Goal: Information Seeking & Learning: Learn about a topic

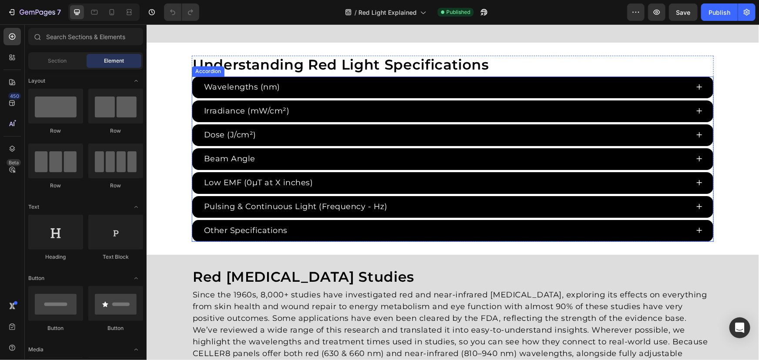
scroll to position [1463, 0]
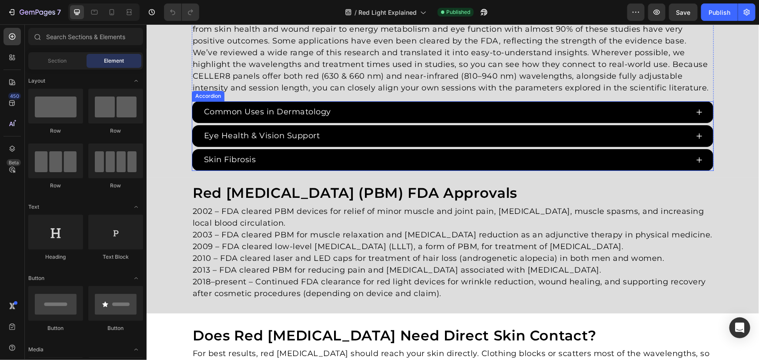
click at [192, 110] on div "Common Uses in Dermatology" at bounding box center [452, 112] width 521 height 22
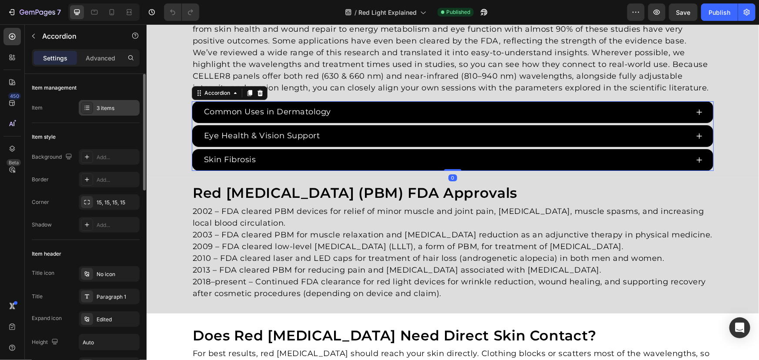
scroll to position [1463, 0]
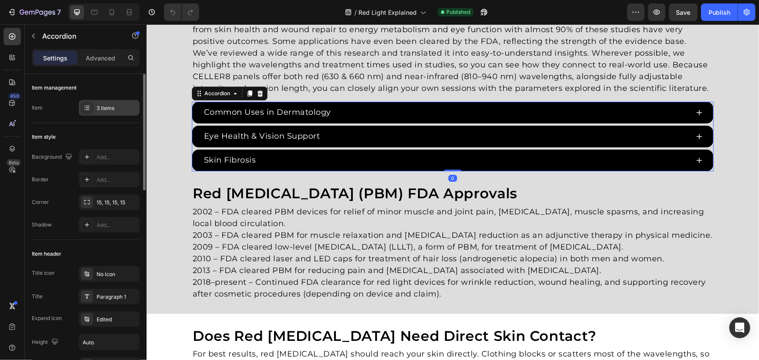
click at [108, 104] on div "3 items" at bounding box center [109, 108] width 61 height 16
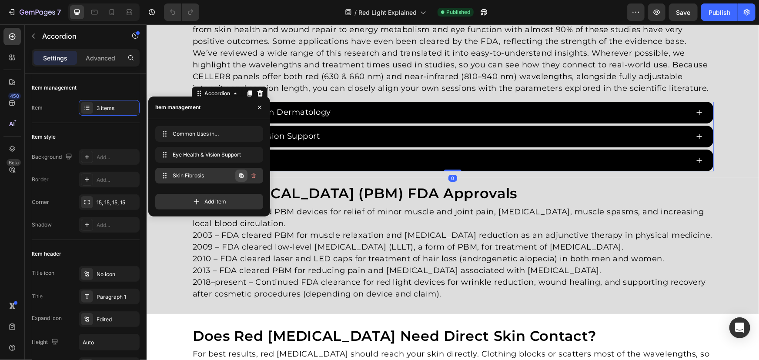
click at [242, 174] on icon "button" at bounding box center [241, 176] width 4 height 4
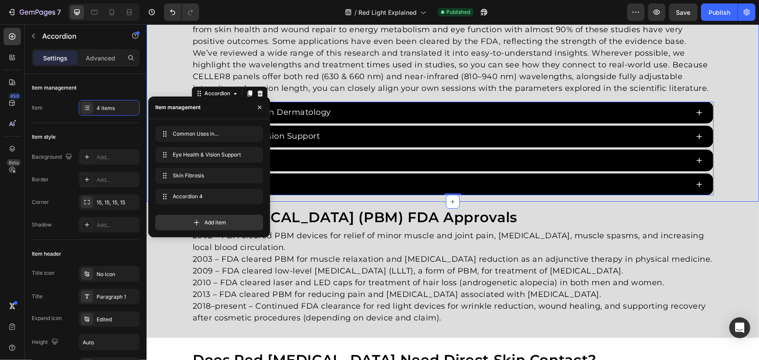
click at [163, 80] on div "Red [MEDICAL_DATA] Studies Heading Since the 1960s, 8,000+ studies have investi…" at bounding box center [452, 92] width 613 height 204
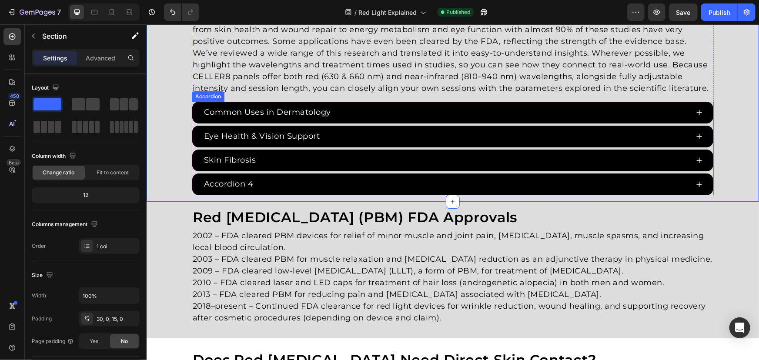
click at [250, 180] on div "Accordion 4" at bounding box center [228, 184] width 52 height 14
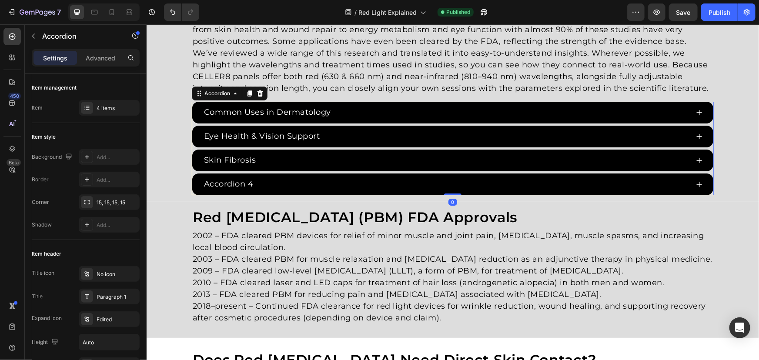
click at [247, 182] on div "Accordion 4" at bounding box center [228, 184] width 52 height 14
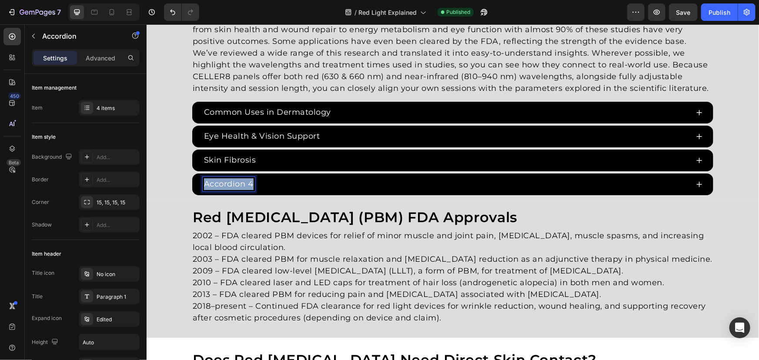
drag, startPoint x: 247, startPoint y: 182, endPoint x: 147, endPoint y: 175, distance: 99.4
click at [150, 177] on div "Red [MEDICAL_DATA] Studies Heading Since the 1960s, 8,000+ studies have investi…" at bounding box center [452, 92] width 613 height 204
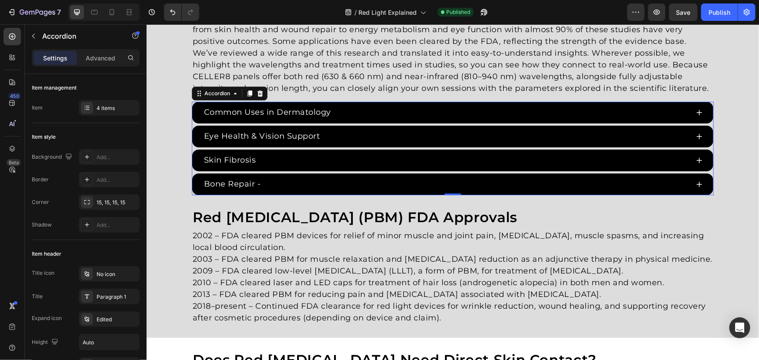
click at [252, 179] on p "Bone Repair -" at bounding box center [232, 184] width 57 height 12
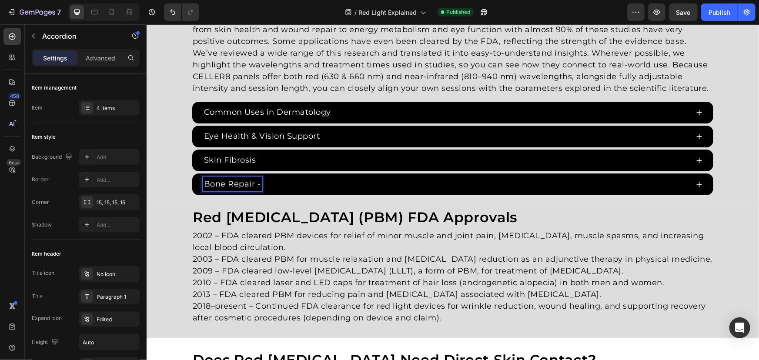
click at [258, 181] on p "Bone Repair -" at bounding box center [232, 184] width 57 height 12
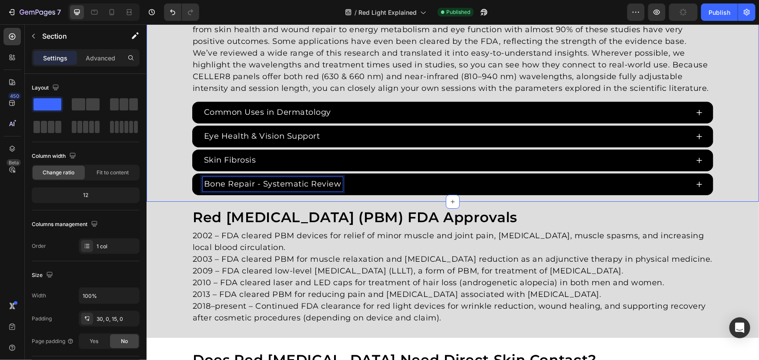
click at [164, 165] on div "Red [MEDICAL_DATA] Studies Heading Since the 1960s, 8,000+ studies have investi…" at bounding box center [452, 92] width 613 height 204
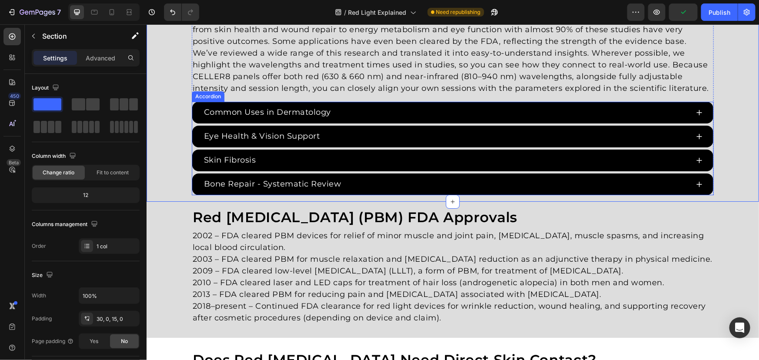
click at [448, 180] on div "Bone Repair - Systematic Review" at bounding box center [445, 184] width 486 height 14
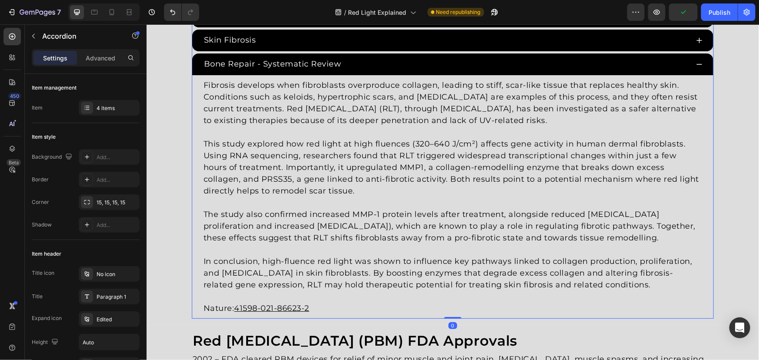
scroll to position [1581, 0]
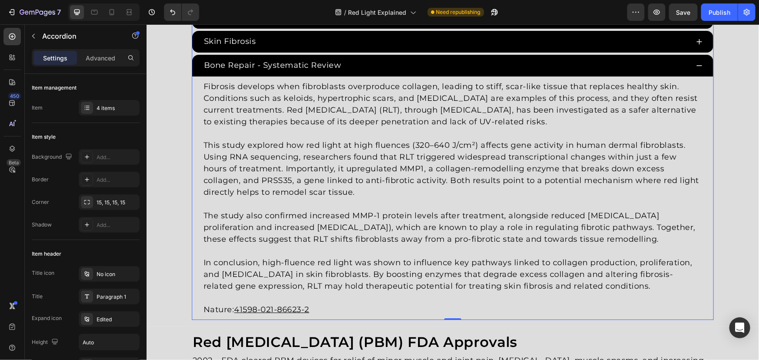
click at [295, 314] on p "Nature: 41598-021-86623-2" at bounding box center [452, 303] width 499 height 23
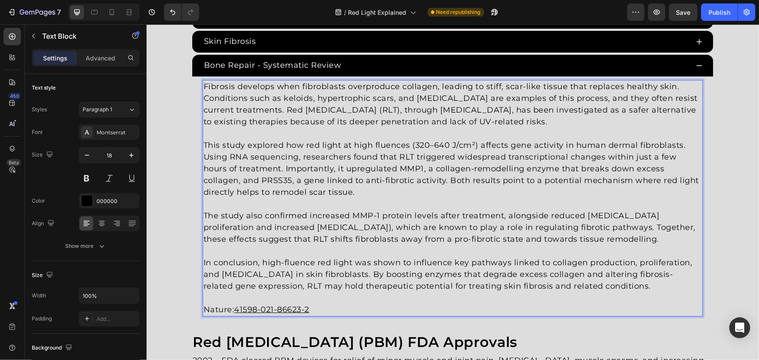
drag, startPoint x: 318, startPoint y: 307, endPoint x: 338, endPoint y: 306, distance: 19.6
click at [318, 307] on p "Nature: 41598-021-86623-2" at bounding box center [452, 303] width 499 height 23
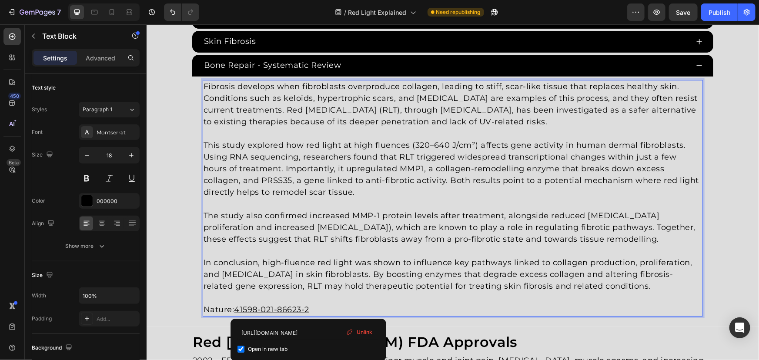
click at [338, 306] on p "Nature: 41598-021-86623-2" at bounding box center [452, 303] width 499 height 23
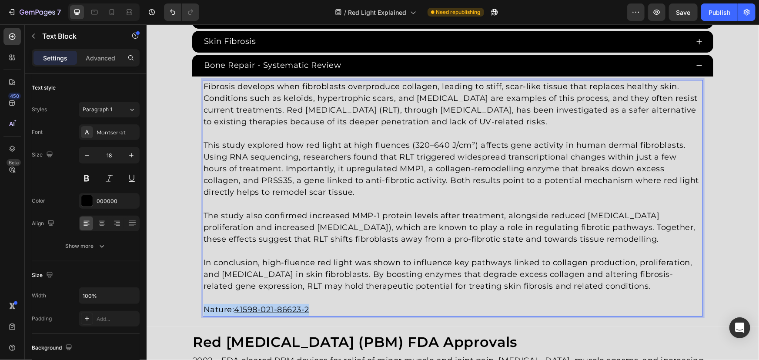
drag, startPoint x: 350, startPoint y: 306, endPoint x: 129, endPoint y: 299, distance: 221.1
click at [146, 299] on html "Header Red [MEDICAL_DATA] Studies Heading Since the 1960s, 8,000+ studies have …" at bounding box center [452, 307] width 613 height 3729
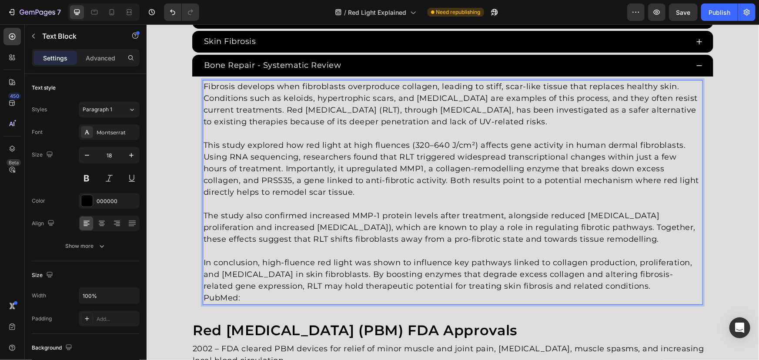
click at [659, 284] on p "In conclusion, high-fluence red light was shown to influence key pathways linke…" at bounding box center [452, 274] width 499 height 35
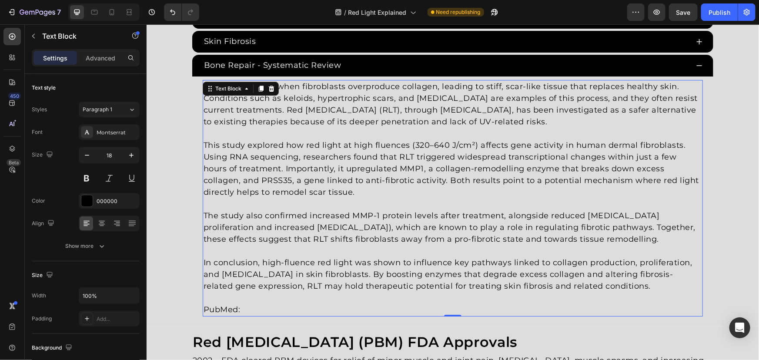
click at [273, 298] on p "Rich Text Editor. Editing area: main" at bounding box center [452, 298] width 499 height 12
click at [264, 309] on p "PubMed:" at bounding box center [452, 310] width 499 height 12
click at [260, 305] on p "PubMed: 40077345" at bounding box center [452, 310] width 499 height 12
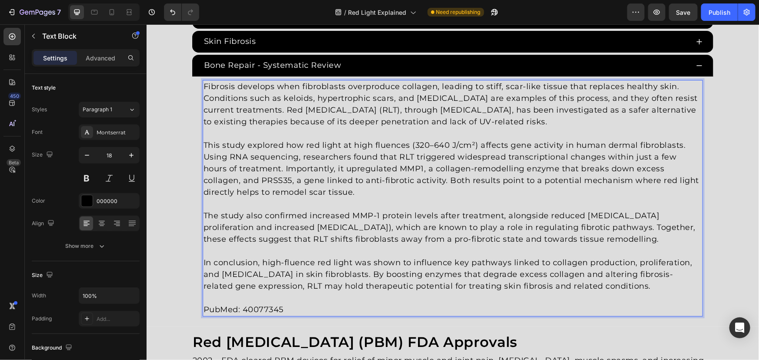
click at [260, 307] on p "PubMed: 40077345" at bounding box center [452, 310] width 499 height 12
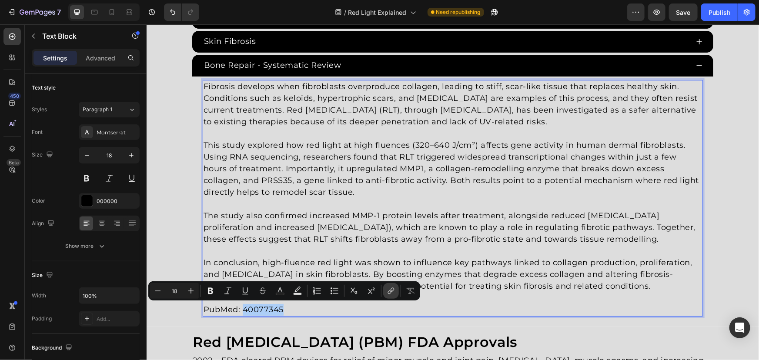
click at [392, 290] on icon "Editor contextual toolbar" at bounding box center [391, 291] width 9 height 9
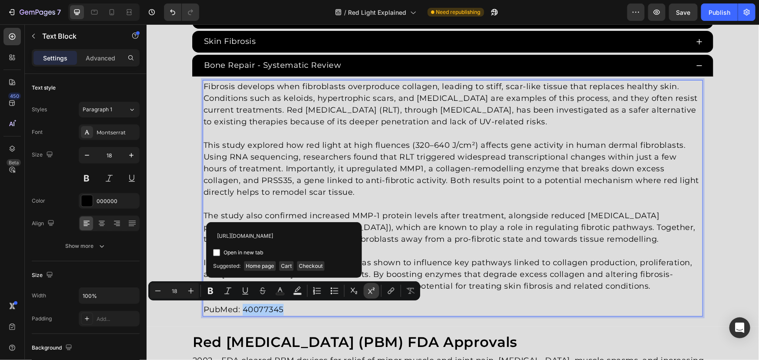
scroll to position [0, 11]
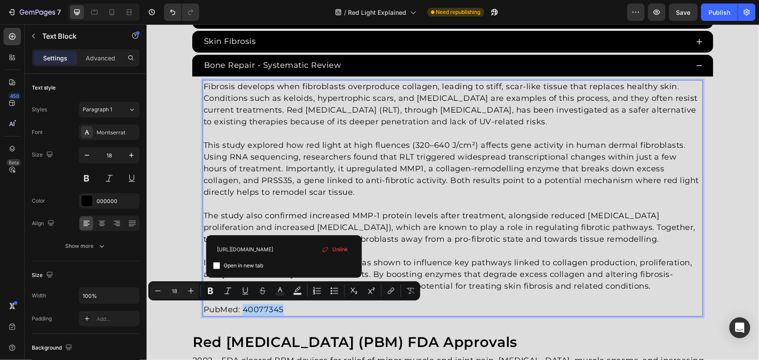
type input "[URL][DOMAIN_NAME]"
click at [231, 264] on span "Open in new tab" at bounding box center [244, 266] width 40 height 10
checkbox input "true"
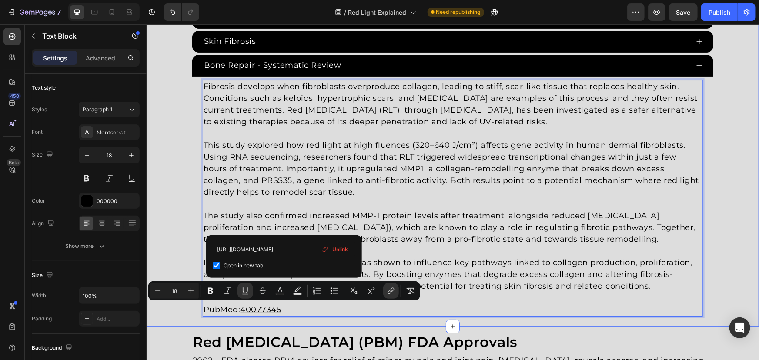
click at [170, 179] on div "Red [MEDICAL_DATA] Studies Heading Since the 1960s, 8,000+ studies have investi…" at bounding box center [452, 96] width 613 height 448
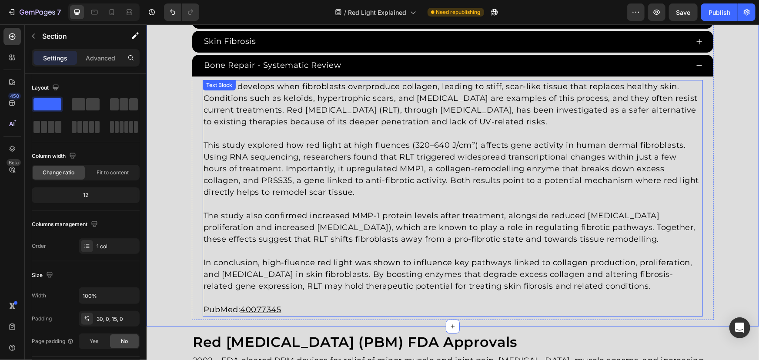
click at [328, 188] on p "This study explored how red light at high fluences (320–640 J/cm²) affects gene…" at bounding box center [452, 168] width 499 height 59
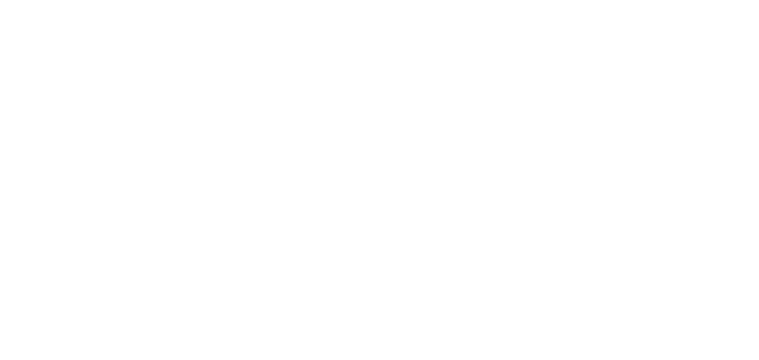
drag, startPoint x: 624, startPoint y: 277, endPoint x: 197, endPoint y: 81, distance: 470.1
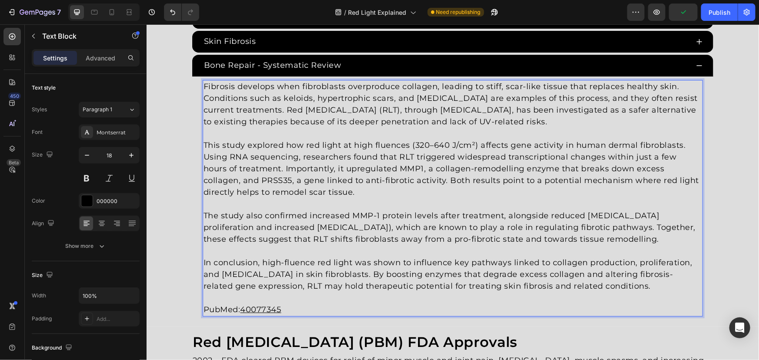
click at [197, 81] on div "Fibrosis develops when fibroblasts overproduce collagen, leading to stiff, scar…" at bounding box center [452, 198] width 521 height 244
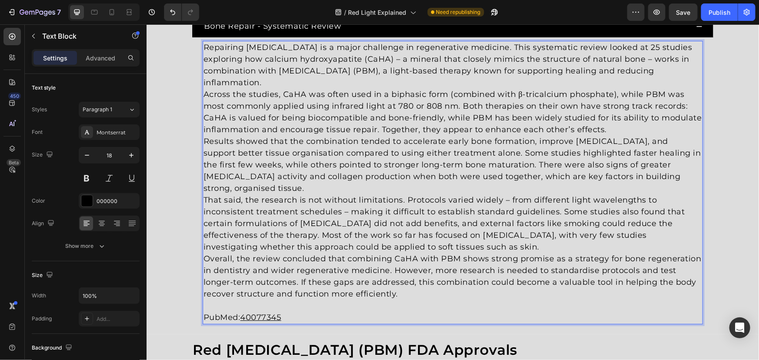
scroll to position [1621, 0]
click at [511, 244] on p "That said, the research is not without limitations. Protocols varied widely – f…" at bounding box center [452, 223] width 499 height 59
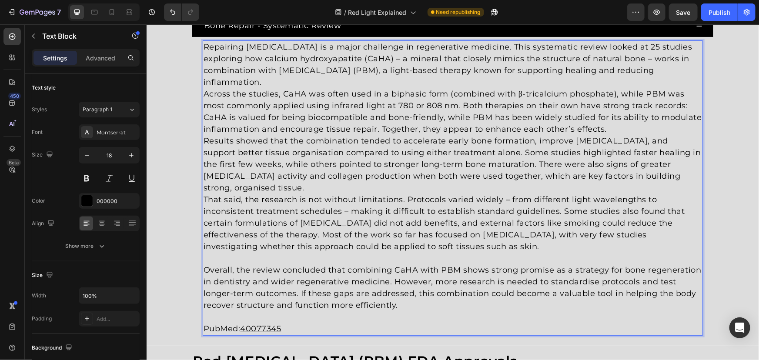
click at [603, 125] on p "Across the studies, CaHA was often used in a biphasic form (combined with β-tri…" at bounding box center [452, 111] width 499 height 47
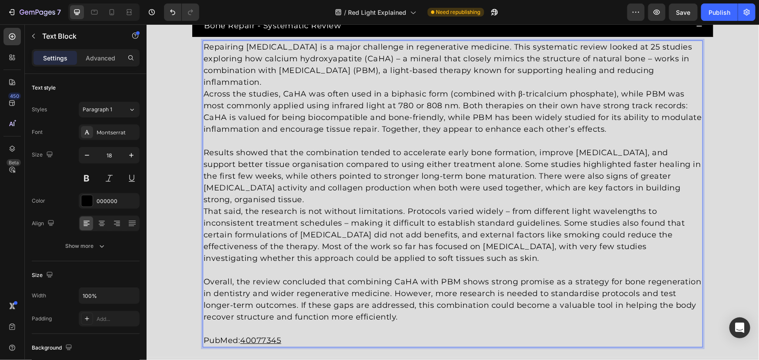
click at [235, 195] on p "Results showed that the combination tended to accelerate early bone formation, …" at bounding box center [452, 176] width 499 height 59
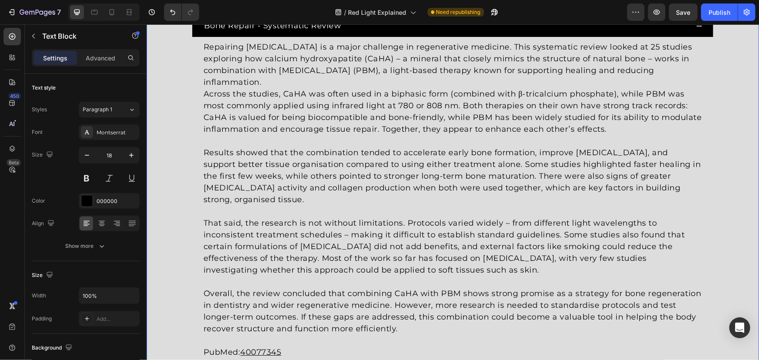
click at [175, 191] on div "Red [MEDICAL_DATA] Studies Heading Since the 1960s, 8,000+ studies have investi…" at bounding box center [452, 97] width 613 height 530
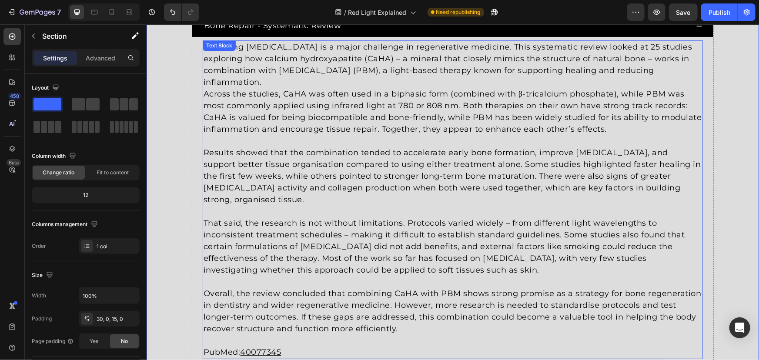
click at [282, 70] on p "Repairing [MEDICAL_DATA] is a major challenge in regenerative medicine. This sy…" at bounding box center [452, 64] width 499 height 47
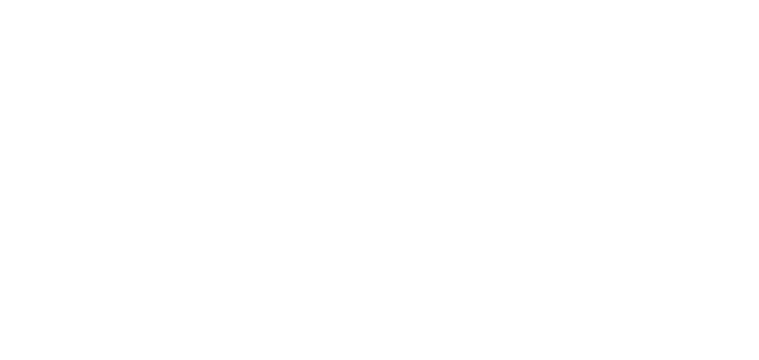
click at [157, 76] on div "Red [MEDICAL_DATA] Studies Heading Since the 1960s, 8,000+ studies have investi…" at bounding box center [452, 103] width 613 height 542
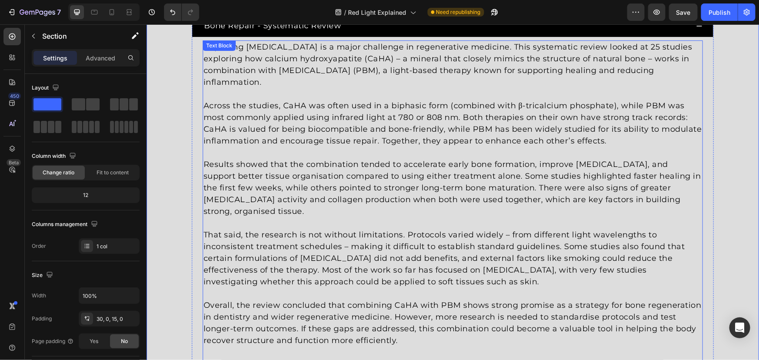
click at [300, 56] on p "Repairing [MEDICAL_DATA] is a major challenge in regenerative medicine. This sy…" at bounding box center [452, 64] width 499 height 47
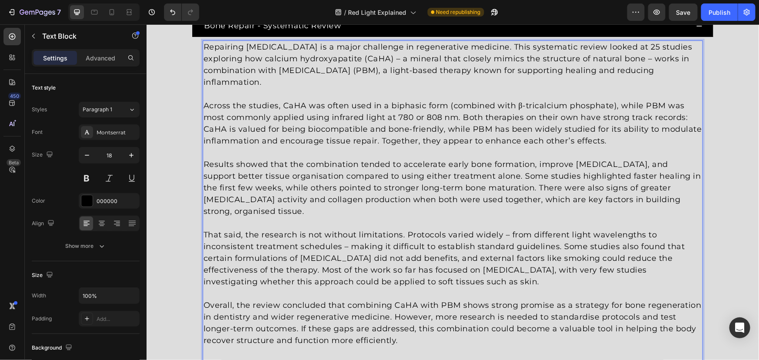
click at [393, 61] on p "Repairing [MEDICAL_DATA] is a major challenge in regenerative medicine. This sy…" at bounding box center [452, 64] width 499 height 47
click at [642, 58] on p "Repairing [MEDICAL_DATA] is a major challenge in regenerative medicine. This sy…" at bounding box center [452, 64] width 499 height 47
click at [166, 84] on div "Red [MEDICAL_DATA] Studies Heading Since the 1960s, 8,000+ studies have investi…" at bounding box center [452, 103] width 613 height 542
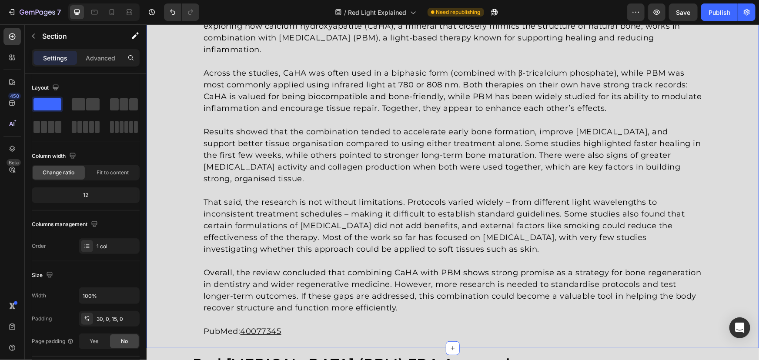
scroll to position [1660, 0]
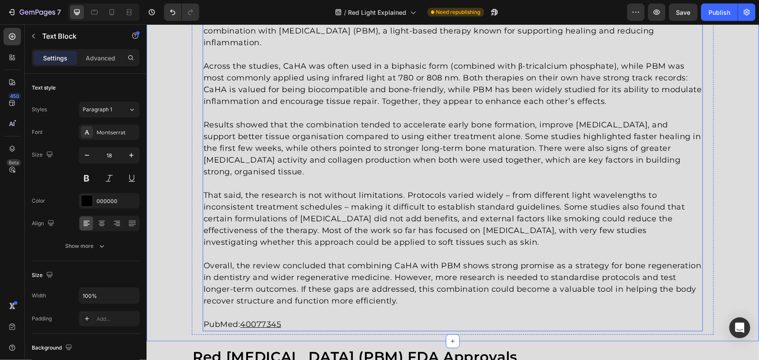
click at [498, 193] on p "That said, the research is not without limitations. Protocols varied widely – f…" at bounding box center [452, 218] width 499 height 59
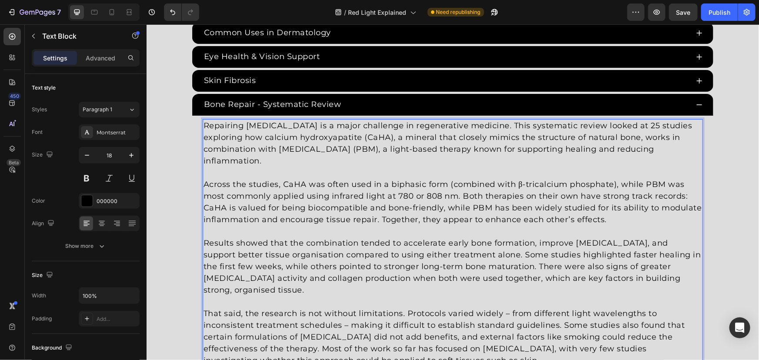
scroll to position [1673, 0]
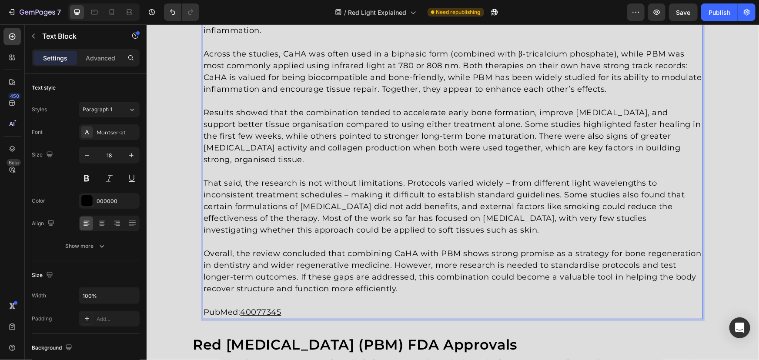
click at [499, 189] on p "That said, the research is not without limitations. Protocols varied widely – f…" at bounding box center [452, 206] width 499 height 59
click at [503, 182] on p "That said, the research is not without limitations. Protocols varied widely – f…" at bounding box center [452, 206] width 499 height 59
click at [343, 191] on p "That said, the research is not without limitations. Protocols varied widely, fr…" at bounding box center [452, 206] width 499 height 59
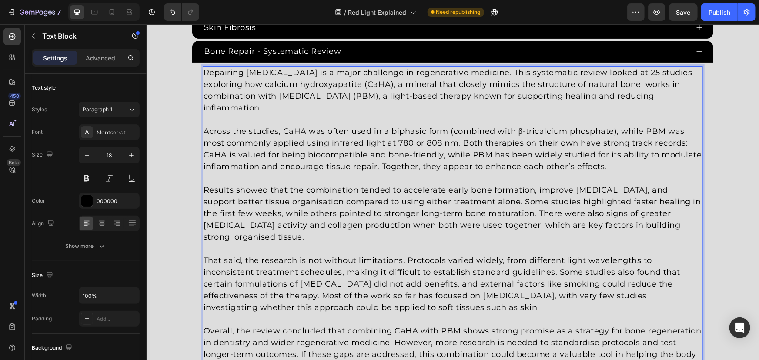
scroll to position [1593, 0]
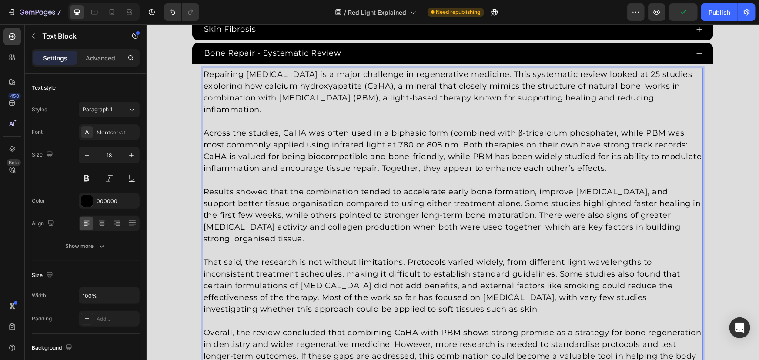
click at [255, 86] on p "Repairing [MEDICAL_DATA] is a major challenge in regenerative medicine. This sy…" at bounding box center [452, 91] width 499 height 47
click at [264, 86] on p "Repairing [MEDICAL_DATA] is a major challenge in regenerative medicine. This sy…" at bounding box center [452, 91] width 499 height 47
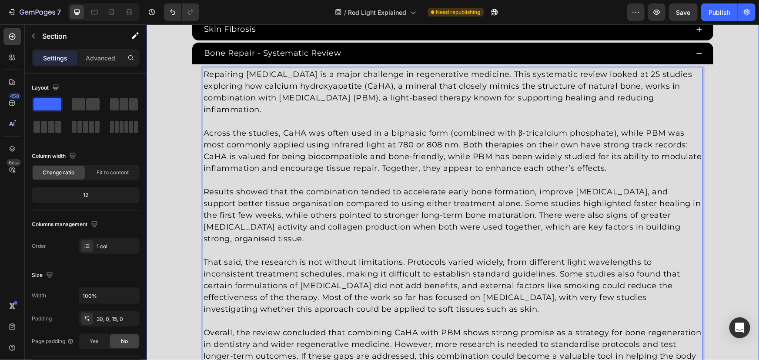
click at [750, 105] on div "Red [MEDICAL_DATA] Studies Heading Since the 1960s, 8,000+ studies have investi…" at bounding box center [452, 130] width 613 height 542
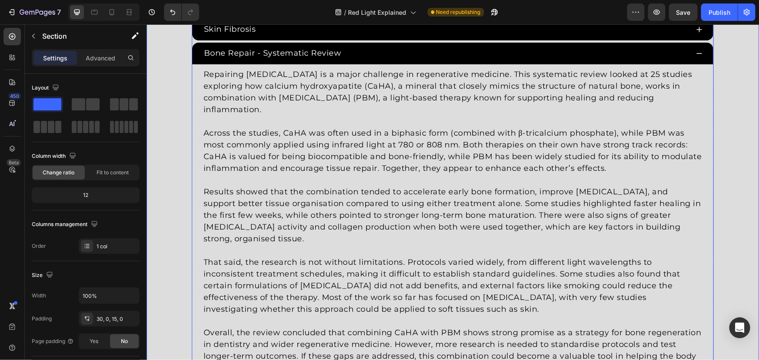
click at [666, 57] on div "Bone Repair - Systematic Review" at bounding box center [445, 53] width 486 height 14
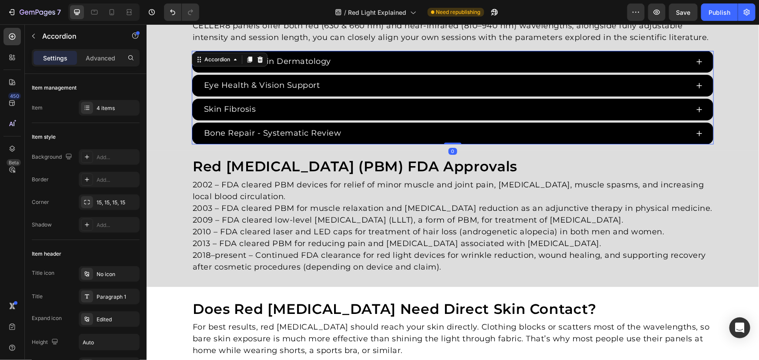
scroll to position [1514, 0]
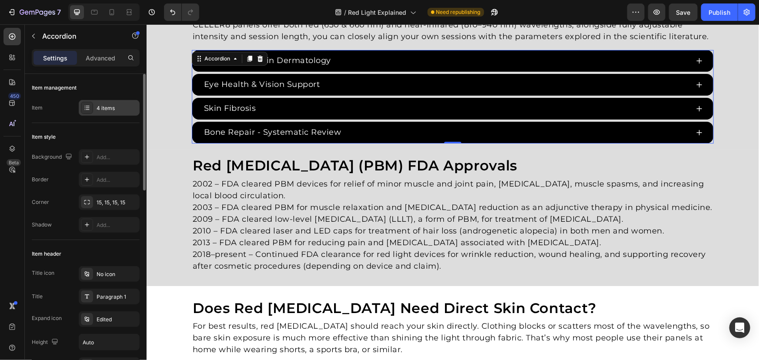
click at [94, 103] on div "4 items" at bounding box center [109, 108] width 61 height 16
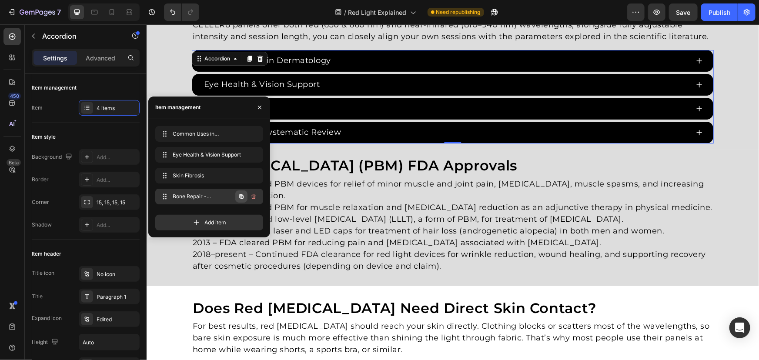
click at [245, 194] on button "button" at bounding box center [241, 197] width 12 height 12
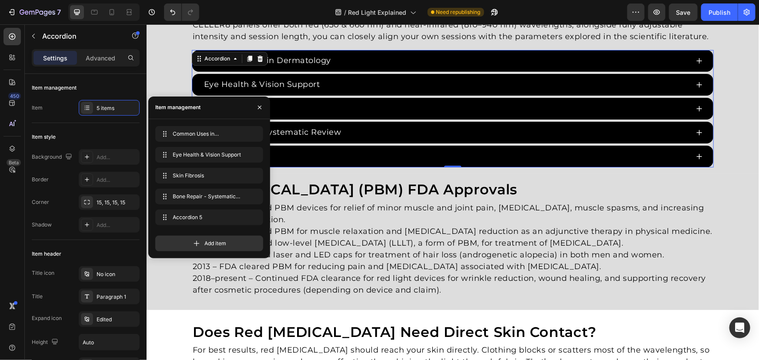
click at [325, 147] on div "Accordion 5" at bounding box center [452, 156] width 521 height 22
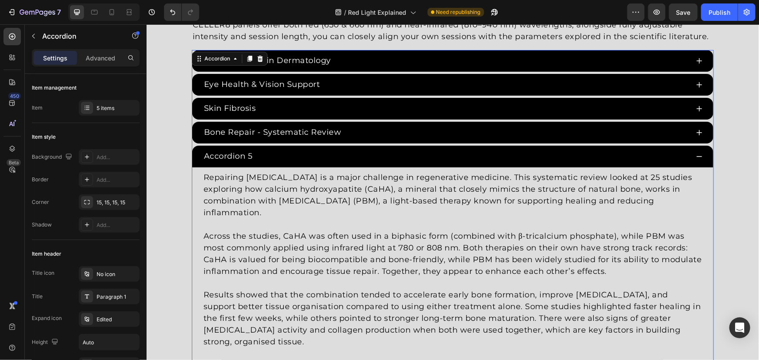
click at [229, 147] on div "Accordion 5" at bounding box center [452, 156] width 521 height 22
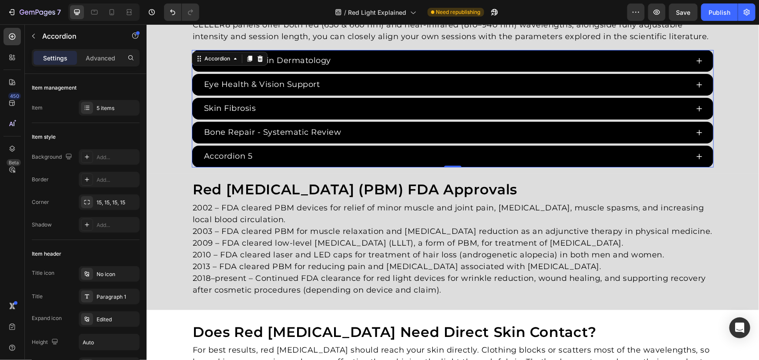
click at [242, 154] on div "Accordion 5" at bounding box center [227, 156] width 51 height 14
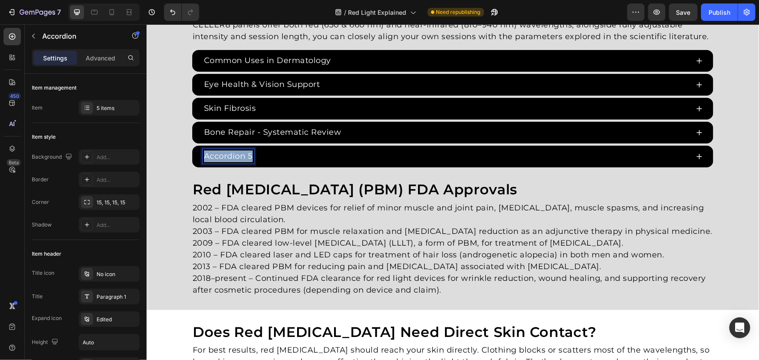
drag, startPoint x: 249, startPoint y: 155, endPoint x: 154, endPoint y: 149, distance: 95.5
click at [161, 151] on div "Red [MEDICAL_DATA] Studies Heading Since the 1960s, 8,000+ studies have investi…" at bounding box center [452, 53] width 613 height 228
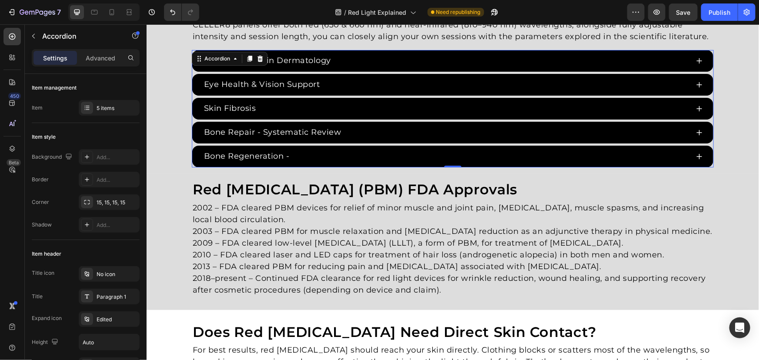
click at [281, 154] on p "Bone Regeneration -" at bounding box center [247, 156] width 86 height 12
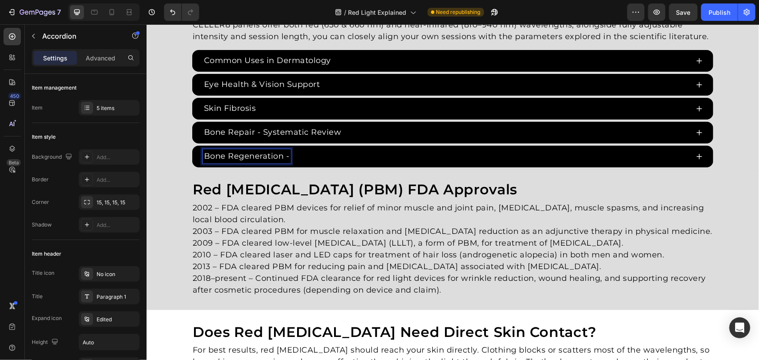
click at [287, 157] on p "Bone Regeneration -" at bounding box center [247, 156] width 86 height 12
click at [294, 155] on p "Bone Regeneration - systematic review" at bounding box center [285, 156] width 163 height 12
click at [184, 131] on div "Red [MEDICAL_DATA] Studies Heading Since the 1960s, 8,000+ studies have investi…" at bounding box center [452, 53] width 613 height 228
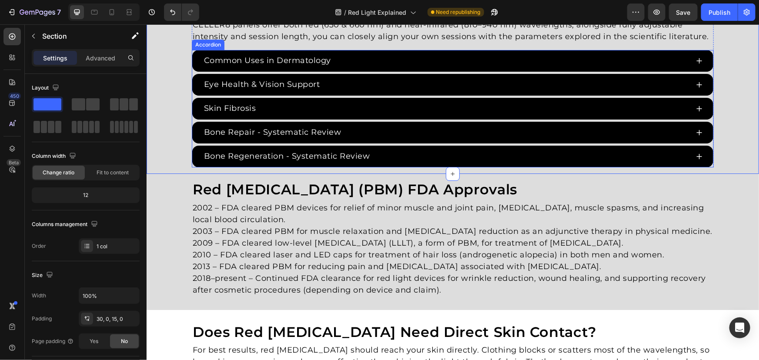
click at [386, 152] on div "Bone Regeneration - Systematic Review" at bounding box center [445, 156] width 486 height 14
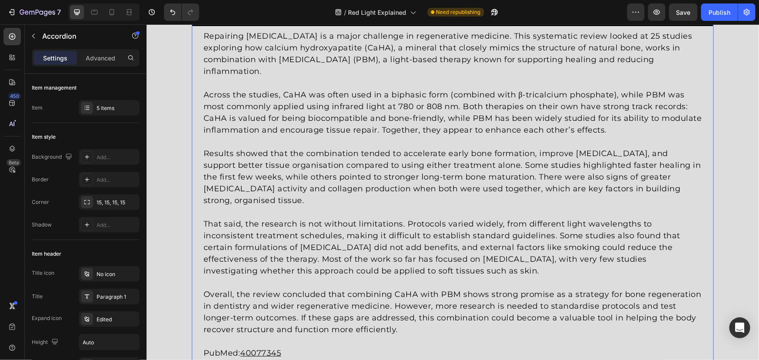
scroll to position [1673, 0]
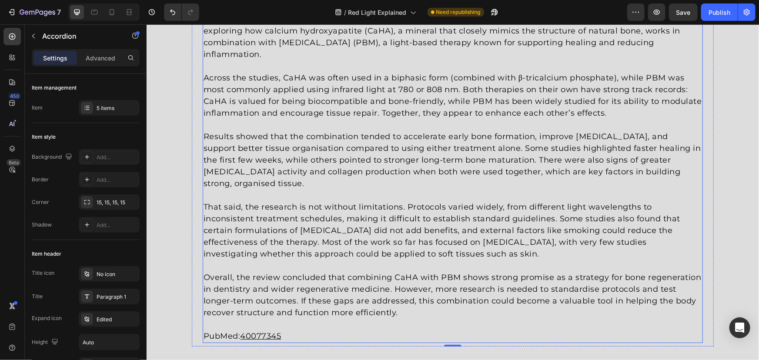
click at [347, 225] on p "That said, the research is not without limitations. Protocols varied widely, fr…" at bounding box center [452, 230] width 499 height 59
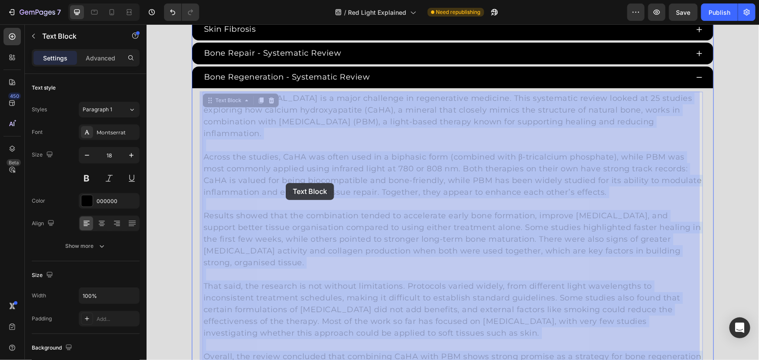
drag, startPoint x: 408, startPoint y: 308, endPoint x: 285, endPoint y: 183, distance: 175.6
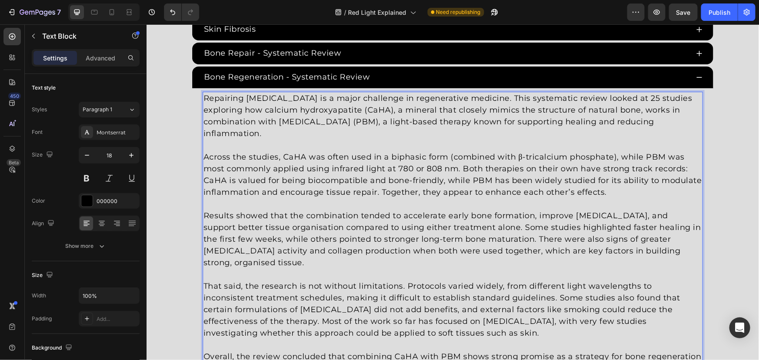
scroll to position [1752, 0]
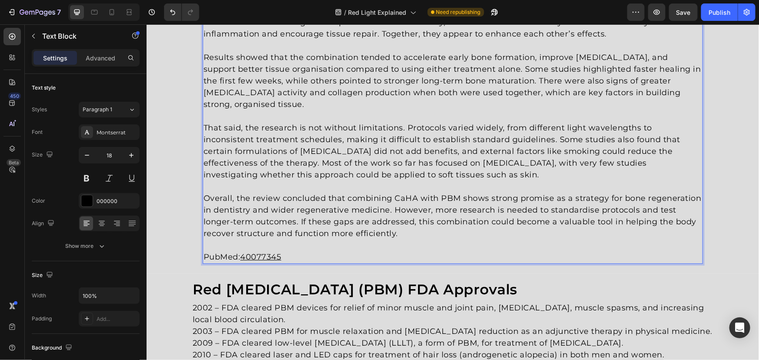
click at [416, 235] on p "Overall, the review concluded that combining CaHA with PBM shows strong promise…" at bounding box center [452, 215] width 499 height 47
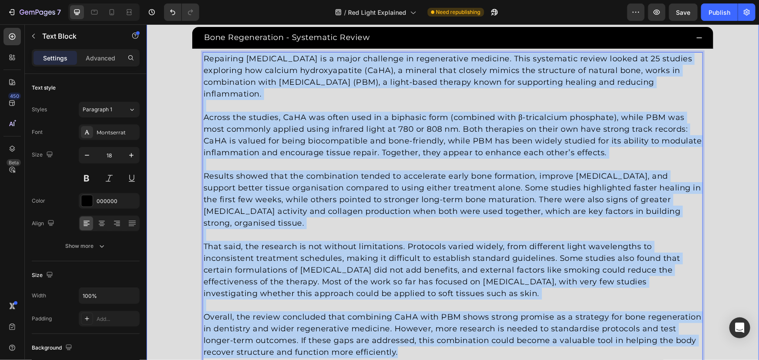
drag, startPoint x: 407, startPoint y: 222, endPoint x: 198, endPoint y: 54, distance: 268.3
click at [180, 38] on div "Red [MEDICAL_DATA] Studies Heading Since the 1960s, 8,000+ studies have investi…" at bounding box center [452, 103] width 613 height 566
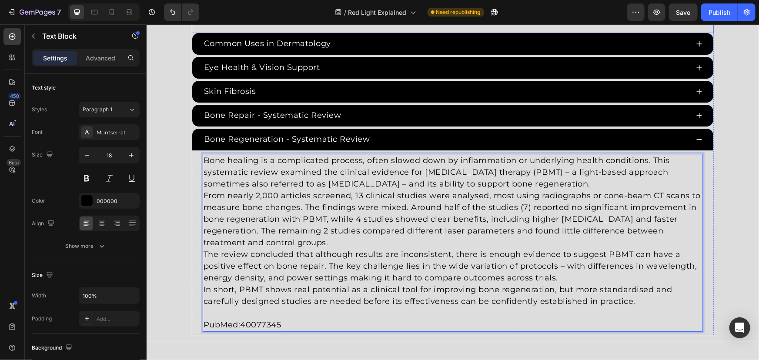
scroll to position [1564, 0]
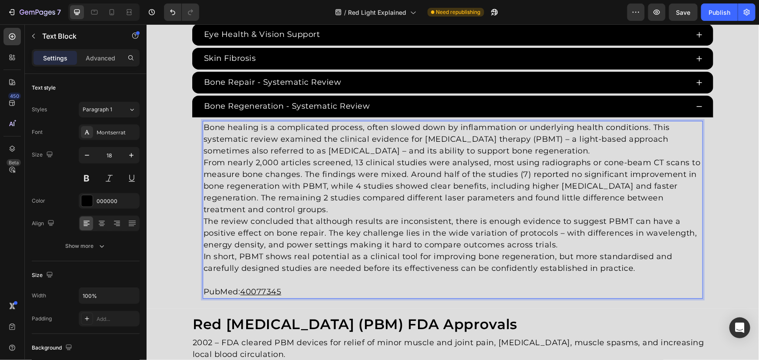
click at [345, 205] on p "From nearly 2,000 articles screened, 13 clinical studies were analysed, most us…" at bounding box center [452, 186] width 499 height 59
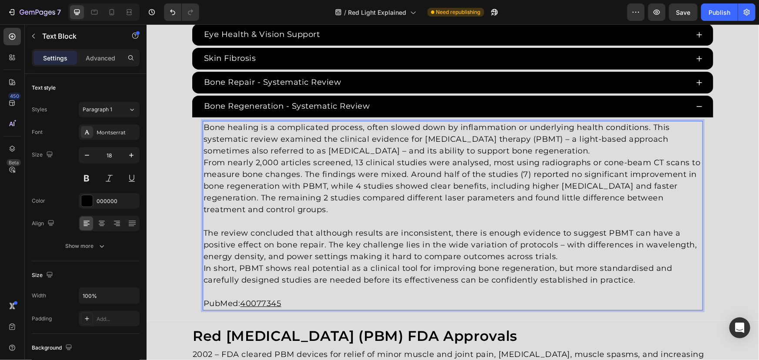
click at [568, 252] on p "The review concluded that although results are inconsistent, there is enough ev…" at bounding box center [452, 244] width 499 height 35
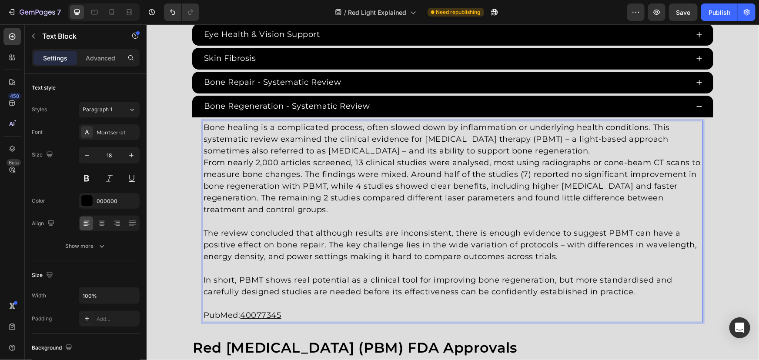
click at [616, 159] on p "From nearly 2,000 articles screened, 13 clinical studies were analysed, most us…" at bounding box center [452, 186] width 499 height 59
click at [616, 151] on p "Bone healing is a complicated process, often slowed down by inflammation or und…" at bounding box center [452, 138] width 499 height 35
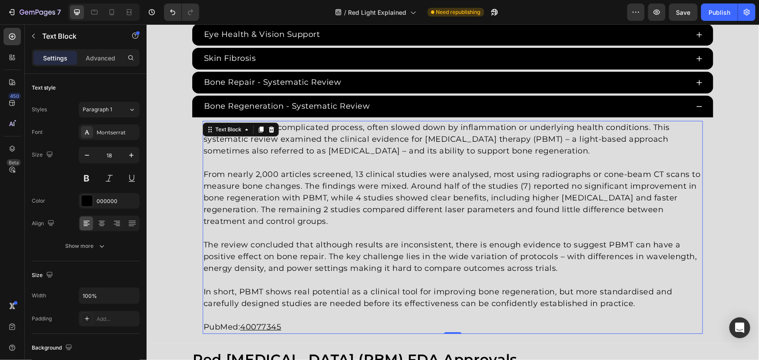
click at [318, 324] on p "PubMed: 40077345" at bounding box center [452, 327] width 499 height 12
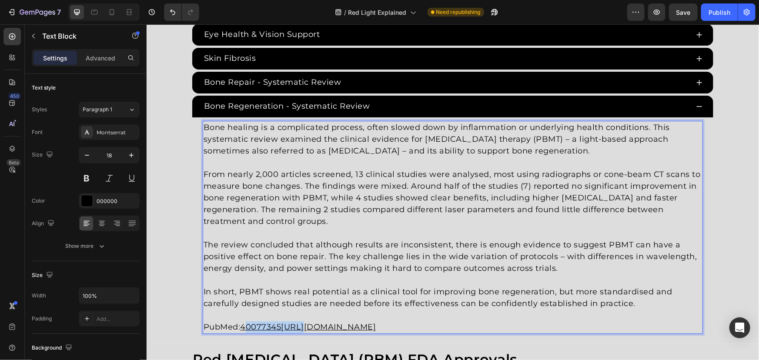
drag, startPoint x: 298, startPoint y: 324, endPoint x: 245, endPoint y: 325, distance: 53.1
drag, startPoint x: 241, startPoint y: 325, endPoint x: 492, endPoint y: 327, distance: 250.1
click at [492, 327] on p "PubMed: 40077345[URL][DOMAIN_NAME]" at bounding box center [452, 327] width 499 height 12
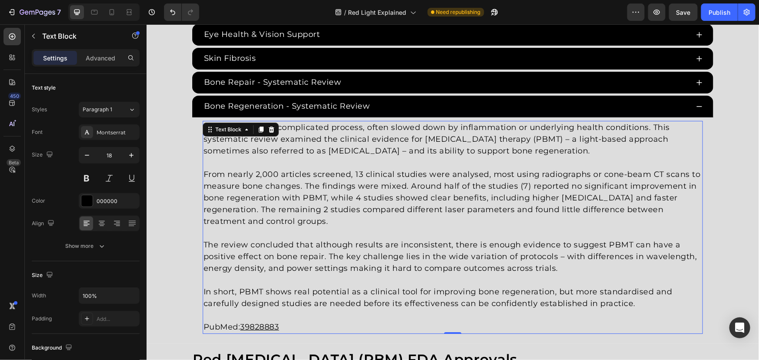
click at [268, 332] on div "Bone healing is a complicated process, often slowed down by inflammation or und…" at bounding box center [452, 227] width 500 height 213
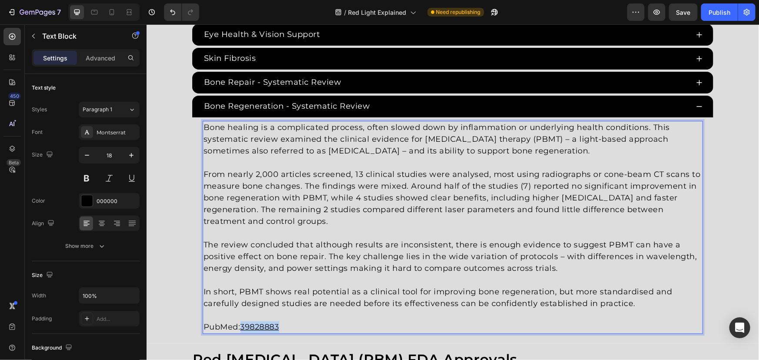
drag, startPoint x: 267, startPoint y: 325, endPoint x: 241, endPoint y: 325, distance: 25.7
click at [241, 325] on p "PubMed: 39828883" at bounding box center [452, 327] width 499 height 12
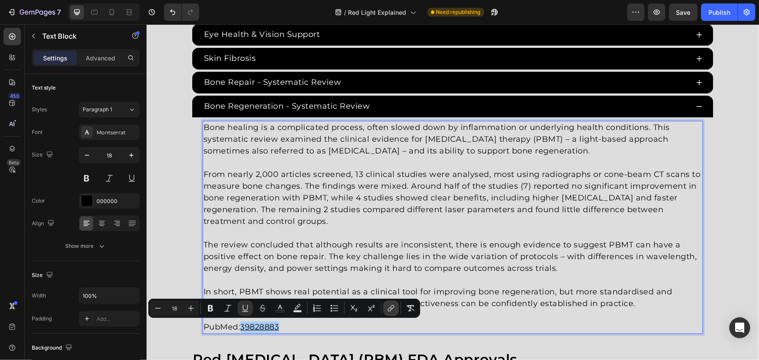
click at [388, 309] on icon "Editor contextual toolbar" at bounding box center [390, 310] width 4 height 4
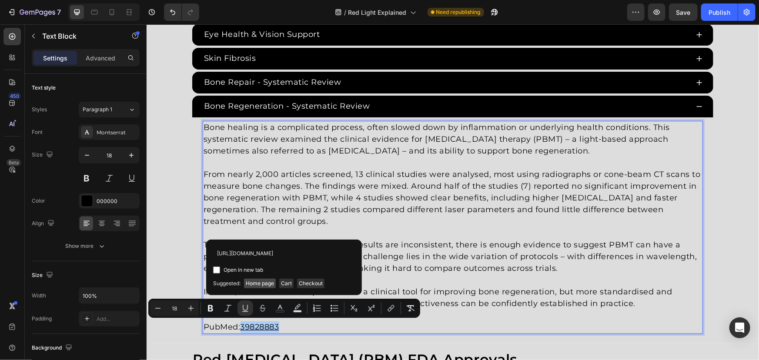
scroll to position [0, 11]
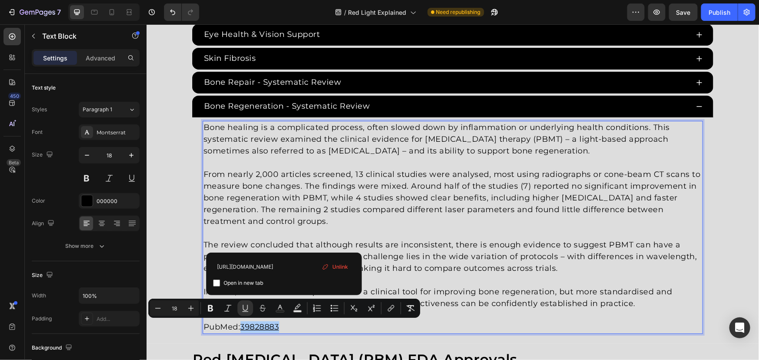
type input "[URL][DOMAIN_NAME]"
click at [239, 283] on span "Open in new tab" at bounding box center [244, 283] width 40 height 10
checkbox input "true"
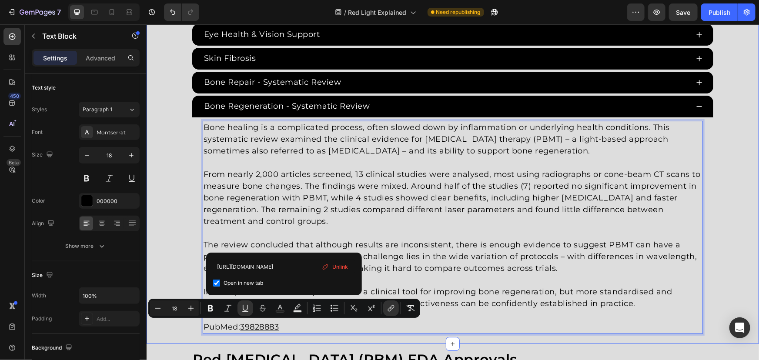
click at [166, 183] on div "Red [MEDICAL_DATA] Studies Heading Since the 1960s, 8,000+ studies have investi…" at bounding box center [452, 113] width 613 height 449
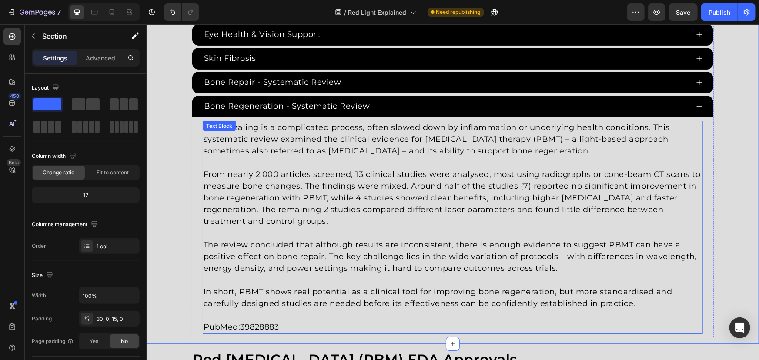
click at [542, 140] on p "Bone healing is a complicated process, often slowed down by inflammation or und…" at bounding box center [452, 138] width 499 height 35
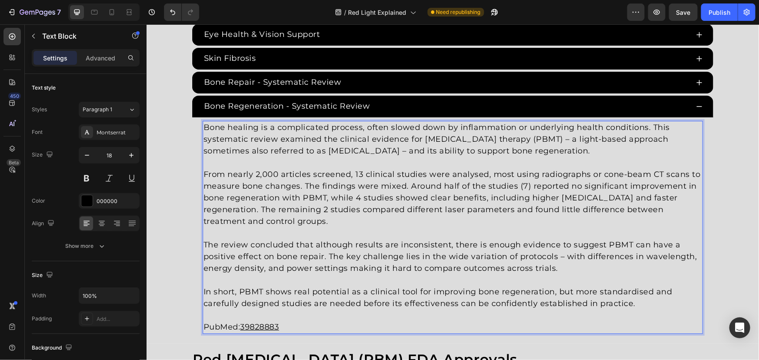
click at [575, 140] on p "Bone healing is a complicated process, often slowed down by inflammation or und…" at bounding box center [452, 138] width 499 height 35
click at [425, 148] on p "Bone healing is a complicated process, often slowed down by inflammation or und…" at bounding box center [452, 138] width 499 height 35
click at [422, 150] on p "Bone healing is a complicated process, often slowed down by inflammation or und…" at bounding box center [452, 138] width 499 height 35
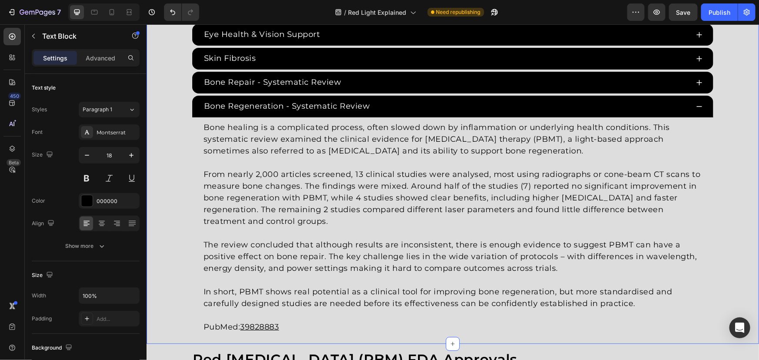
click at [169, 179] on div "Red [MEDICAL_DATA] Studies Heading Since the 1960s, 8,000+ studies have investi…" at bounding box center [452, 113] width 613 height 449
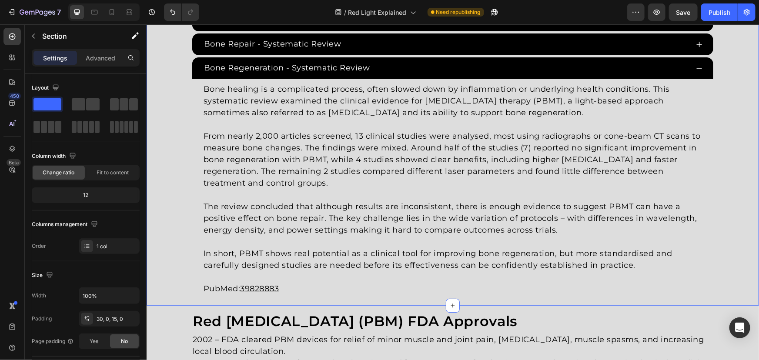
scroll to position [1604, 0]
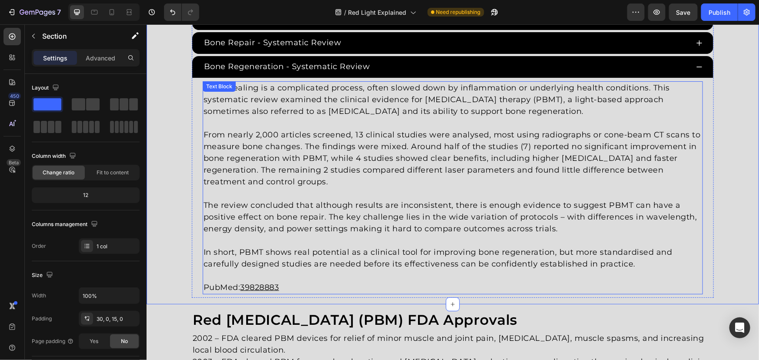
click at [480, 232] on p "The review concluded that although results are inconsistent, there is enough ev…" at bounding box center [452, 216] width 499 height 35
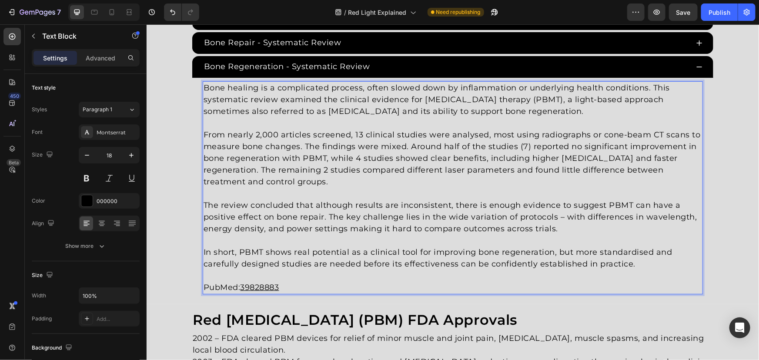
click at [559, 217] on p "The review concluded that although results are inconsistent, there is enough ev…" at bounding box center [452, 216] width 499 height 35
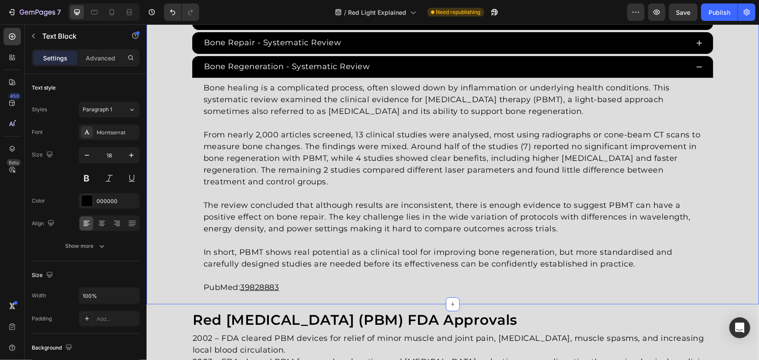
click at [176, 181] on div "Red [MEDICAL_DATA] Studies Heading Since the 1960s, 8,000+ studies have investi…" at bounding box center [452, 73] width 613 height 449
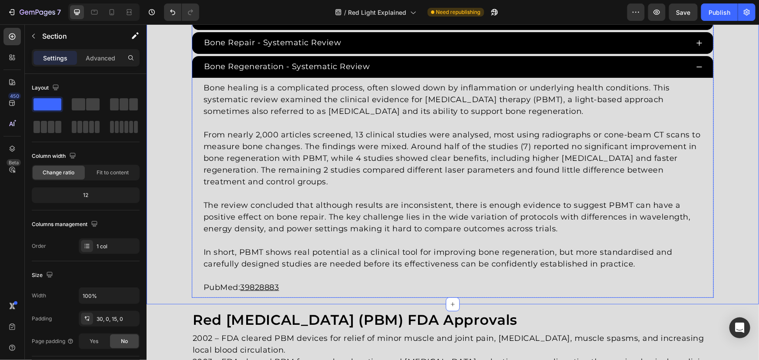
click at [423, 60] on div "Bone Regeneration - Systematic Review" at bounding box center [445, 66] width 486 height 14
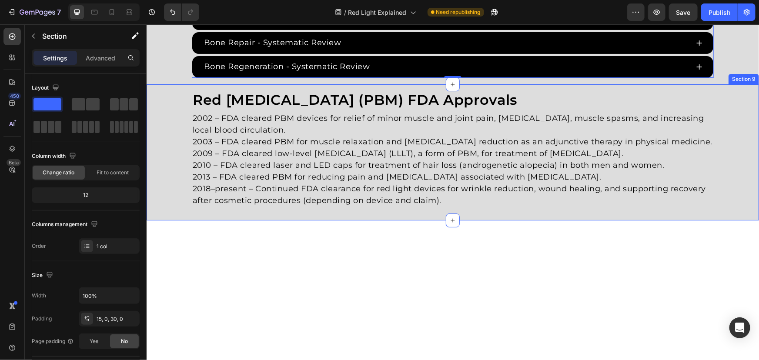
click at [167, 85] on div "Red [MEDICAL_DATA] (PBM) FDA Approvals Heading 2002 – FDA cleared PBM devices f…" at bounding box center [452, 152] width 613 height 136
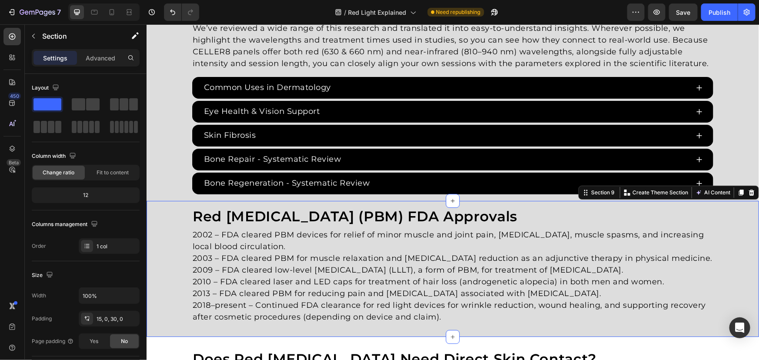
scroll to position [1485, 0]
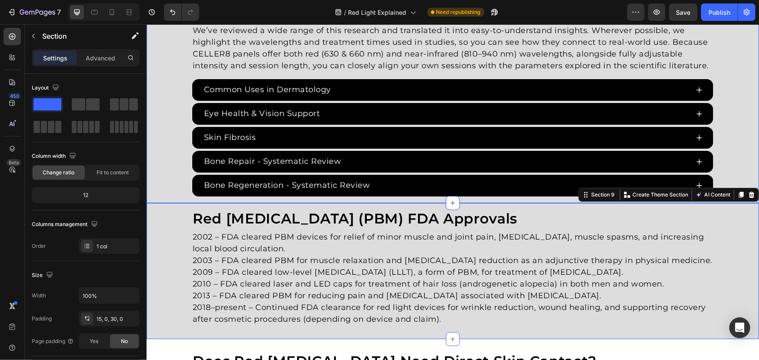
click at [181, 104] on div "Red [MEDICAL_DATA] Studies Heading Since the 1960s, 8,000+ studies have investi…" at bounding box center [452, 82] width 613 height 228
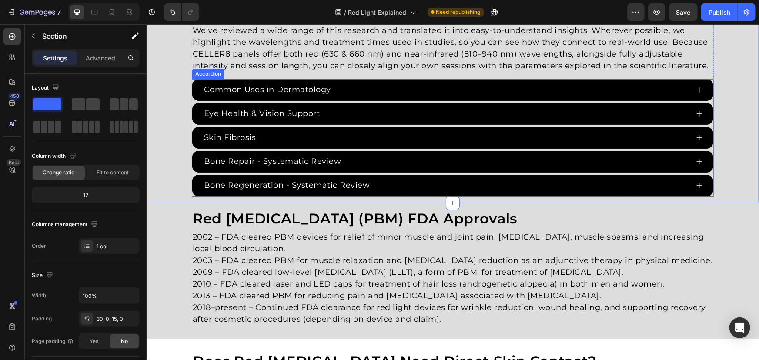
click at [191, 172] on div "Common Uses in Dermatology Eye Health & Vision Support Skin Fibrosis Bone Repai…" at bounding box center [452, 137] width 522 height 117
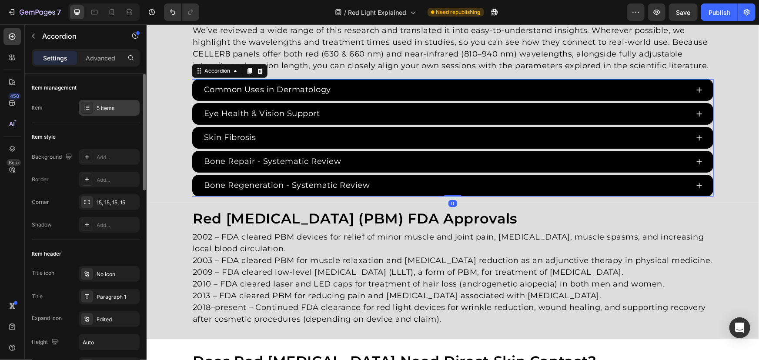
click at [105, 107] on div "5 items" at bounding box center [117, 108] width 41 height 8
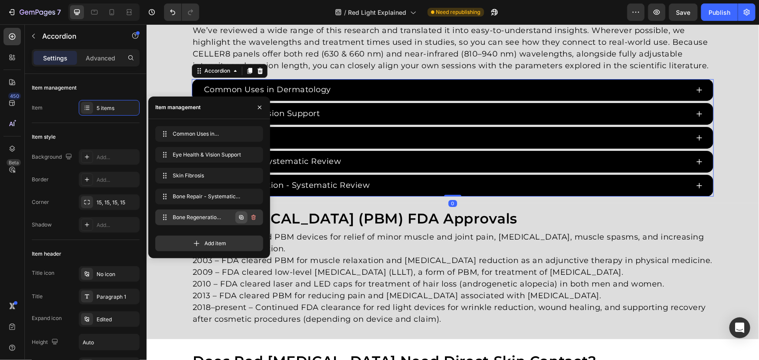
click at [243, 214] on icon "button" at bounding box center [241, 217] width 7 height 7
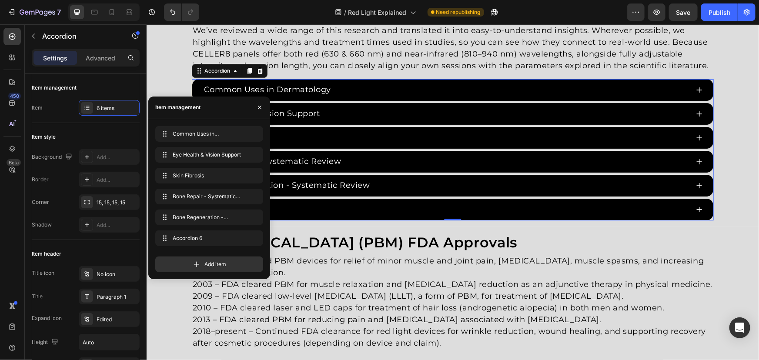
click at [295, 200] on div "Accordion 6" at bounding box center [452, 209] width 521 height 22
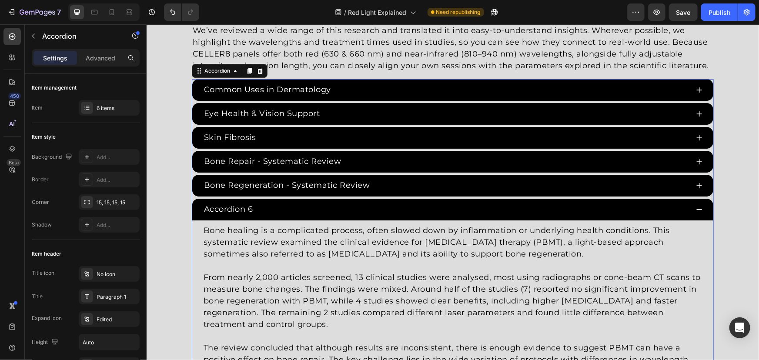
click at [264, 208] on div "Accordion 6" at bounding box center [445, 209] width 486 height 14
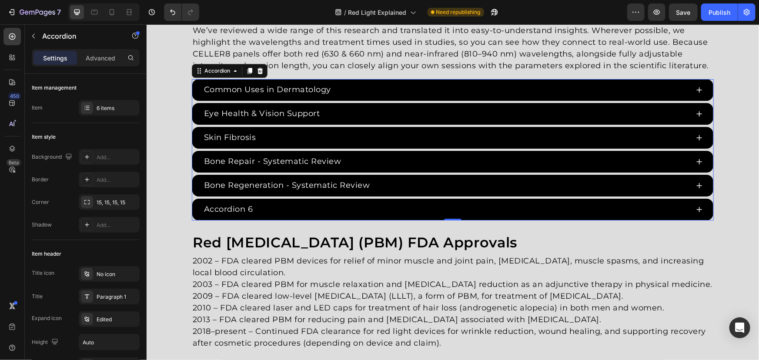
click at [247, 208] on div "Accordion 6" at bounding box center [228, 209] width 52 height 14
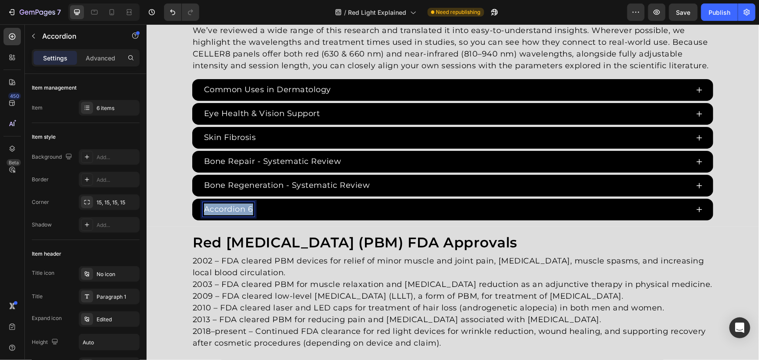
drag, startPoint x: 247, startPoint y: 208, endPoint x: 149, endPoint y: 204, distance: 98.0
click at [150, 204] on div "Red [MEDICAL_DATA] Studies Heading Since the 1960s, 8,000+ studies have investi…" at bounding box center [452, 94] width 613 height 252
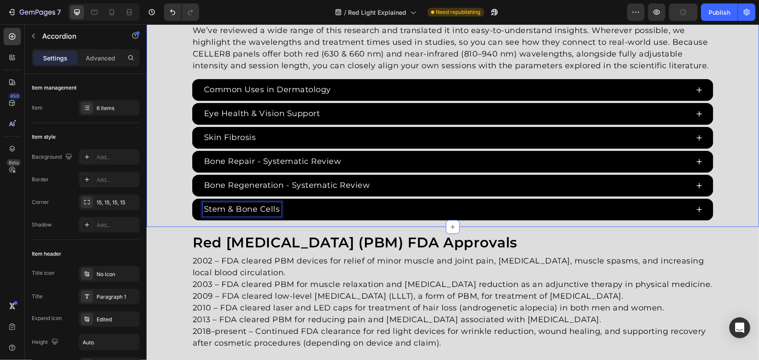
click at [184, 169] on div "Red [MEDICAL_DATA] Studies Heading Since the 1960s, 8,000+ studies have investi…" at bounding box center [452, 94] width 613 height 252
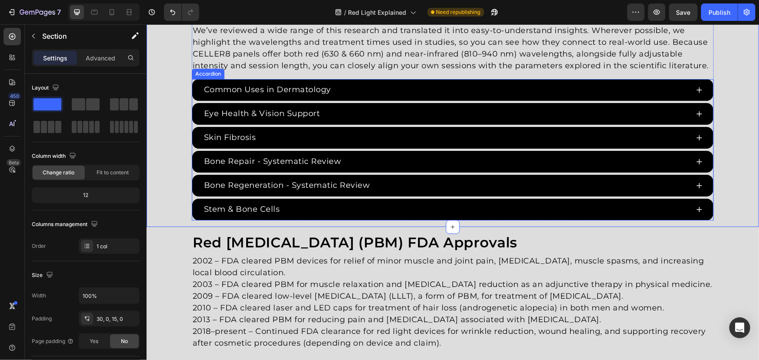
click at [295, 184] on p "Bone Regeneration - Systematic Review" at bounding box center [287, 185] width 166 height 12
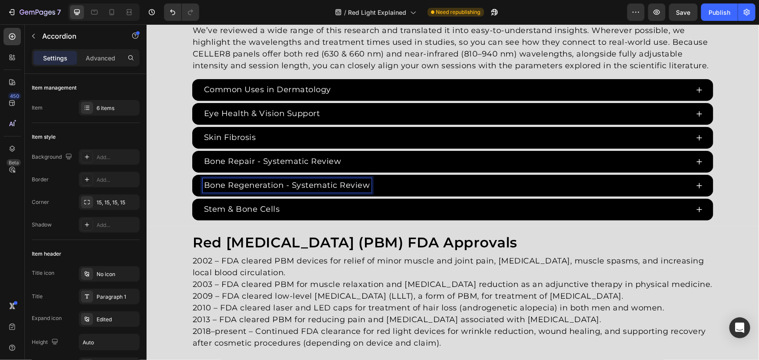
click at [283, 184] on p "Bone Regeneration - Systematic Review" at bounding box center [287, 185] width 166 height 12
drag, startPoint x: 283, startPoint y: 184, endPoint x: 390, endPoint y: 184, distance: 107.0
click at [390, 184] on div "Bone Regeneration - Systematic Review" at bounding box center [445, 185] width 486 height 14
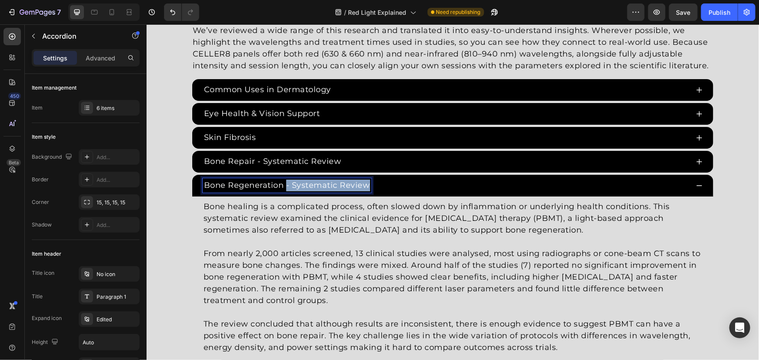
copy p "- Systematic Review"
click at [481, 180] on div "Bone Regeneration - Systematic Review" at bounding box center [445, 185] width 486 height 14
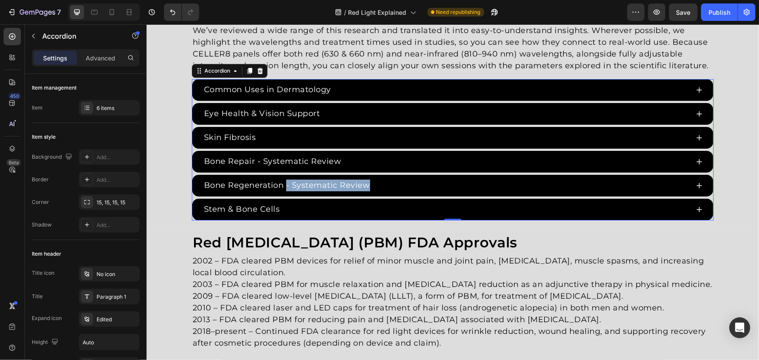
click at [257, 215] on div "Stem & Bone Cells" at bounding box center [452, 209] width 521 height 22
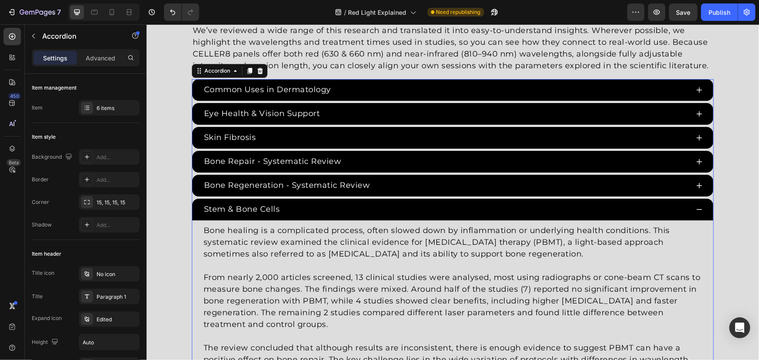
click at [276, 210] on div "Stem & Bone Cells" at bounding box center [241, 209] width 79 height 14
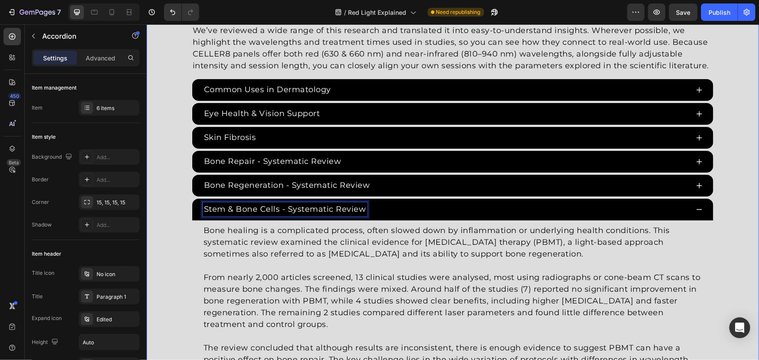
click at [179, 205] on div "Red [MEDICAL_DATA] Studies Heading Since the 1960s, 8,000+ studies have investi…" at bounding box center [452, 204] width 613 height 472
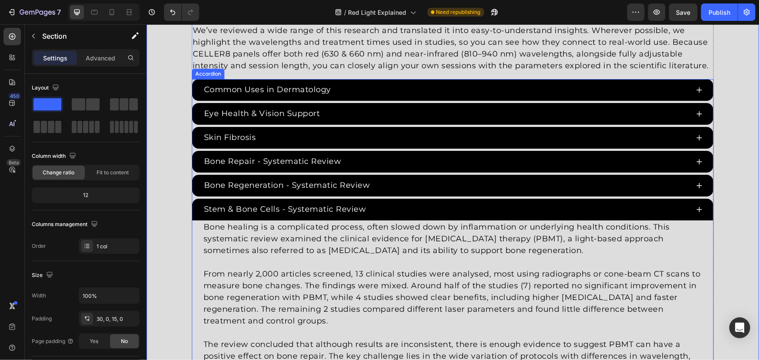
click at [429, 208] on div "Stem & Bone Cells - Systematic Review" at bounding box center [445, 209] width 486 height 14
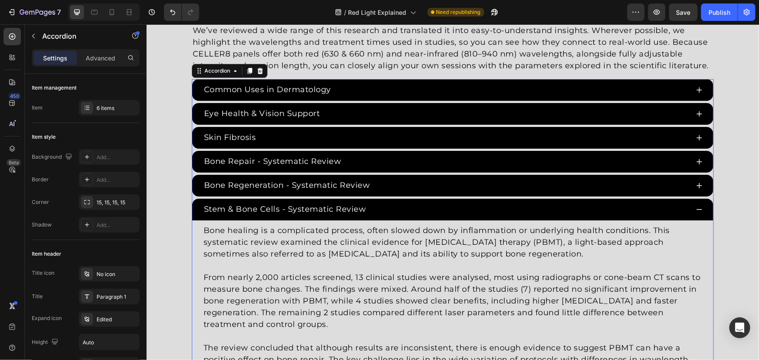
click at [415, 213] on div "Stem & Bone Cells - Systematic Review" at bounding box center [445, 209] width 486 height 14
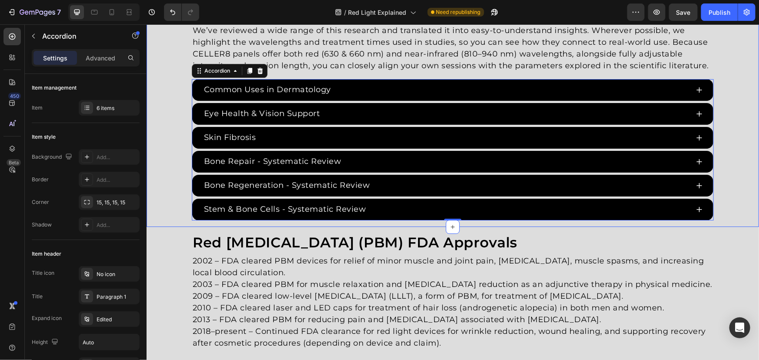
click at [180, 160] on div "Red [MEDICAL_DATA] Studies Heading Since the 1960s, 8,000+ studies have investi…" at bounding box center [452, 94] width 613 height 252
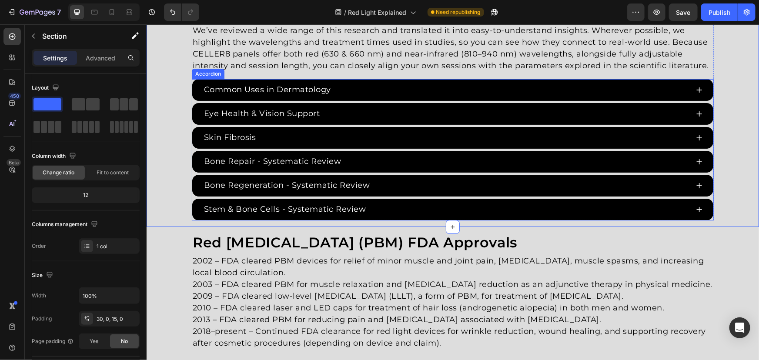
click at [192, 198] on div "Stem & Bone Cells - Systematic Review" at bounding box center [452, 209] width 521 height 22
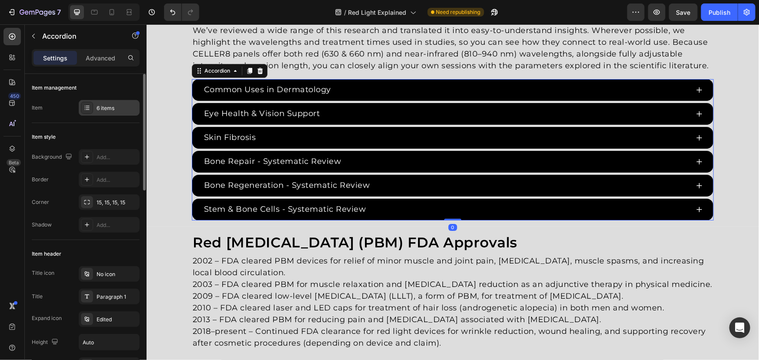
click at [96, 104] on div "6 items" at bounding box center [109, 108] width 61 height 16
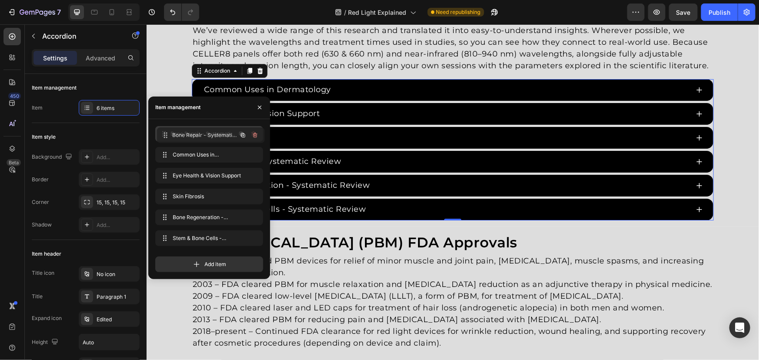
drag, startPoint x: 209, startPoint y: 201, endPoint x: 211, endPoint y: 140, distance: 61.4
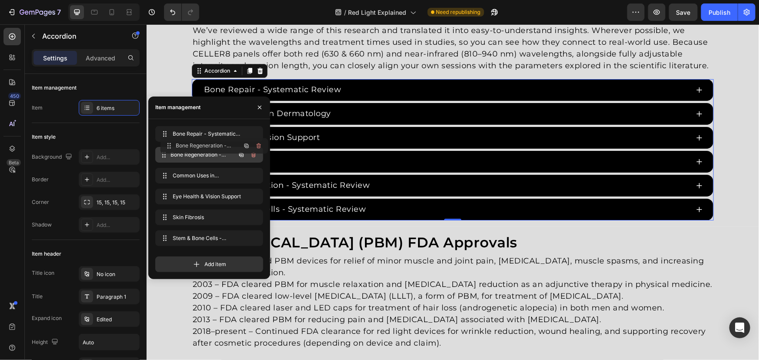
drag, startPoint x: 211, startPoint y: 219, endPoint x: 216, endPoint y: 148, distance: 71.5
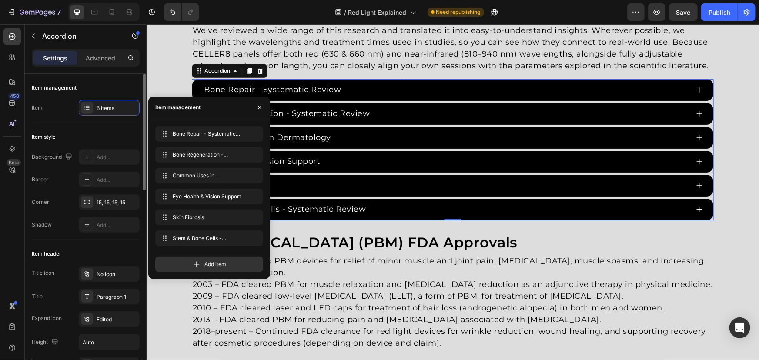
click at [134, 84] on div "Item management" at bounding box center [86, 88] width 108 height 14
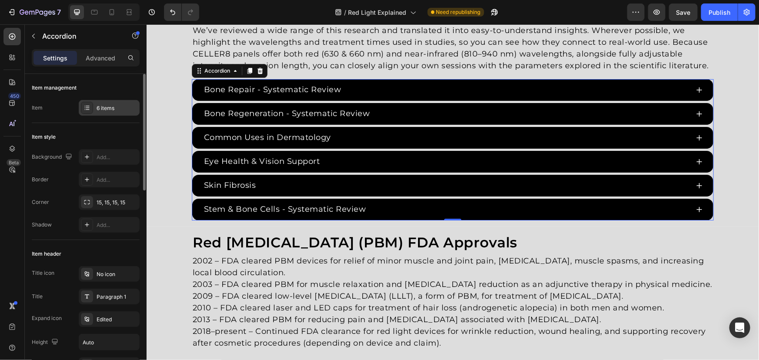
click at [93, 110] on div "6 items" at bounding box center [109, 108] width 61 height 16
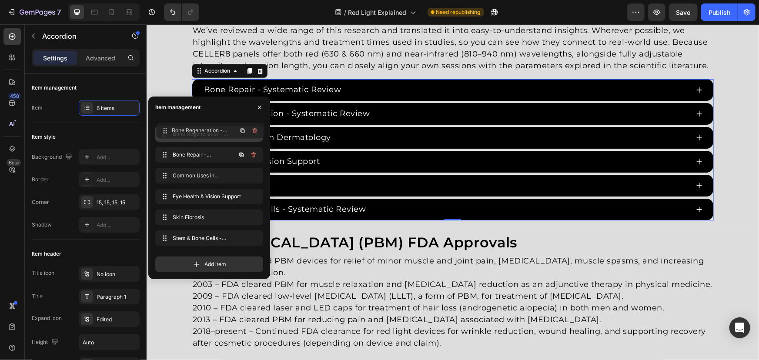
drag, startPoint x: 183, startPoint y: 156, endPoint x: 31, endPoint y: 49, distance: 185.7
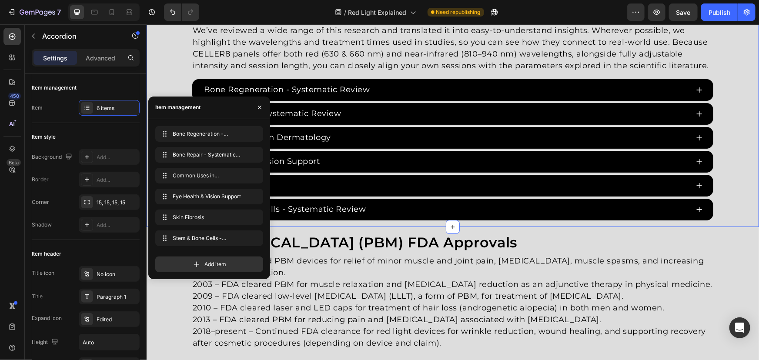
click at [171, 77] on div "Red [MEDICAL_DATA] Studies Heading Since the 1960s, 8,000+ studies have investi…" at bounding box center [452, 94] width 613 height 252
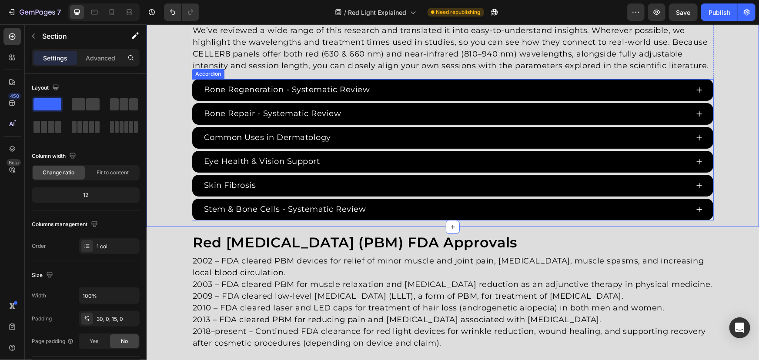
click at [436, 211] on div "Stem & Bone Cells - Systematic Review" at bounding box center [445, 209] width 486 height 14
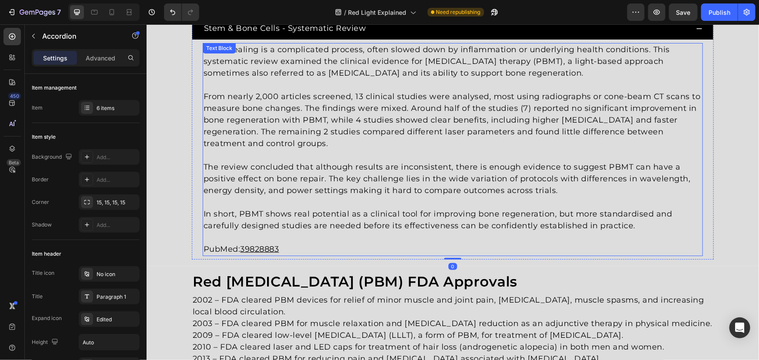
scroll to position [1644, 0]
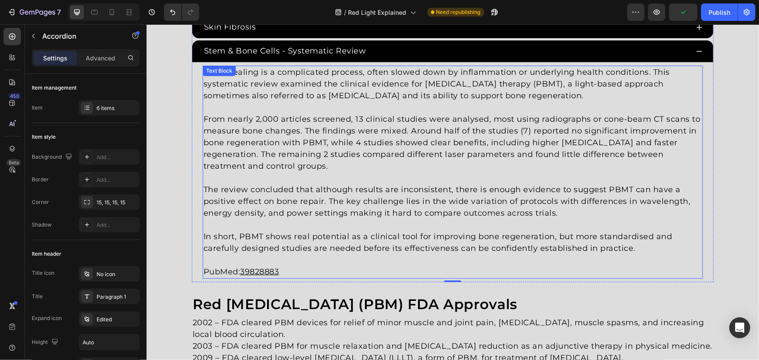
click at [299, 266] on p "PubMed: 39828883" at bounding box center [452, 272] width 499 height 12
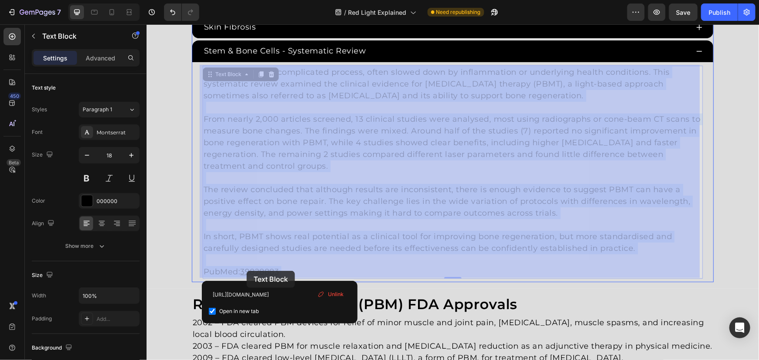
drag, startPoint x: 290, startPoint y: 270, endPoint x: 247, endPoint y: 271, distance: 43.1
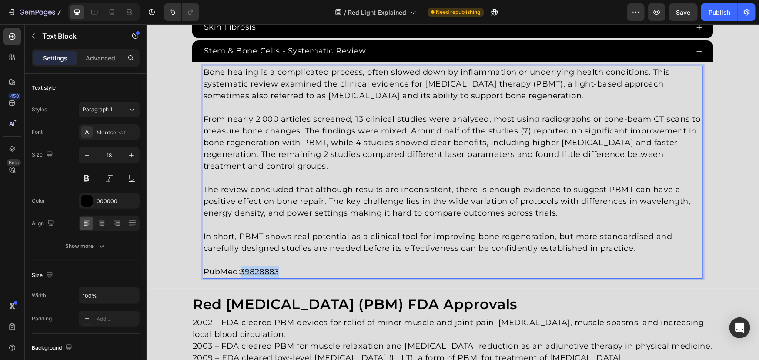
drag, startPoint x: 290, startPoint y: 272, endPoint x: 241, endPoint y: 271, distance: 49.2
click at [241, 271] on p "PubMed: 39828883" at bounding box center [452, 272] width 499 height 12
drag, startPoint x: 300, startPoint y: 222, endPoint x: 520, endPoint y: 237, distance: 220.6
click at [303, 223] on p "Rich Text Editor. Editing area: main" at bounding box center [452, 225] width 499 height 12
click at [565, 238] on p "In short, PBMT shows real potential as a clinical tool for improving bone regen…" at bounding box center [452, 242] width 499 height 23
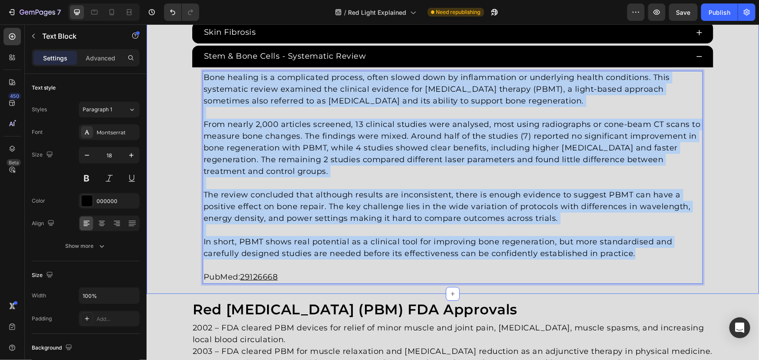
scroll to position [1632, 0]
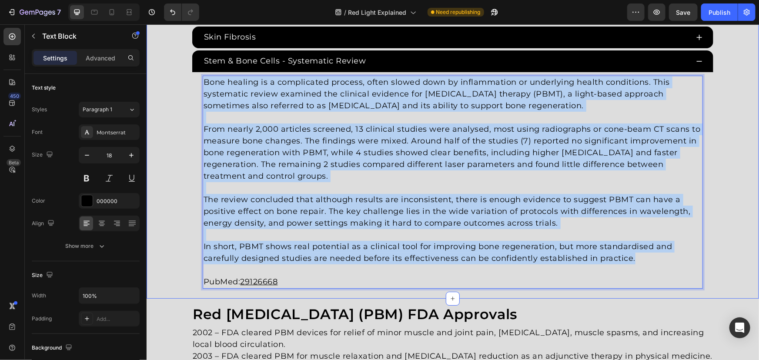
drag, startPoint x: 654, startPoint y: 248, endPoint x: 170, endPoint y: 31, distance: 531.2
click at [170, 31] on div "Red [MEDICAL_DATA] Studies Heading Since the 1960s, 8,000+ studies have investi…" at bounding box center [452, 55] width 613 height 472
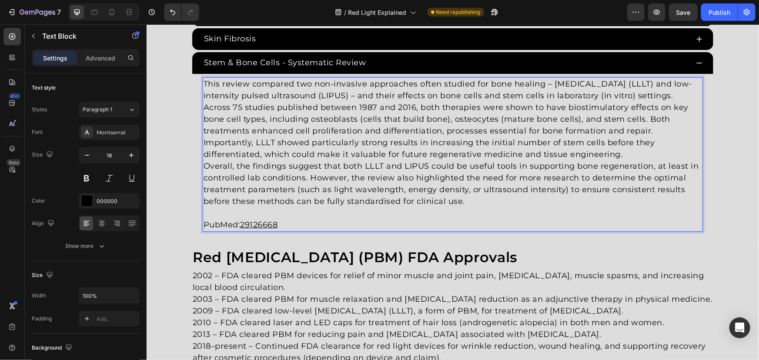
click at [630, 156] on p "Across 75 studies published between 1987 and 2016, both therapies were shown to…" at bounding box center [452, 130] width 499 height 59
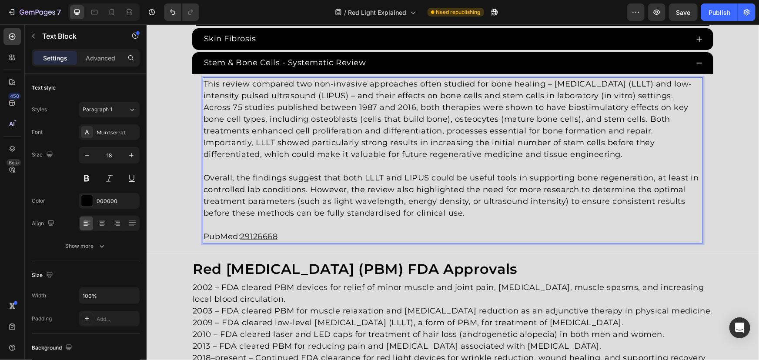
click at [693, 93] on p "This review compared two non-invasive approaches often studied for bone healing…" at bounding box center [452, 89] width 499 height 23
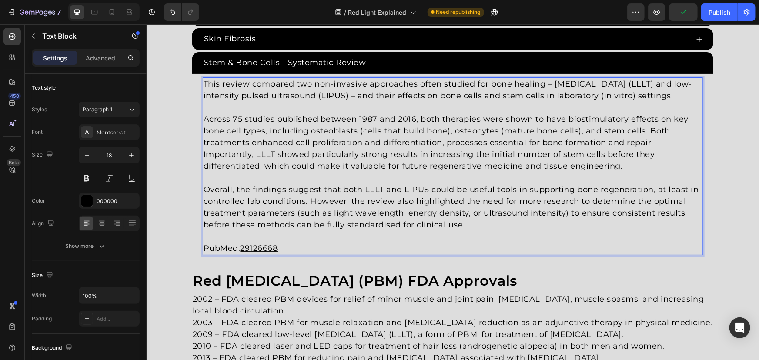
click at [433, 181] on p "Rich Text Editor. Editing area: main" at bounding box center [452, 178] width 499 height 12
click at [273, 244] on u "29126668" at bounding box center [258, 248] width 37 height 10
click at [268, 246] on u "29126668" at bounding box center [258, 248] width 37 height 10
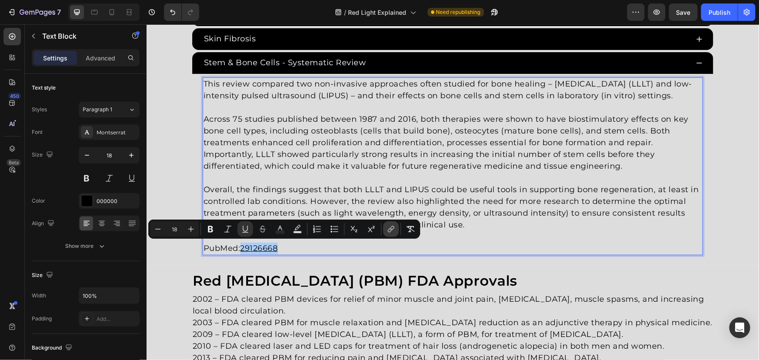
click at [391, 229] on icon "Editor contextual toolbar" at bounding box center [391, 229] width 9 height 9
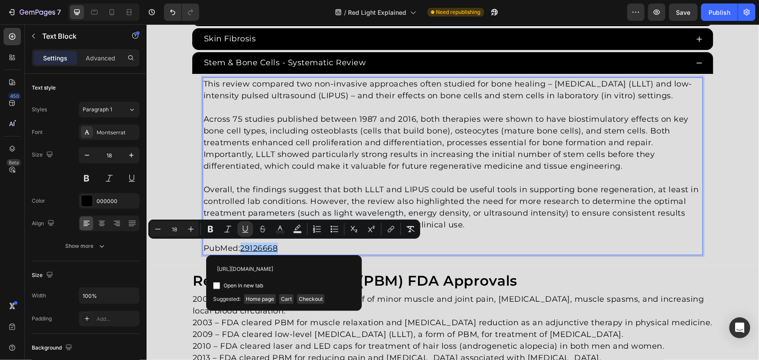
scroll to position [0, 10]
type input "[URL][DOMAIN_NAME]"
click at [236, 286] on span "Open in new tab" at bounding box center [244, 286] width 40 height 10
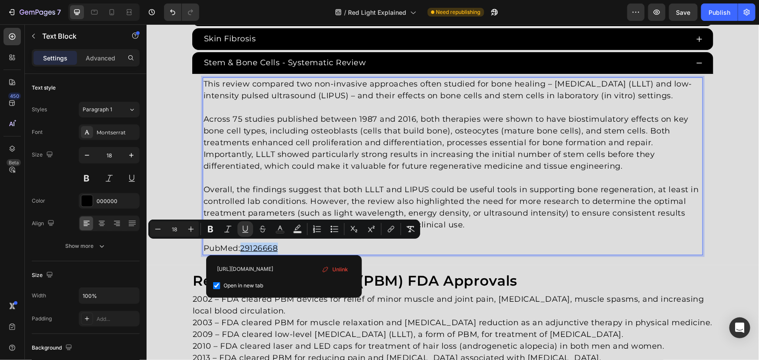
checkbox input "true"
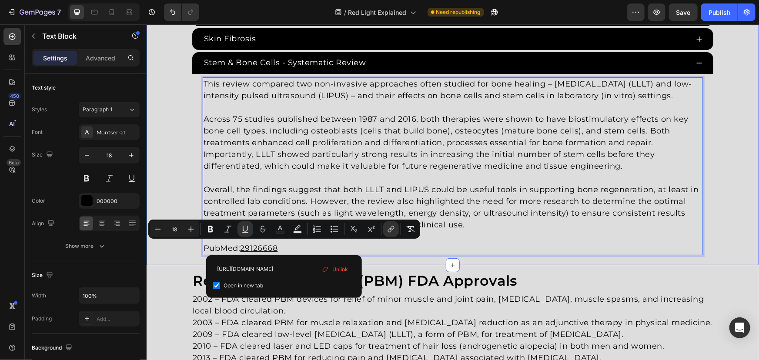
click at [180, 129] on div "Red [MEDICAL_DATA] Studies Heading Since the 1960s, 8,000+ studies have investi…" at bounding box center [452, 39] width 613 height 437
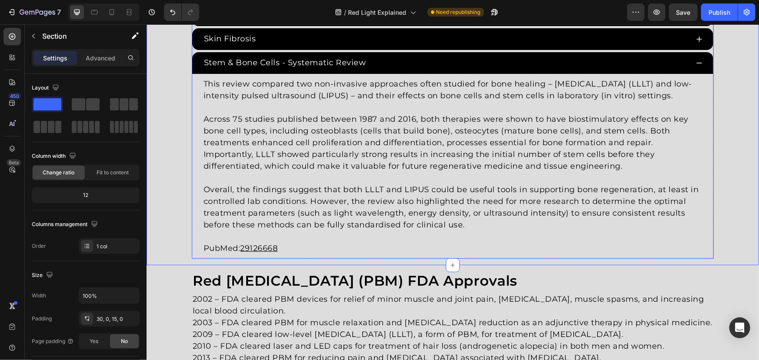
click at [529, 91] on p "This review compared two non-invasive approaches often studied for bone healing…" at bounding box center [452, 89] width 499 height 23
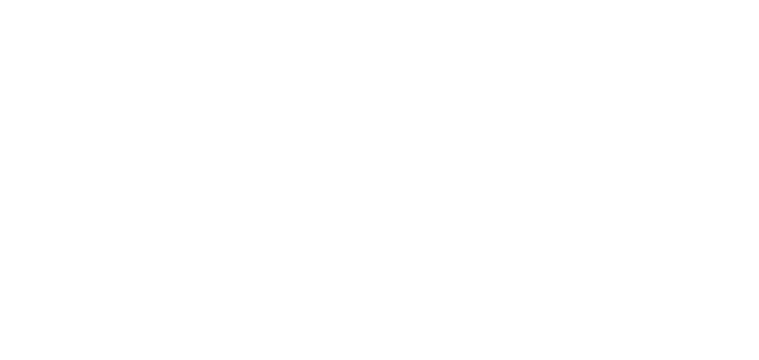
click at [177, 112] on div "Red [MEDICAL_DATA] Studies Heading Since the 1960s, 8,000+ studies have investi…" at bounding box center [452, 39] width 613 height 437
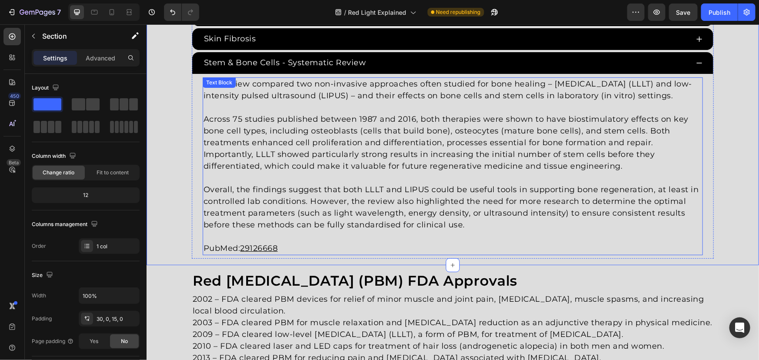
click at [546, 99] on p "This review compared two non-invasive approaches often studied for bone healing…" at bounding box center [452, 89] width 499 height 23
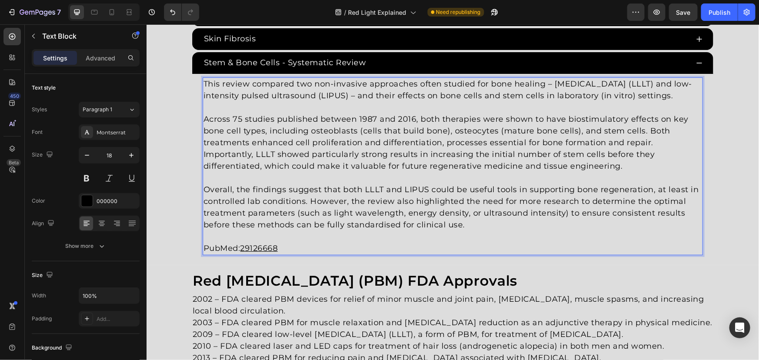
drag, startPoint x: 546, startPoint y: 82, endPoint x: 545, endPoint y: 91, distance: 9.2
click at [546, 83] on p "This review compared two non-invasive approaches often studied for bone healing…" at bounding box center [452, 89] width 499 height 23
click at [346, 92] on p "This review compared two non-invasive approaches often studied for bone healing…" at bounding box center [452, 89] width 499 height 23
click at [370, 94] on p "This review compared two non-invasive approaches often studied for bone healing…" at bounding box center [452, 89] width 499 height 23
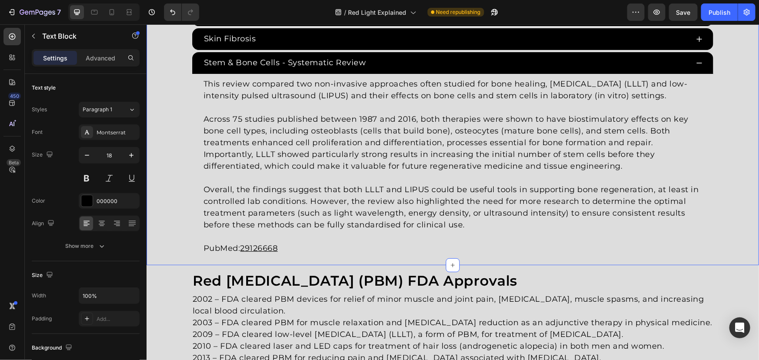
click at [716, 130] on div "Red [MEDICAL_DATA] Studies Heading Since the 1960s, 8,000+ studies have investi…" at bounding box center [452, 39] width 613 height 437
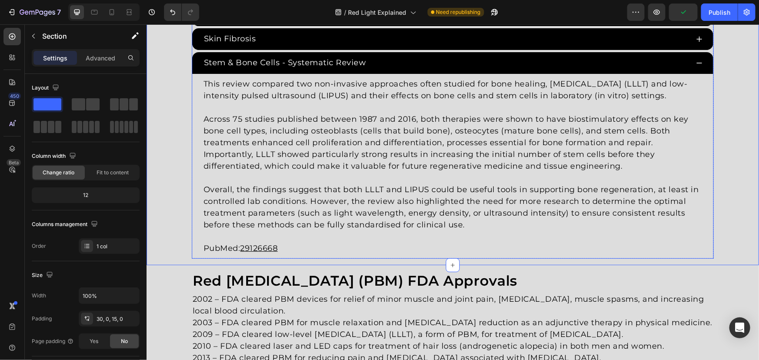
click at [674, 63] on div "Stem & Bone Cells - Systematic Review" at bounding box center [445, 62] width 486 height 14
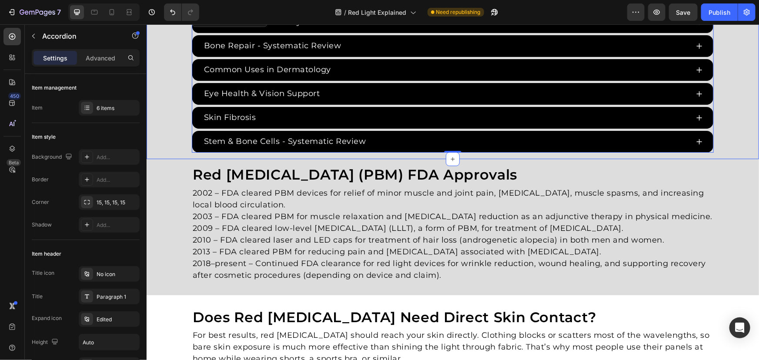
click at [727, 96] on div "Red [MEDICAL_DATA] Studies Heading Since the 1960s, 8,000+ studies have investi…" at bounding box center [452, 26] width 613 height 252
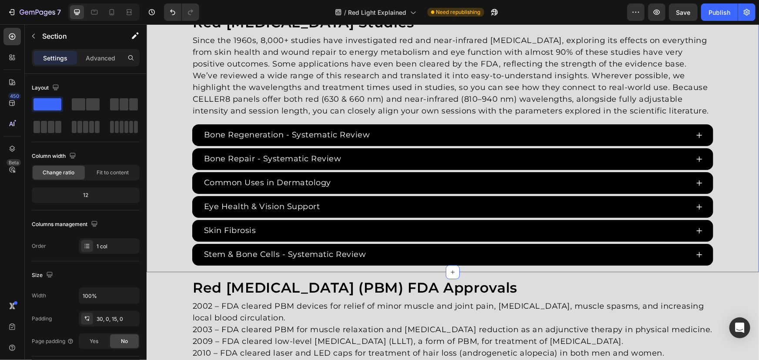
scroll to position [1434, 0]
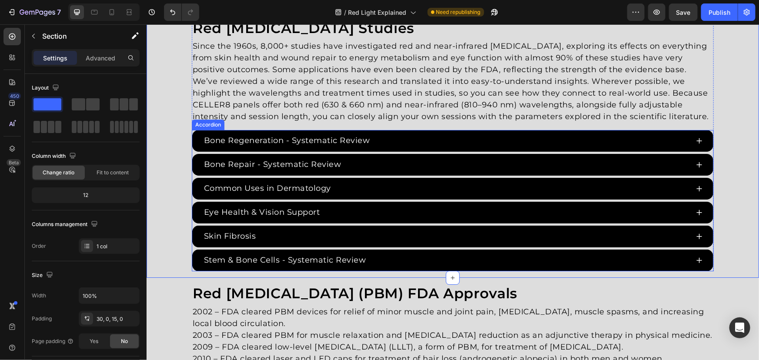
click at [696, 257] on icon at bounding box center [699, 260] width 7 height 7
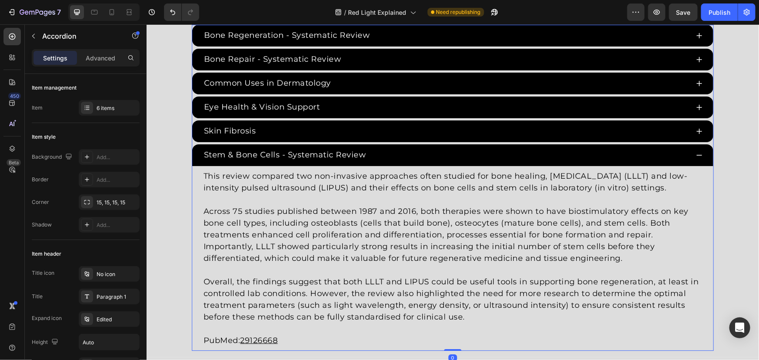
scroll to position [1592, 0]
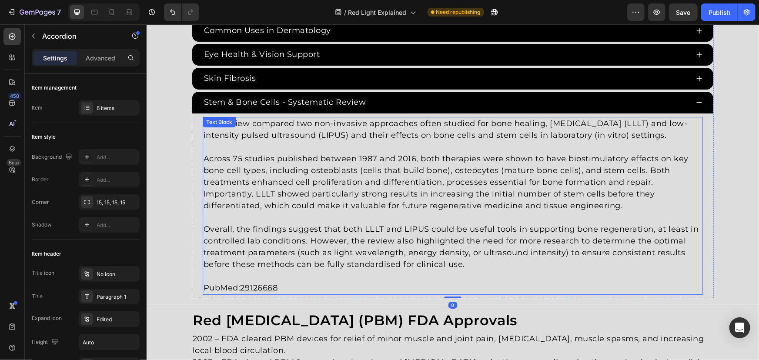
click at [285, 287] on p "PubMed: 29126668" at bounding box center [452, 288] width 499 height 12
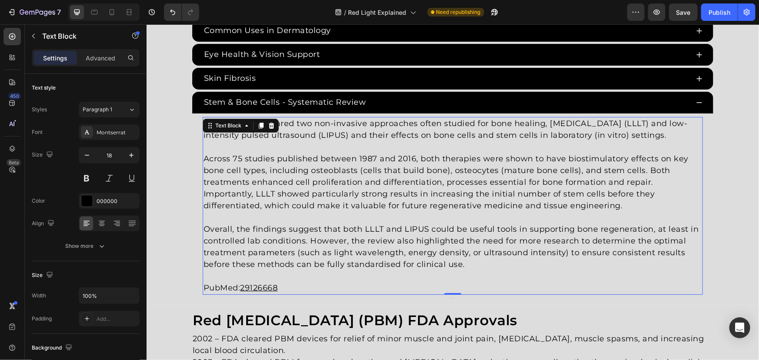
click at [262, 285] on u "29126668" at bounding box center [258, 288] width 37 height 10
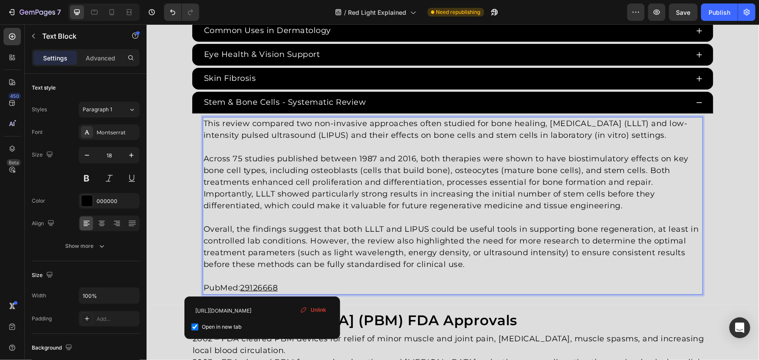
click at [574, 224] on p "Overall, the findings suggest that both LLLT and LIPUS could be useful tools in…" at bounding box center [452, 246] width 499 height 47
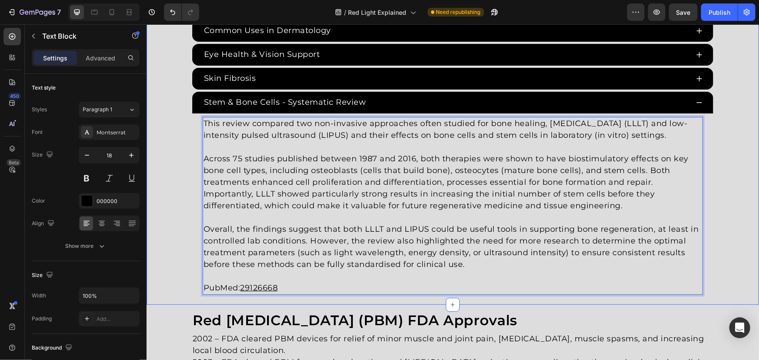
click at [746, 154] on div "Red [MEDICAL_DATA] Studies Heading Since the 1960s, 8,000+ studies have investi…" at bounding box center [452, 79] width 613 height 437
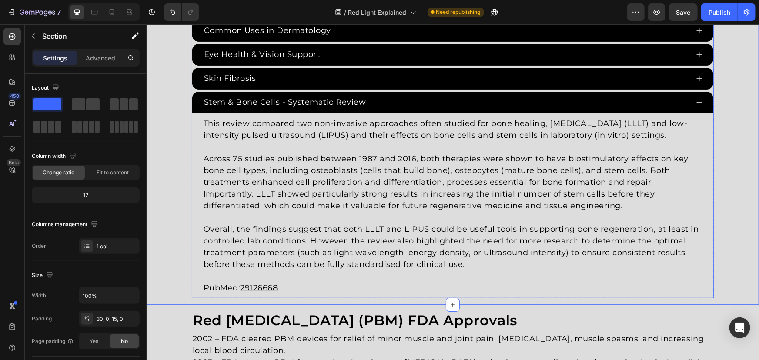
click at [703, 99] on div "Stem & Bone Cells - Systematic Review" at bounding box center [452, 102] width 521 height 22
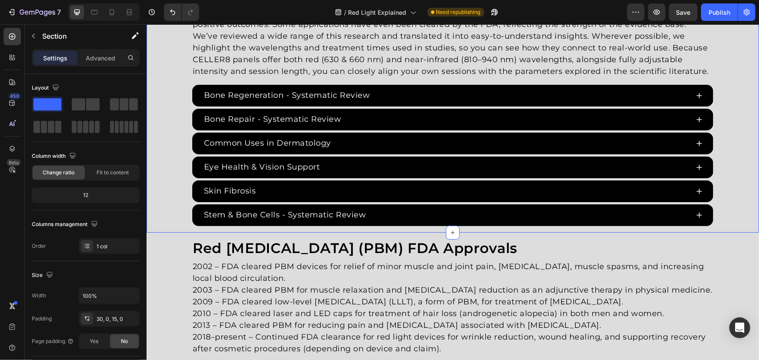
scroll to position [1474, 0]
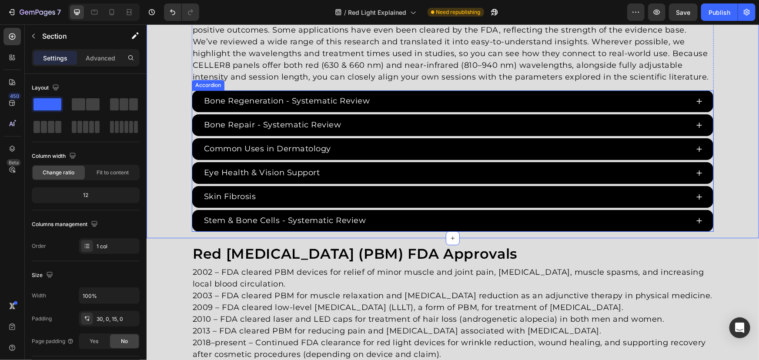
click at [192, 134] on div "Bone Repair - Systematic Review" at bounding box center [452, 125] width 521 height 22
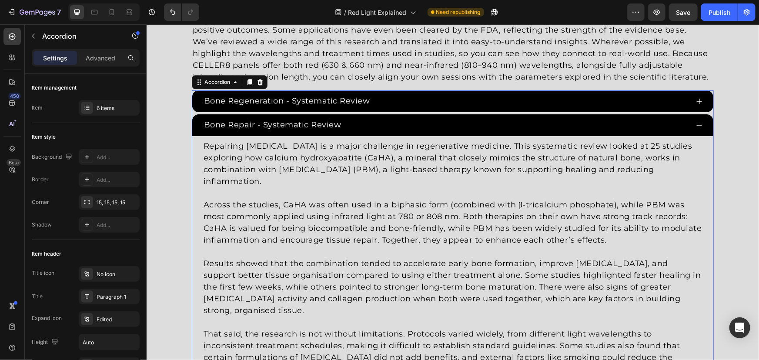
click at [194, 130] on div "Bone Repair - Systematic Review" at bounding box center [452, 125] width 521 height 22
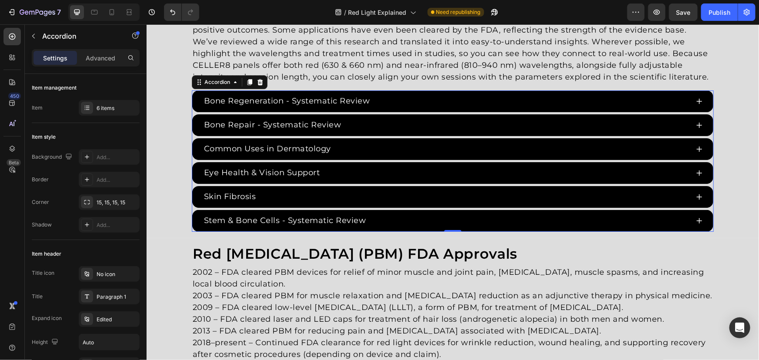
click at [191, 136] on div "Bone Regeneration - Systematic Review Bone Repair - Systematic Review Common Us…" at bounding box center [452, 160] width 522 height 141
click at [108, 240] on div "Item management Item 6 items" at bounding box center [86, 333] width 108 height 186
click at [109, 108] on div "6 items" at bounding box center [117, 108] width 41 height 8
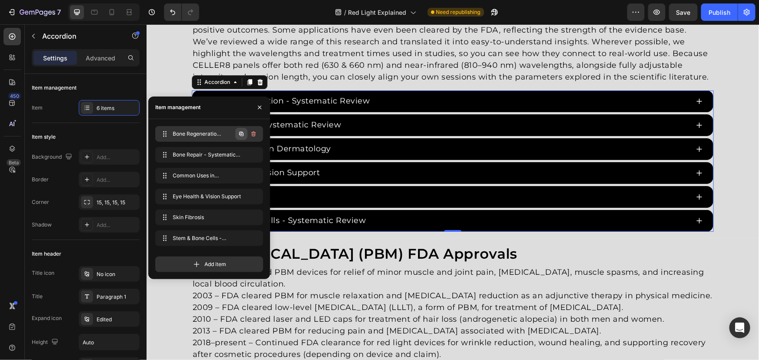
click at [238, 133] on icon "button" at bounding box center [241, 134] width 7 height 7
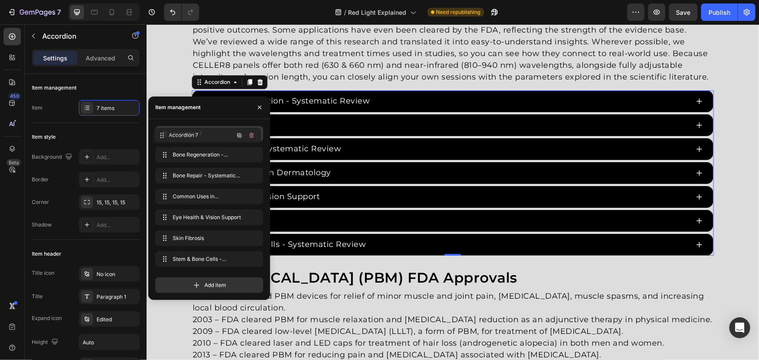
drag, startPoint x: 211, startPoint y: 147, endPoint x: 161, endPoint y: 80, distance: 83.7
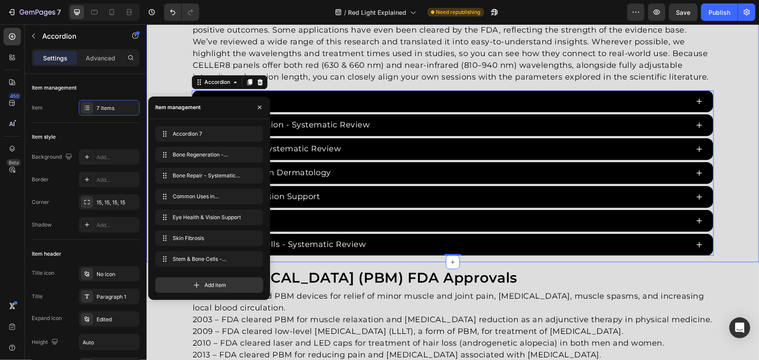
click at [157, 76] on div "Red [MEDICAL_DATA] Studies Heading Since the 1960s, 8,000+ studies have investi…" at bounding box center [452, 117] width 613 height 276
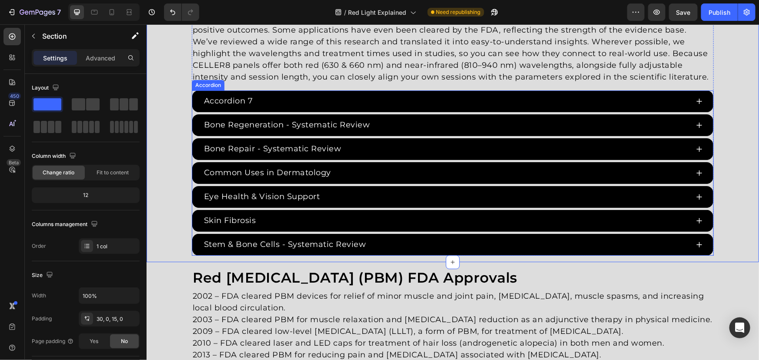
click at [247, 100] on div "Accordion 7" at bounding box center [228, 101] width 52 height 14
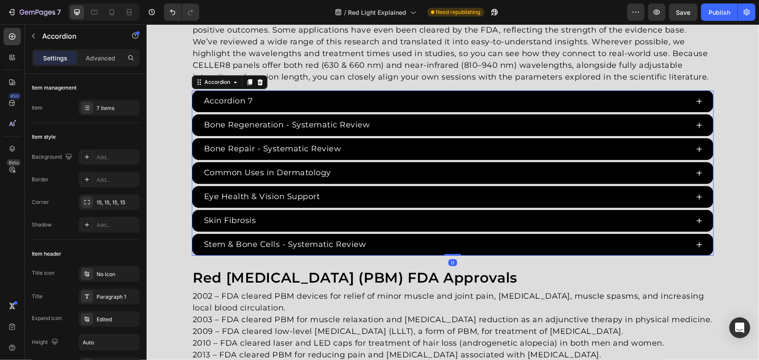
click at [247, 101] on div "Accordion 7" at bounding box center [228, 101] width 52 height 14
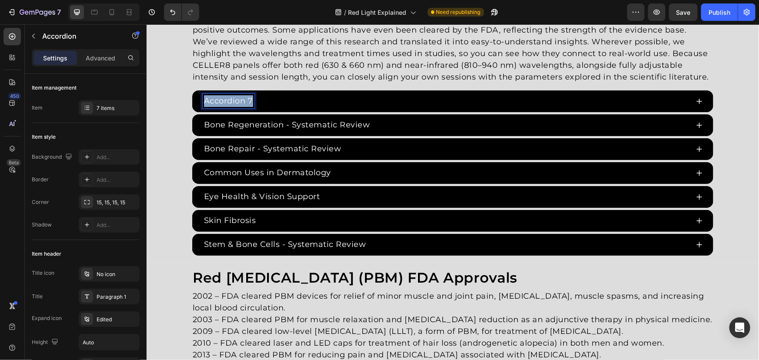
drag, startPoint x: 247, startPoint y: 101, endPoint x: 164, endPoint y: 96, distance: 82.8
click at [165, 96] on div "Red [MEDICAL_DATA] Studies Heading Since the 1960s, 8,000+ studies have investi…" at bounding box center [452, 117] width 613 height 276
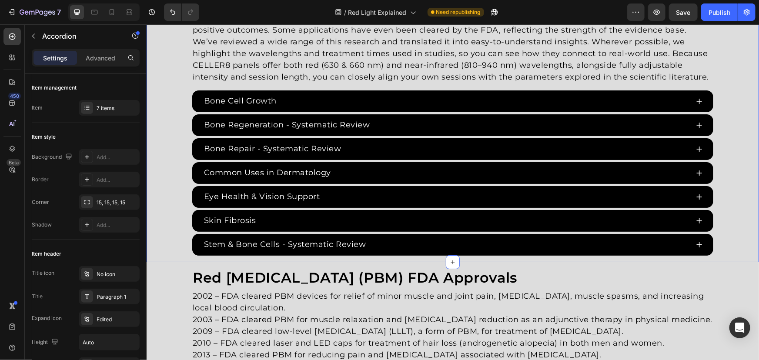
click at [156, 90] on div "Red [MEDICAL_DATA] Studies Heading Since the 1960s, 8,000+ studies have investi…" at bounding box center [452, 117] width 613 height 276
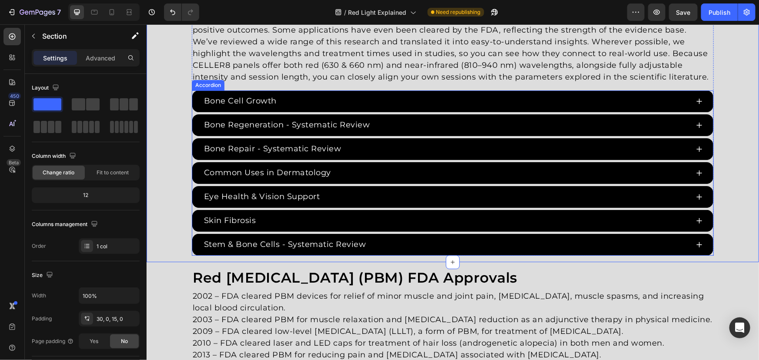
click at [298, 105] on div "Bone Cell Growth" at bounding box center [445, 101] width 486 height 14
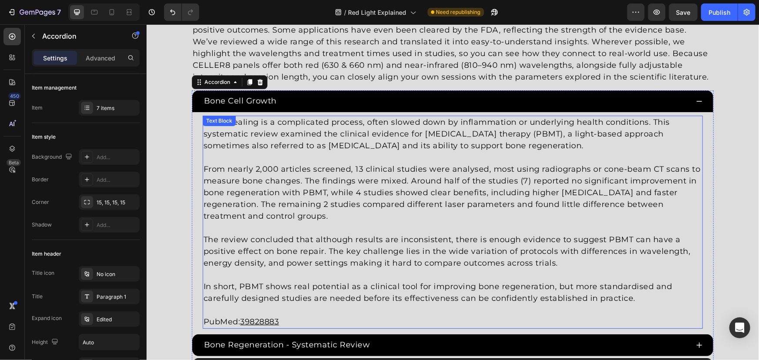
click at [277, 295] on p "In short, PBMT shows real potential as a clinical tool for improving bone regen…" at bounding box center [452, 292] width 499 height 23
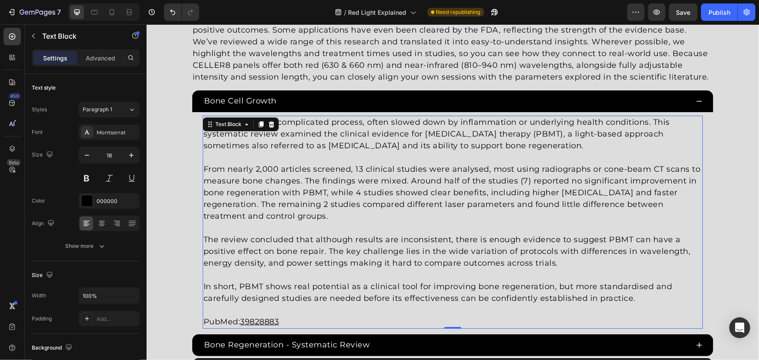
click at [268, 319] on u "39828883" at bounding box center [259, 322] width 39 height 10
click at [445, 220] on p "From nearly 2,000 articles screened, 13 clinical studies were analysed, most us…" at bounding box center [452, 192] width 499 height 59
click at [259, 243] on p "The review concluded that although results are inconsistent, there is enough ev…" at bounding box center [452, 251] width 499 height 35
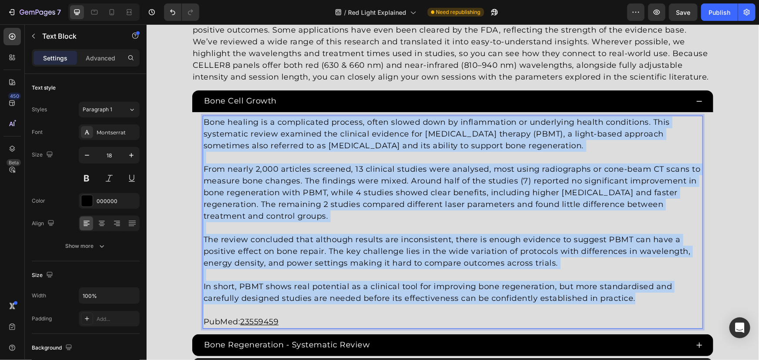
drag, startPoint x: 644, startPoint y: 301, endPoint x: 137, endPoint y: 101, distance: 544.1
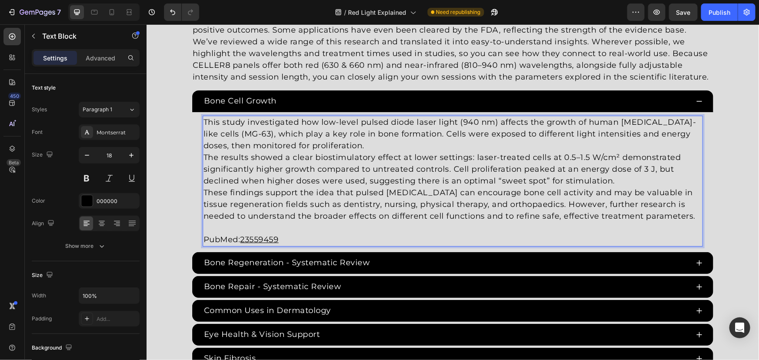
click at [336, 140] on p "This study investigated how low-level pulsed diode laser light (940 nm) affects…" at bounding box center [452, 133] width 499 height 35
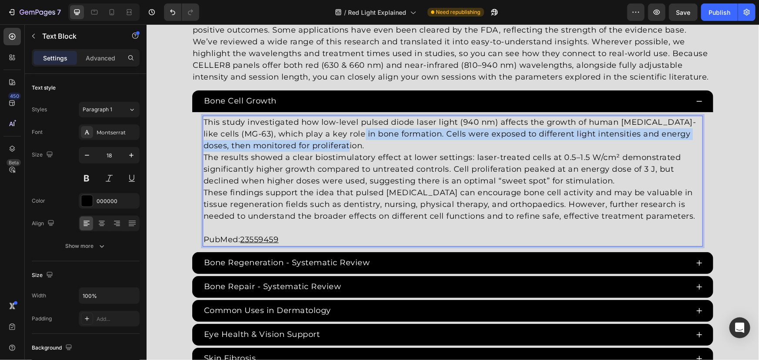
click at [335, 145] on p "This study investigated how low-level pulsed diode laser light (940 nm) affects…" at bounding box center [452, 133] width 499 height 35
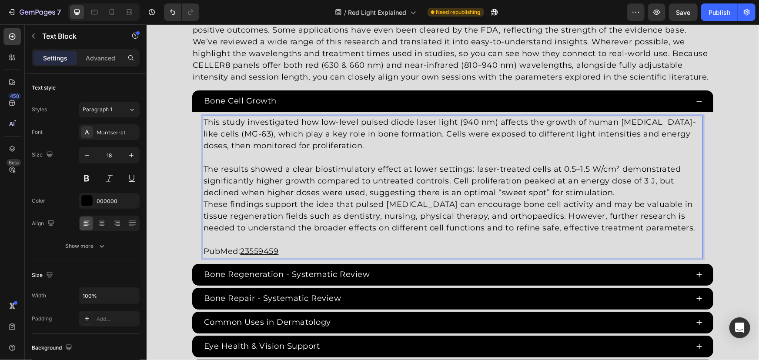
drag, startPoint x: 637, startPoint y: 201, endPoint x: 631, endPoint y: 191, distance: 11.3
click at [637, 201] on p "These findings support the idea that pulsed [MEDICAL_DATA] can encourage bone c…" at bounding box center [452, 215] width 499 height 35
click at [631, 191] on p "The results showed a clear biostimulatory effect at lower settings: laser-treat…" at bounding box center [452, 180] width 499 height 35
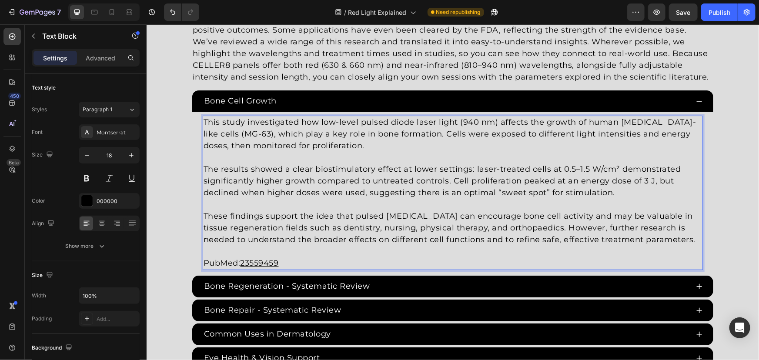
click at [257, 258] on u "23559459" at bounding box center [259, 263] width 38 height 10
click at [260, 261] on u "23559459" at bounding box center [259, 263] width 38 height 10
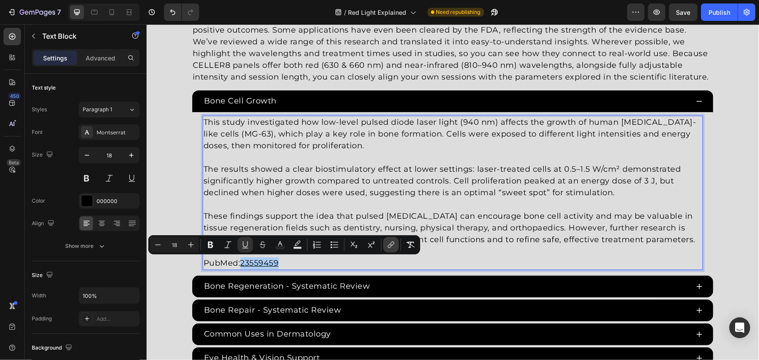
click at [398, 246] on button "link" at bounding box center [391, 245] width 16 height 16
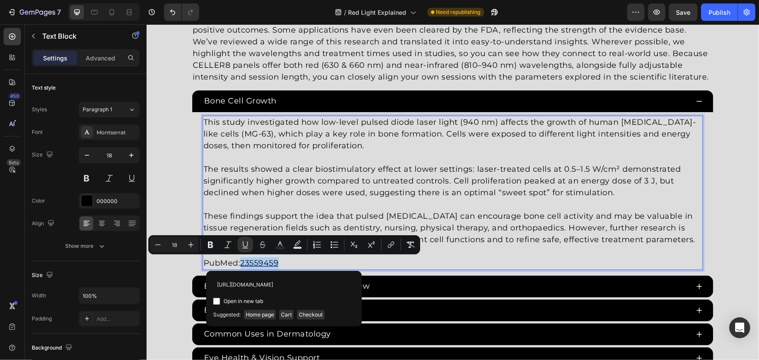
scroll to position [0, 11]
type input "[URL][DOMAIN_NAME]"
click at [251, 305] on span "Open in new tab" at bounding box center [244, 301] width 40 height 10
checkbox input "true"
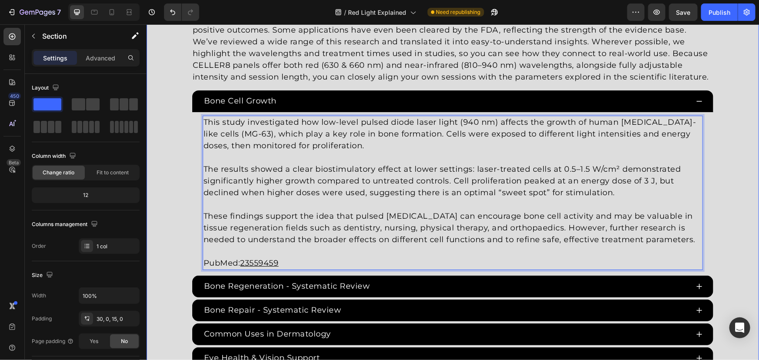
click at [168, 181] on div "Red [MEDICAL_DATA] Studies Heading Since the 1960s, 8,000+ studies have investi…" at bounding box center [452, 198] width 613 height 438
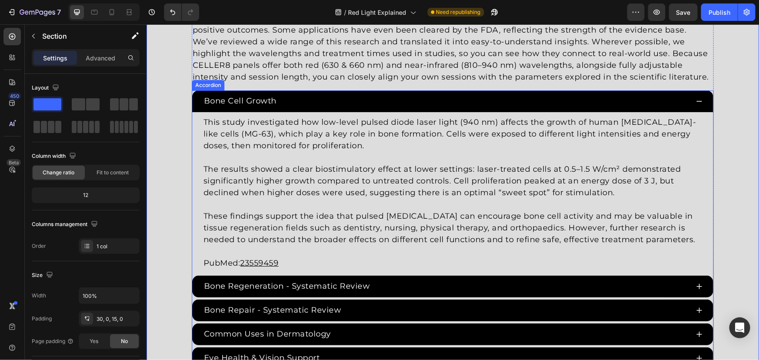
click at [303, 103] on div "Bone Cell Growth" at bounding box center [445, 101] width 486 height 14
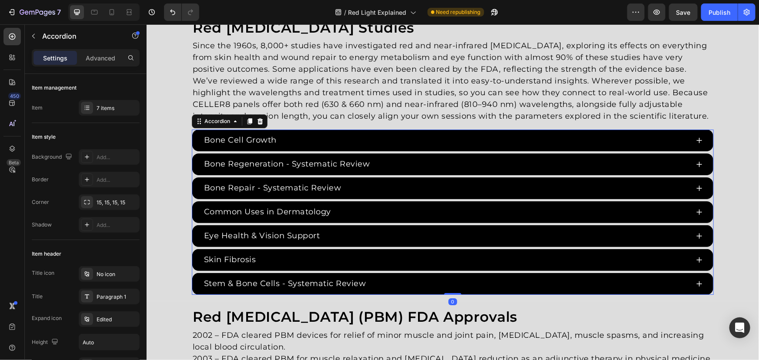
scroll to position [1434, 0]
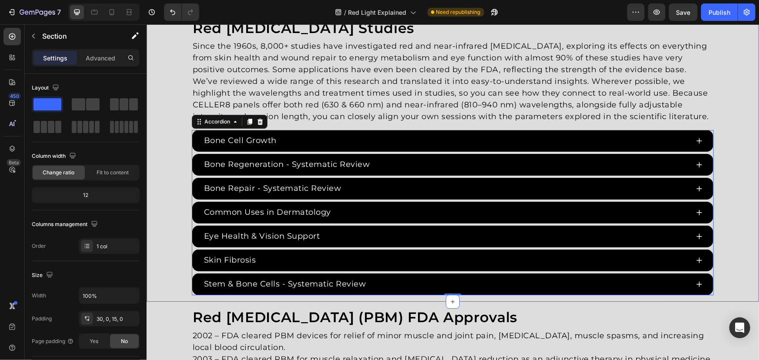
click at [162, 83] on div "Red [MEDICAL_DATA] Studies Heading Since the 1960s, 8,000+ studies have investi…" at bounding box center [452, 157] width 613 height 276
click at [446, 132] on div "Bone Cell Growth" at bounding box center [452, 141] width 521 height 22
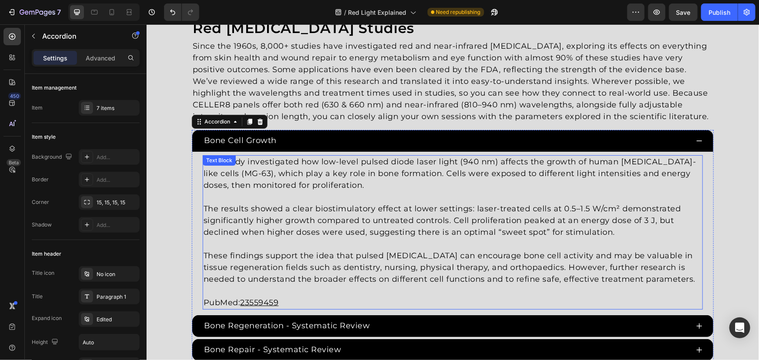
click at [266, 303] on u "23559459" at bounding box center [259, 303] width 38 height 10
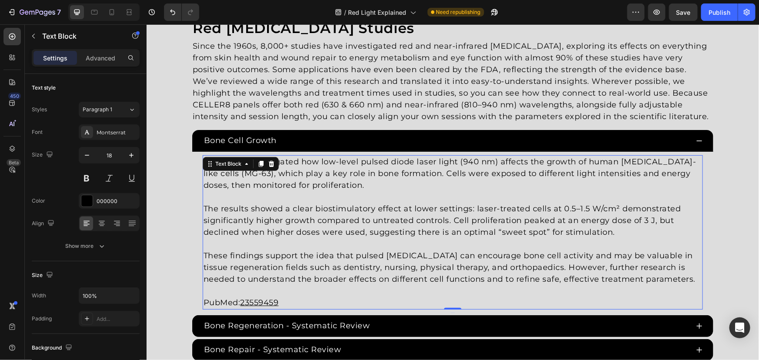
click at [261, 300] on u "23559459" at bounding box center [259, 303] width 38 height 10
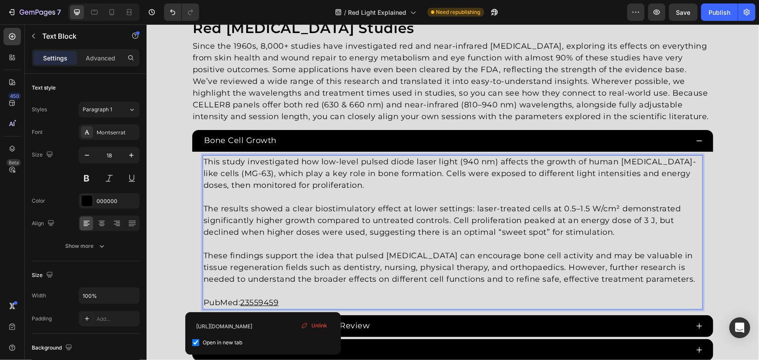
click at [174, 224] on div "Red [MEDICAL_DATA] Studies Heading Since the 1960s, 8,000+ studies have investi…" at bounding box center [452, 238] width 613 height 438
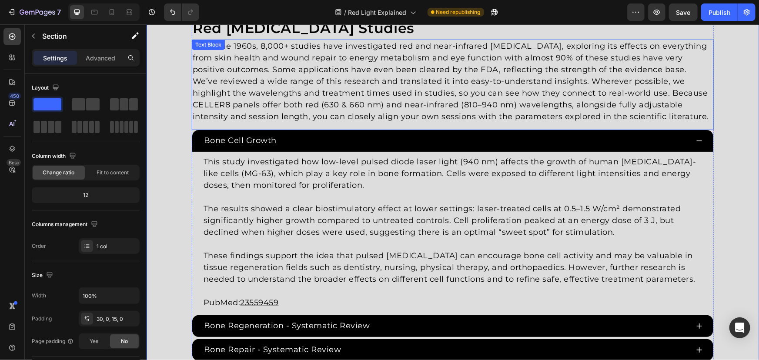
click at [315, 137] on div "Bone Cell Growth" at bounding box center [445, 140] width 486 height 14
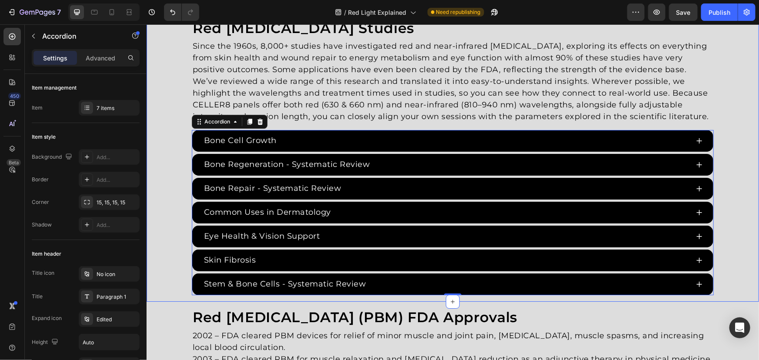
click at [161, 131] on div "Red [MEDICAL_DATA] Studies Heading Since the 1960s, 8,000+ studies have investi…" at bounding box center [452, 157] width 613 height 276
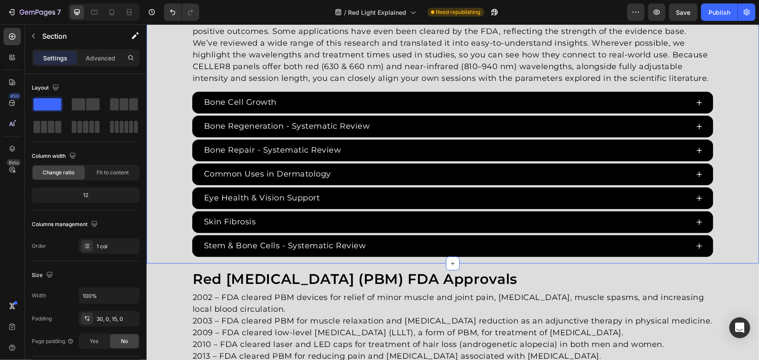
scroll to position [1474, 0]
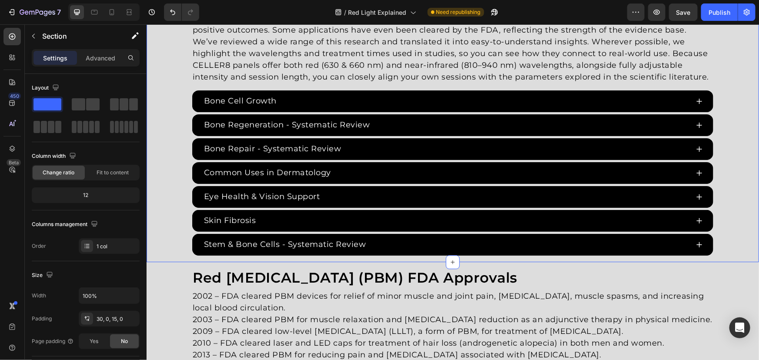
click at [161, 131] on div "Red [MEDICAL_DATA] Studies Heading Since the 1960s, 8,000+ studies have investi…" at bounding box center [452, 117] width 613 height 276
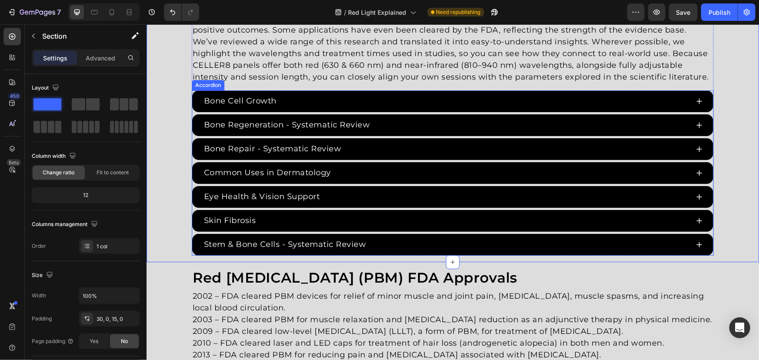
click at [310, 97] on div "Bone Cell Growth" at bounding box center [445, 101] width 486 height 14
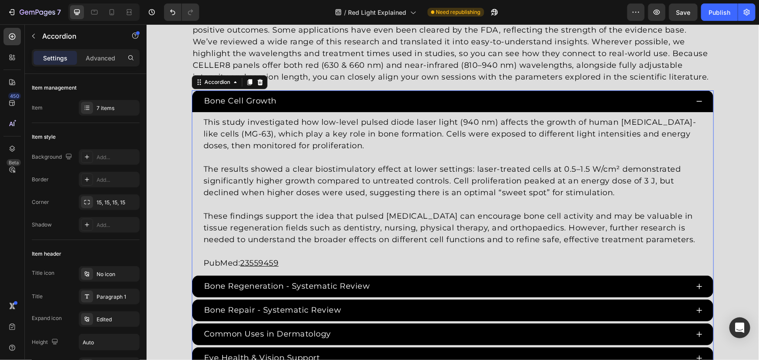
click at [331, 105] on div "Bone Cell Growth" at bounding box center [445, 101] width 486 height 14
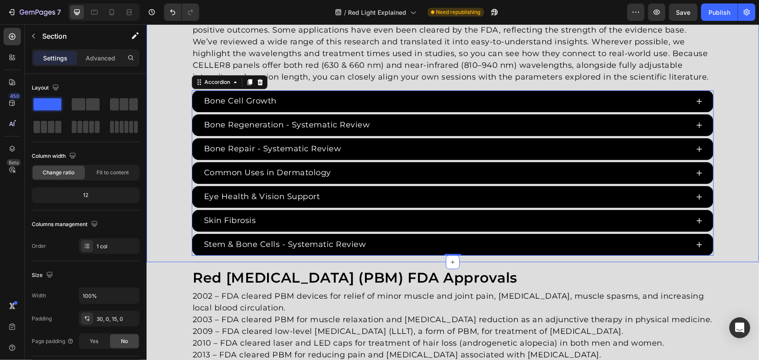
click at [181, 95] on div "Red [MEDICAL_DATA] Studies Heading Since the 1960s, 8,000+ studies have investi…" at bounding box center [452, 117] width 613 height 276
click at [192, 114] on div "Bone Regeneration - Systematic Review" at bounding box center [452, 125] width 521 height 22
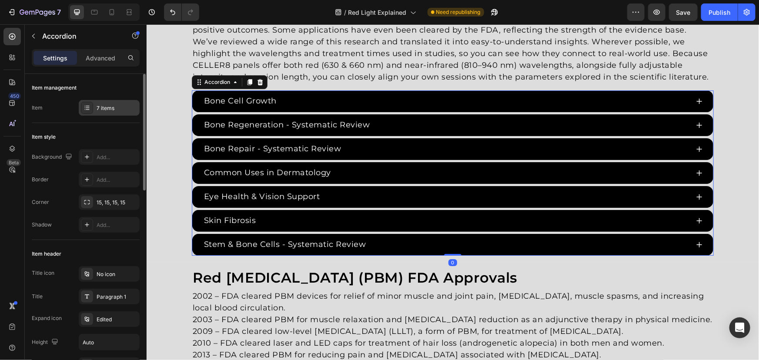
click at [106, 107] on div "7 items" at bounding box center [117, 108] width 41 height 8
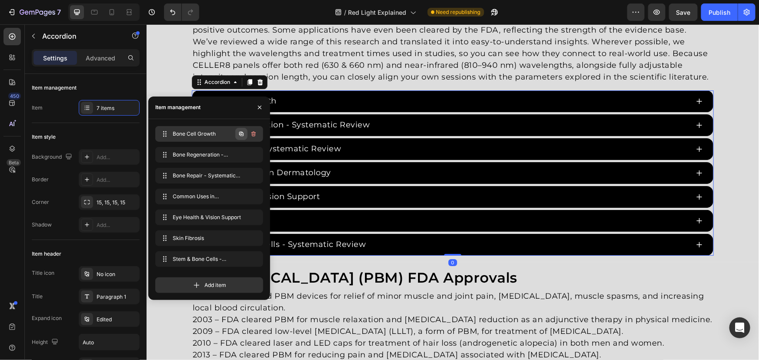
click at [241, 134] on icon "button" at bounding box center [241, 134] width 7 height 7
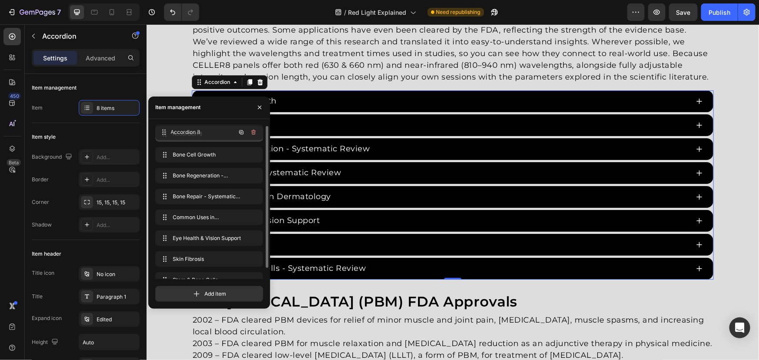
drag, startPoint x: 203, startPoint y: 150, endPoint x: 152, endPoint y: 81, distance: 85.6
click at [290, 104] on div "Accordion 8" at bounding box center [445, 101] width 486 height 14
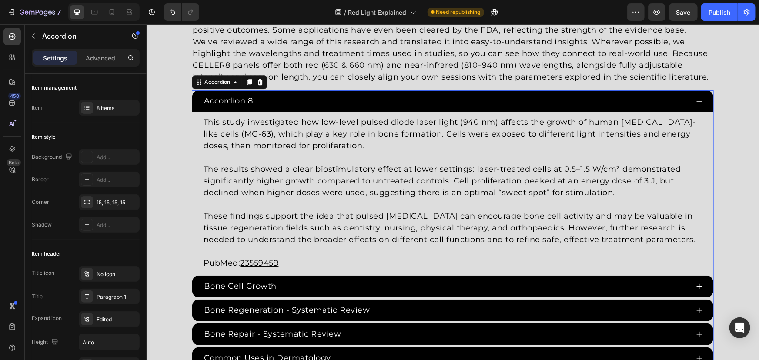
click at [241, 102] on div "Accordion 8" at bounding box center [228, 101] width 52 height 14
click at [245, 101] on p "Accordion 8" at bounding box center [228, 101] width 49 height 12
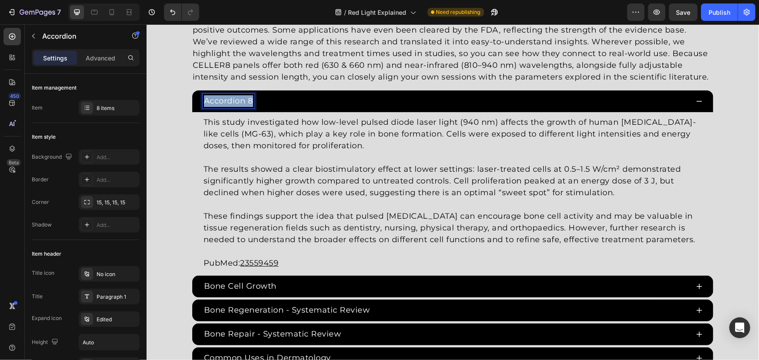
drag, startPoint x: 250, startPoint y: 100, endPoint x: 108, endPoint y: 94, distance: 142.3
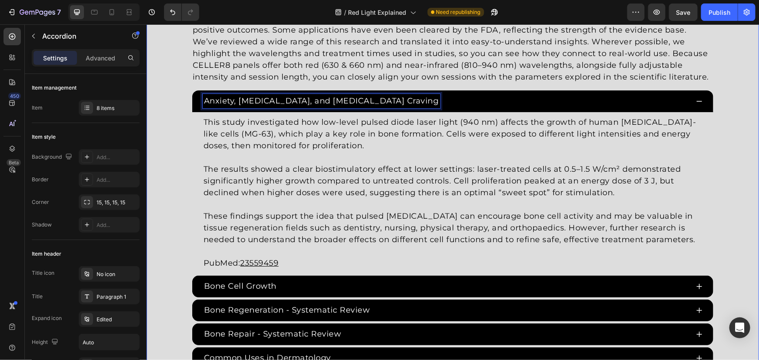
click at [169, 108] on div "Red [MEDICAL_DATA] Studies Heading Since the 1960s, 8,000+ studies have investi…" at bounding box center [452, 210] width 613 height 462
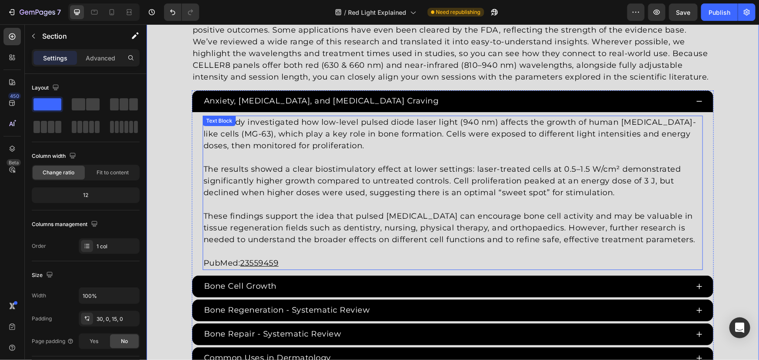
click at [288, 212] on p "These findings support the idea that pulsed [MEDICAL_DATA] can encourage bone c…" at bounding box center [452, 227] width 499 height 35
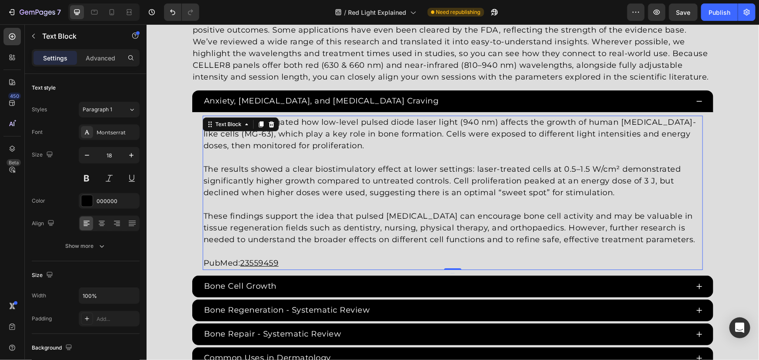
drag, startPoint x: 291, startPoint y: 236, endPoint x: 513, endPoint y: 236, distance: 221.4
click at [298, 236] on p "These findings support the idea that pulsed [MEDICAL_DATA] can encourage bone c…" at bounding box center [452, 227] width 499 height 35
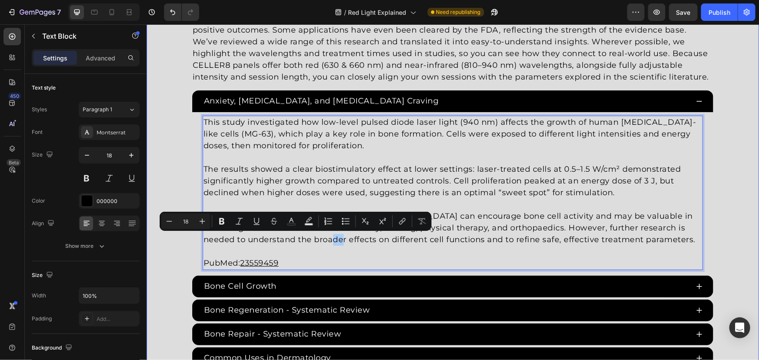
click at [702, 241] on div "This study investigated how low-level pulsed diode laser light (940 nm) affects…" at bounding box center [452, 192] width 521 height 161
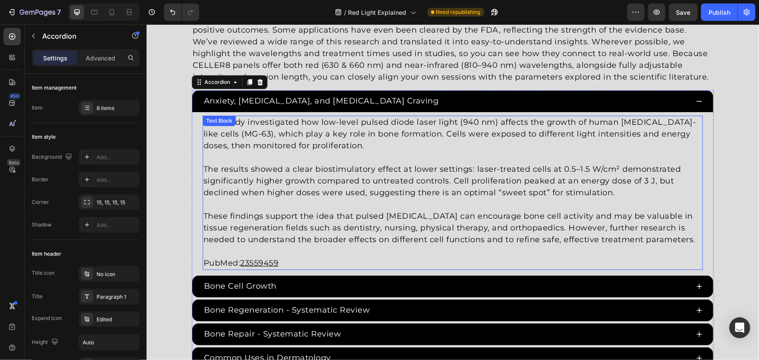
click at [695, 241] on p "These findings support the idea that pulsed [MEDICAL_DATA] can encourage bone c…" at bounding box center [452, 227] width 499 height 35
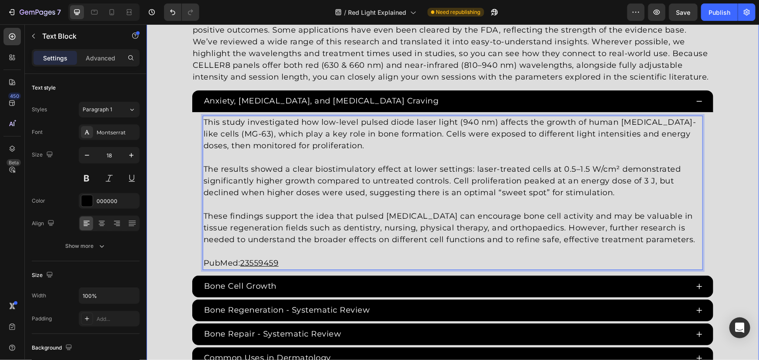
drag, startPoint x: 697, startPoint y: 241, endPoint x: 179, endPoint y: 105, distance: 535.6
click at [179, 105] on div "Red [MEDICAL_DATA] Studies Heading Since the 1960s, 8,000+ studies have investi…" at bounding box center [452, 210] width 613 height 462
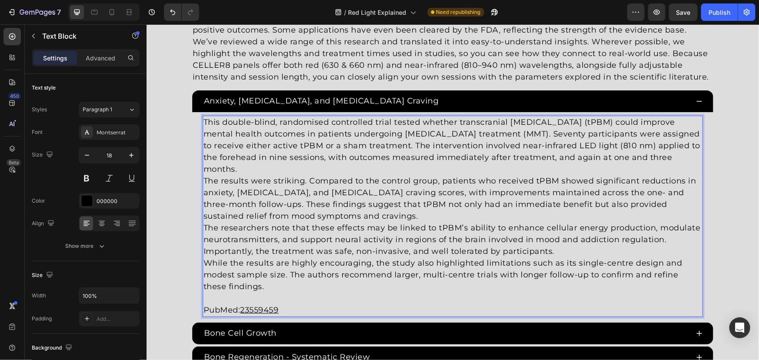
click at [304, 164] on p "This double-blind, randomised controlled trial tested whether transcranial [MED…" at bounding box center [452, 145] width 499 height 59
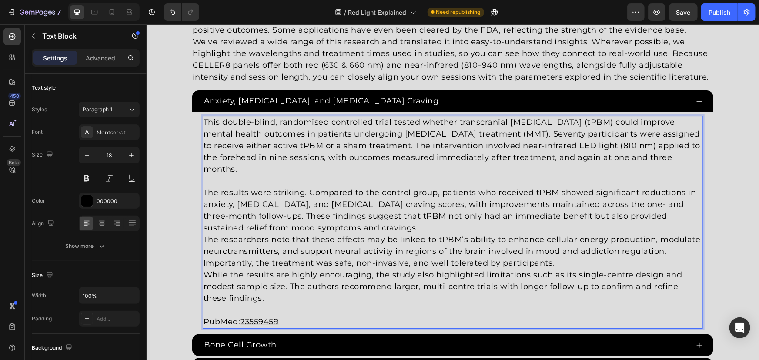
click at [311, 231] on p "The results were striking. Compared to the control group, patients who received…" at bounding box center [452, 210] width 499 height 47
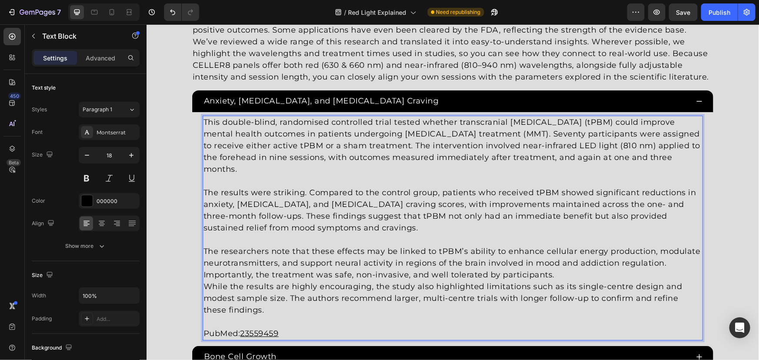
click at [577, 266] on p "The researchers note that these effects may be linked to tPBM’s ability to enha…" at bounding box center [452, 262] width 499 height 35
click at [574, 274] on p "The researchers note that these effects may be linked to tPBM’s ability to enha…" at bounding box center [452, 262] width 499 height 35
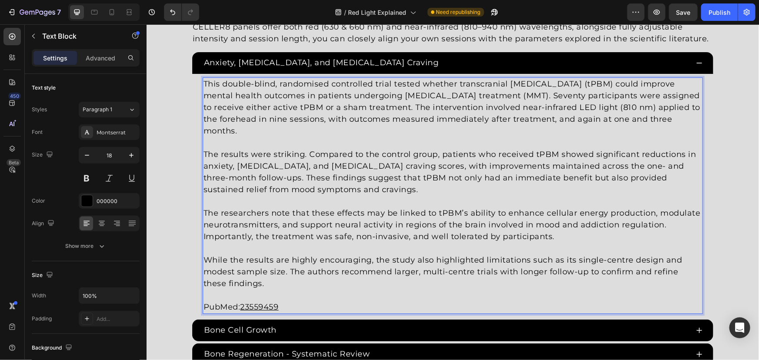
scroll to position [1513, 0]
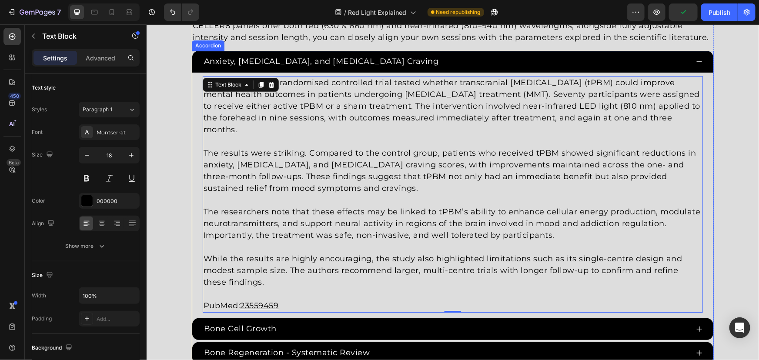
click at [278, 318] on div "Bone Cell Growth" at bounding box center [452, 329] width 521 height 22
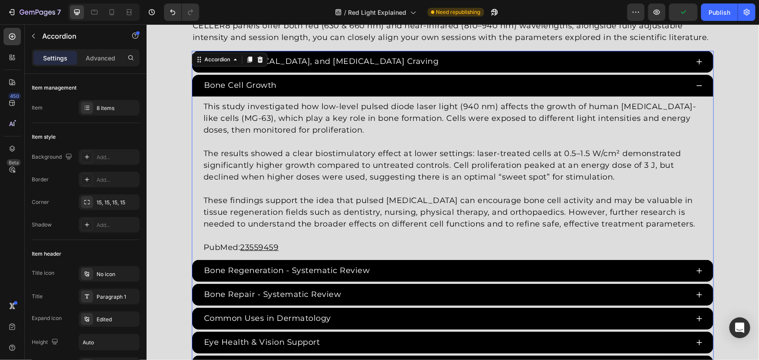
click at [420, 59] on div "Anxiety, [MEDICAL_DATA], and [MEDICAL_DATA] Craving" at bounding box center [445, 61] width 486 height 14
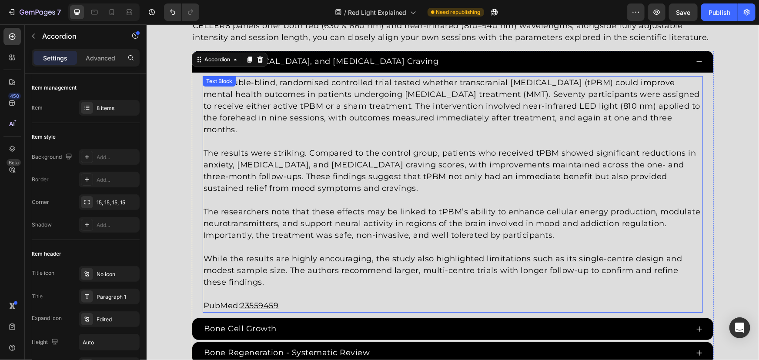
click at [303, 307] on p "PubMed: 23559459" at bounding box center [452, 306] width 499 height 12
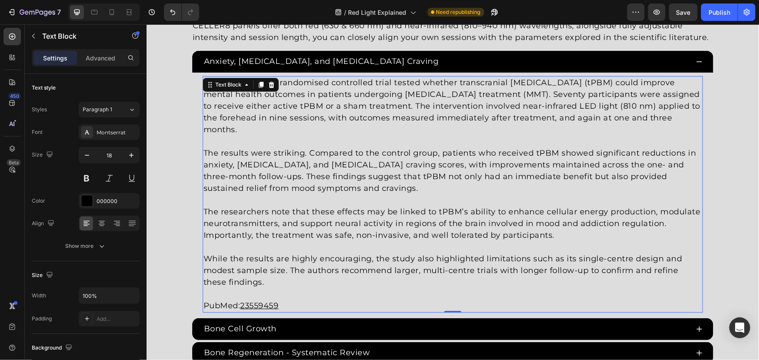
click at [287, 302] on p "PubMed: 23559459" at bounding box center [452, 306] width 499 height 12
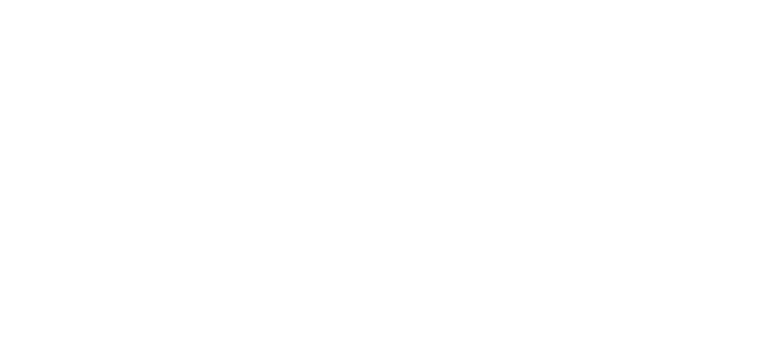
drag, startPoint x: 290, startPoint y: 308, endPoint x: 240, endPoint y: 308, distance: 50.0
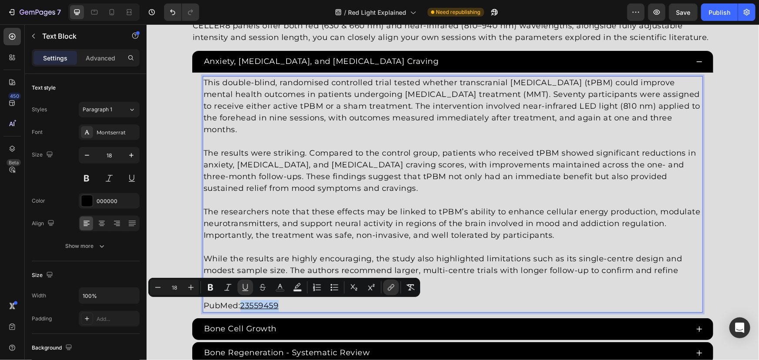
click at [240, 308] on p "PubMed: 23559459" at bounding box center [452, 306] width 499 height 12
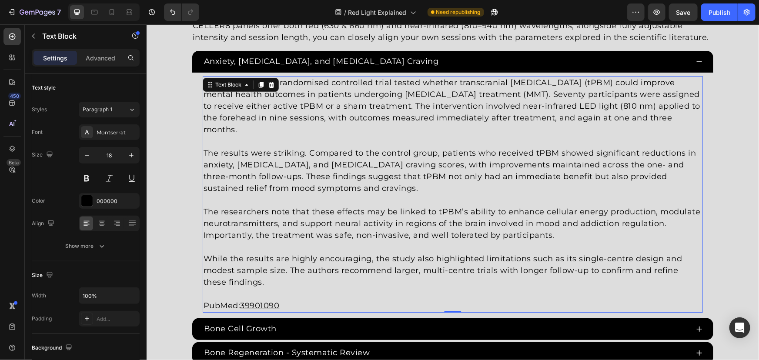
click at [262, 304] on u "39901090" at bounding box center [259, 306] width 39 height 10
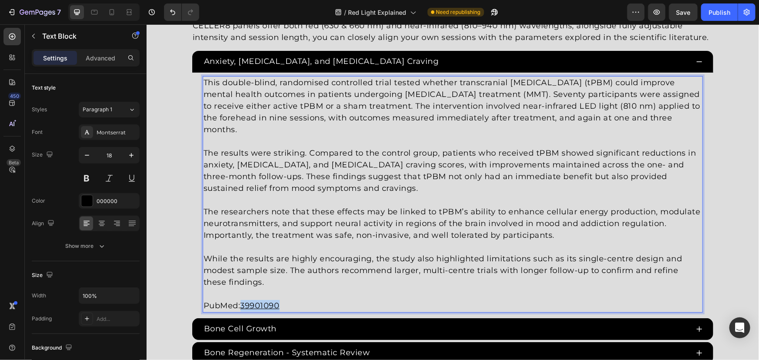
click at [262, 304] on u "39901090" at bounding box center [259, 306] width 39 height 10
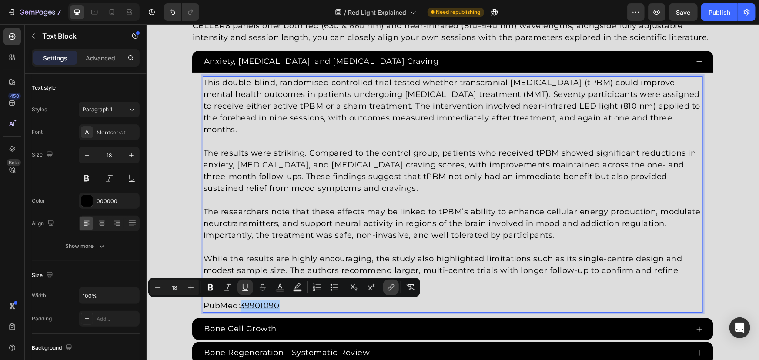
click at [388, 285] on icon "Editor contextual toolbar" at bounding box center [391, 287] width 9 height 9
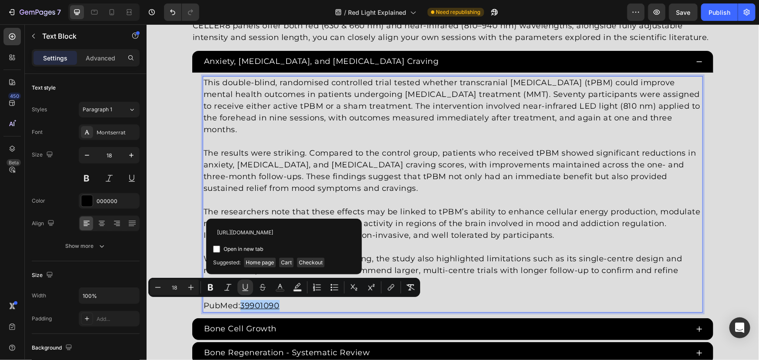
scroll to position [0, 10]
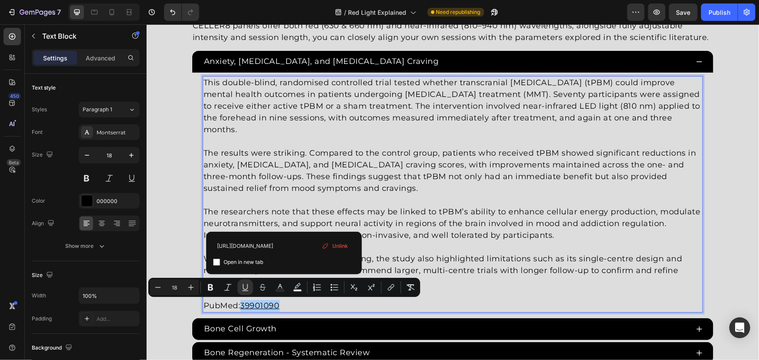
type input "[URL][DOMAIN_NAME]"
click at [244, 265] on span "Open in new tab" at bounding box center [244, 262] width 40 height 10
checkbox input "true"
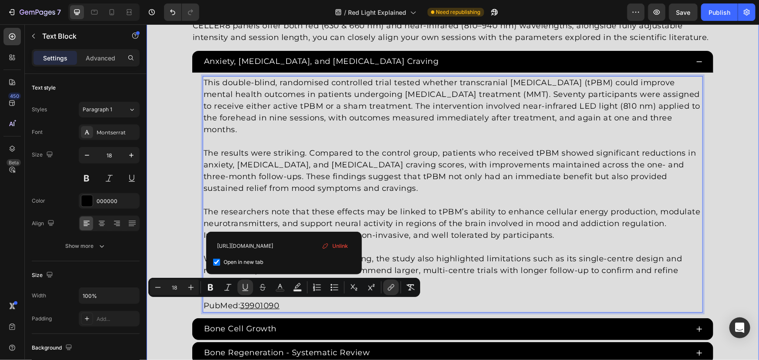
click at [168, 204] on div "Red [MEDICAL_DATA] Studies Heading Since the 1960s, 8,000+ studies have investi…" at bounding box center [452, 212] width 613 height 544
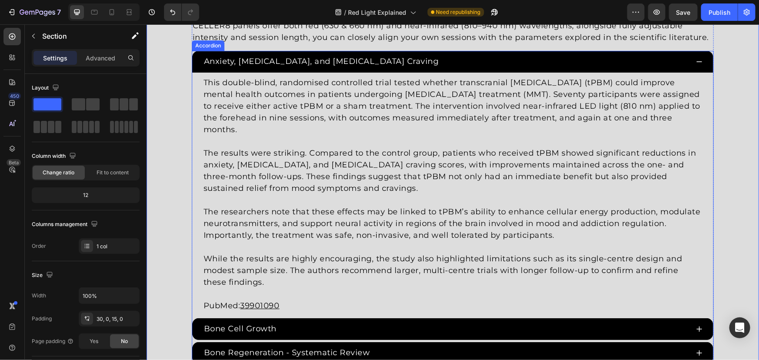
click at [416, 59] on div "Anxiety, [MEDICAL_DATA], and [MEDICAL_DATA] Craving" at bounding box center [445, 61] width 486 height 14
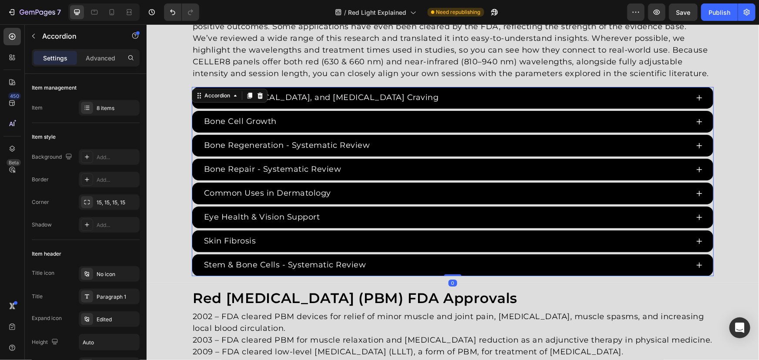
scroll to position [1474, 0]
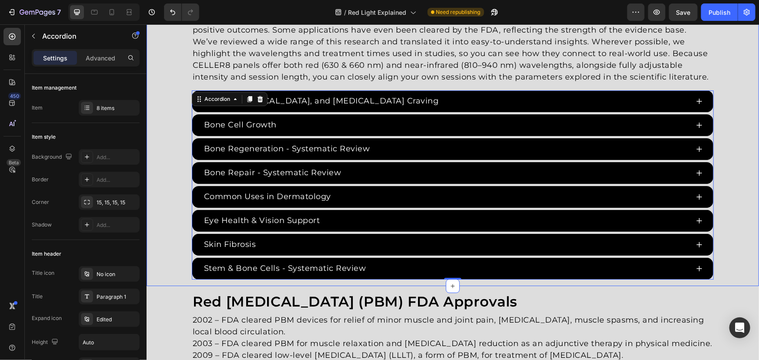
click at [175, 112] on div "Red [MEDICAL_DATA] Studies Heading Since the 1960s, 8,000+ studies have investi…" at bounding box center [452, 129] width 613 height 300
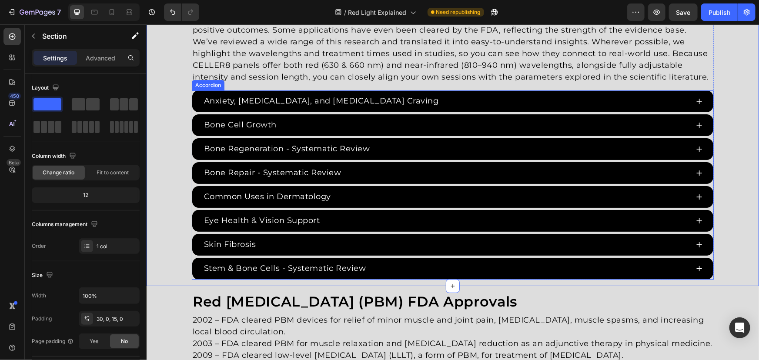
click at [192, 112] on div "Anxiety, [MEDICAL_DATA], and [MEDICAL_DATA] Craving Bone Cell Growth Bone Regen…" at bounding box center [452, 184] width 522 height 189
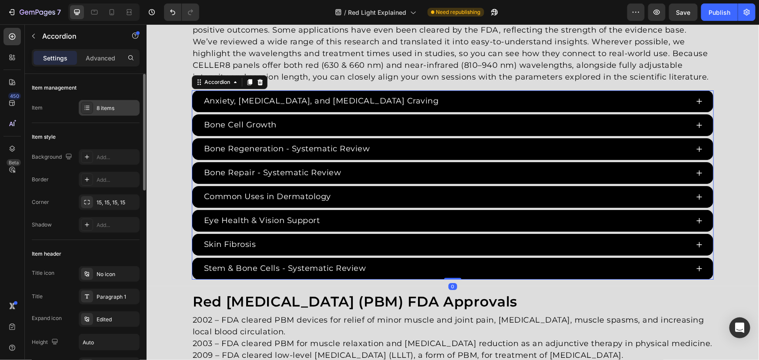
click at [112, 113] on div "8 items" at bounding box center [109, 108] width 61 height 16
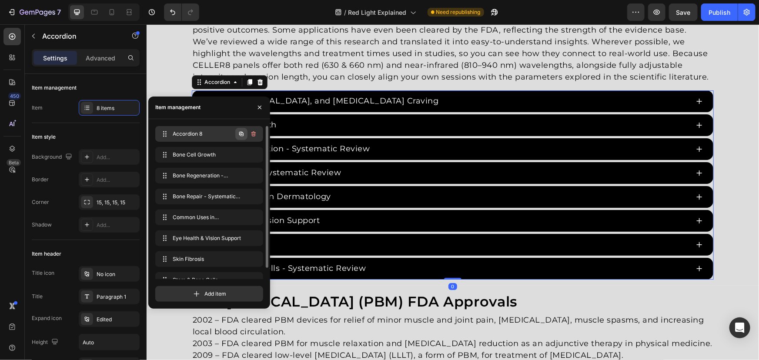
click at [241, 133] on icon "button" at bounding box center [241, 134] width 7 height 7
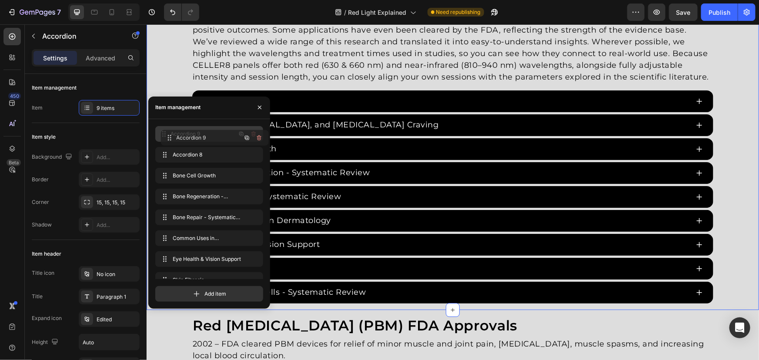
click at [155, 77] on div "Red [MEDICAL_DATA] Studies Heading Since the 1960s, 8,000+ studies have investi…" at bounding box center [452, 141] width 613 height 324
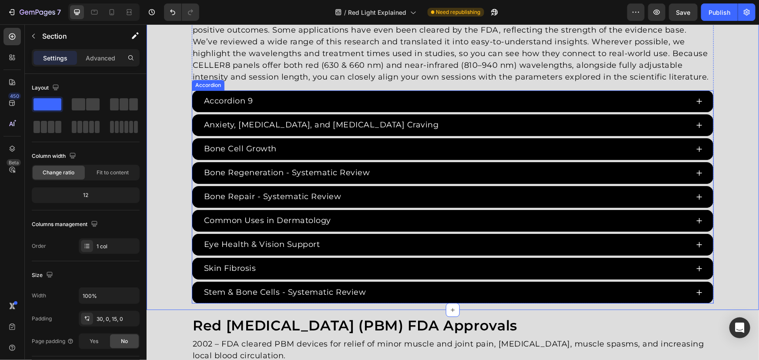
click at [237, 102] on div "Accordion 9" at bounding box center [228, 101] width 52 height 14
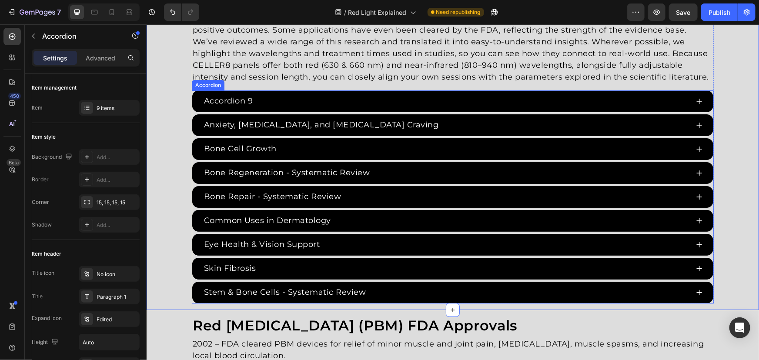
click at [248, 100] on div "Accordion 9" at bounding box center [228, 101] width 52 height 14
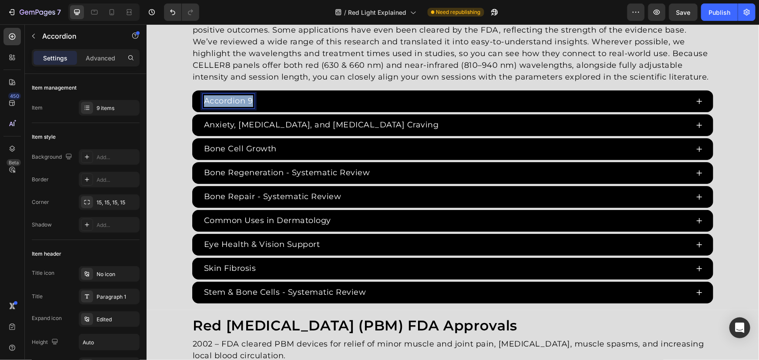
drag, startPoint x: 249, startPoint y: 100, endPoint x: 157, endPoint y: 90, distance: 92.7
click at [158, 91] on div "Red [MEDICAL_DATA] Studies Heading Since the 1960s, 8,000+ studies have investi…" at bounding box center [452, 141] width 613 height 324
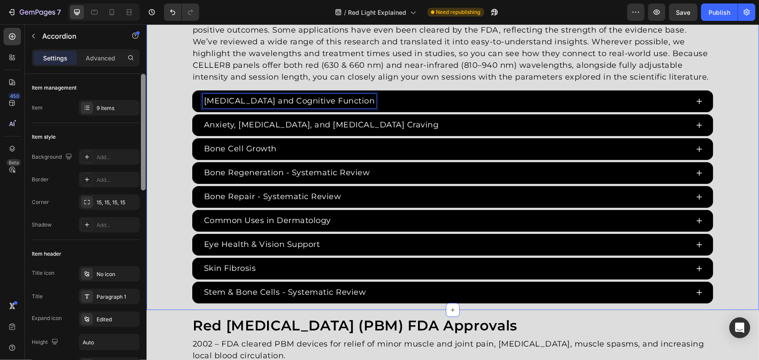
click at [144, 98] on div at bounding box center [143, 132] width 5 height 117
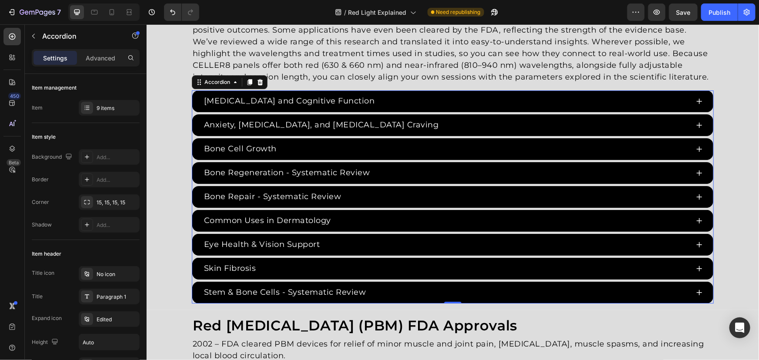
click at [238, 110] on div "[MEDICAL_DATA] and Cognitive Function" at bounding box center [452, 101] width 521 height 22
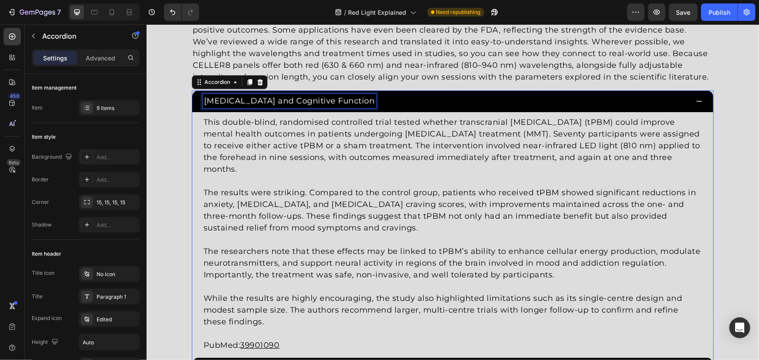
click at [237, 100] on p "[MEDICAL_DATA] and Cognitive Function" at bounding box center [289, 101] width 171 height 12
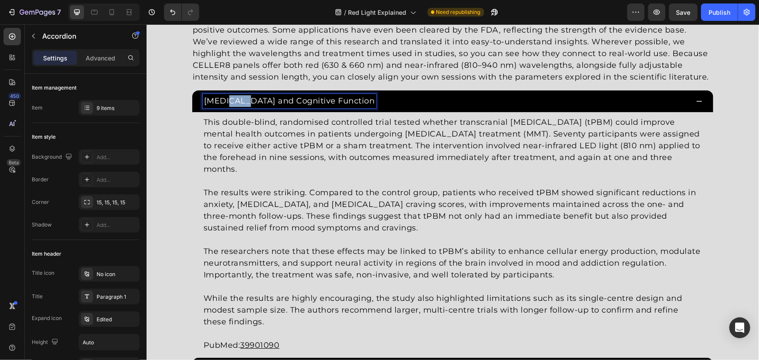
click at [237, 100] on p "[MEDICAL_DATA] and Cognitive Function" at bounding box center [289, 101] width 171 height 12
click at [169, 100] on div "Red [MEDICAL_DATA] Studies Heading Since the 1960s, 8,000+ studies have investi…" at bounding box center [452, 263] width 613 height 568
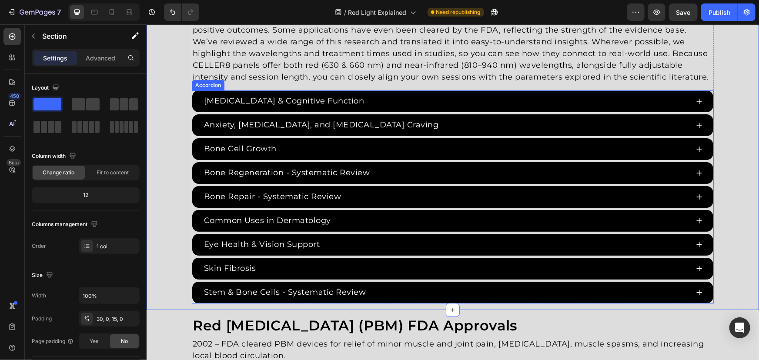
click at [385, 94] on div "[MEDICAL_DATA] & Cognitive Function" at bounding box center [445, 101] width 486 height 14
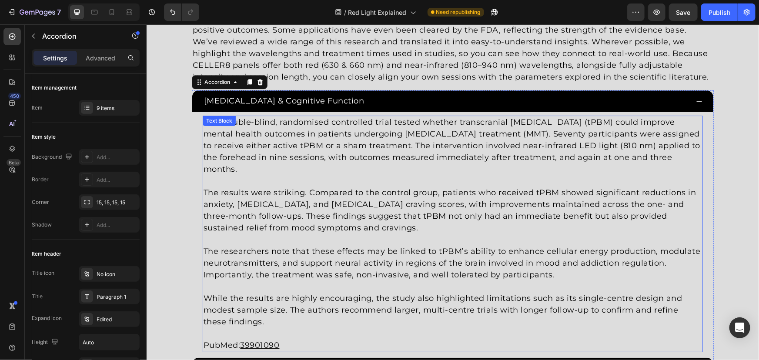
drag, startPoint x: 284, startPoint y: 341, endPoint x: 278, endPoint y: 344, distance: 6.5
click at [284, 341] on p "PubMed: 39901090" at bounding box center [452, 345] width 499 height 12
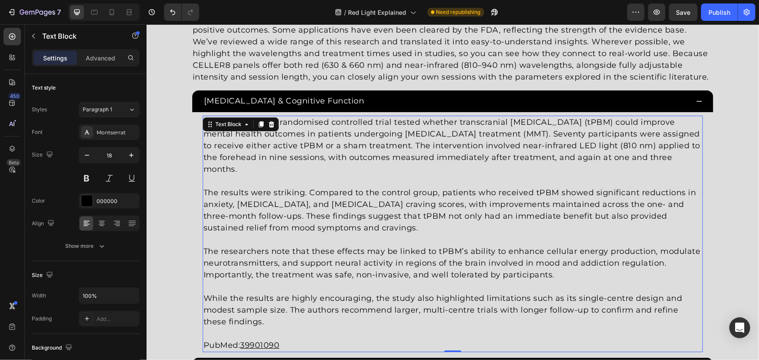
click at [264, 347] on u "39901090" at bounding box center [259, 345] width 39 height 10
click at [370, 315] on p "While the results are highly encouraging, the study also highlighted limitation…" at bounding box center [452, 309] width 499 height 35
click at [335, 265] on p "The researchers note that these effects may be linked to tPBM’s ability to enha…" at bounding box center [452, 262] width 499 height 35
click at [254, 317] on p "While the results are highly encouraging, the study also highlighted limitation…" at bounding box center [452, 309] width 499 height 35
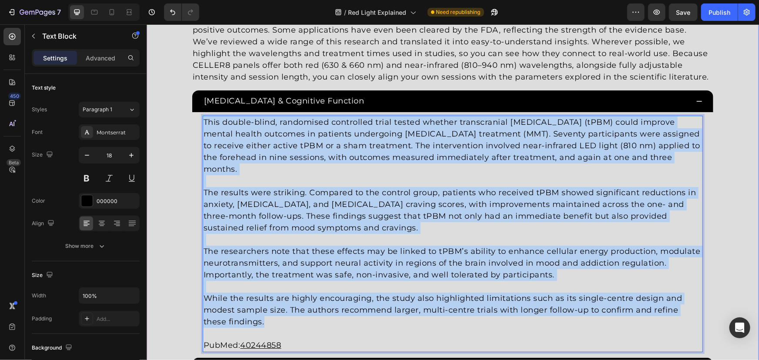
drag, startPoint x: 252, startPoint y: 321, endPoint x: 155, endPoint y: 113, distance: 229.8
click at [155, 113] on div "Red [MEDICAL_DATA] Studies Heading Since the 1960s, 8,000+ studies have investi…" at bounding box center [452, 263] width 613 height 568
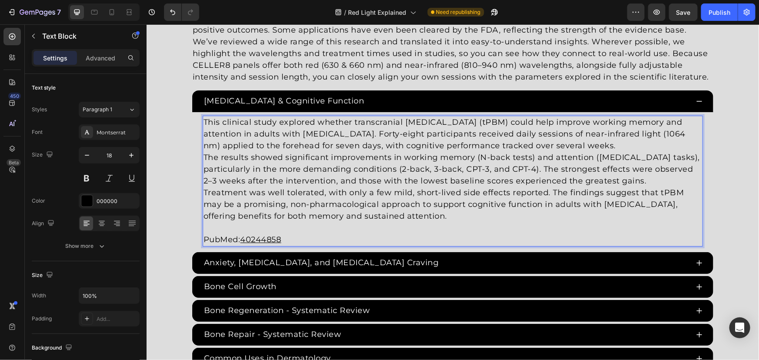
click at [559, 147] on p "This clinical study explored whether transcranial [MEDICAL_DATA] (tPBM) could h…" at bounding box center [452, 133] width 499 height 35
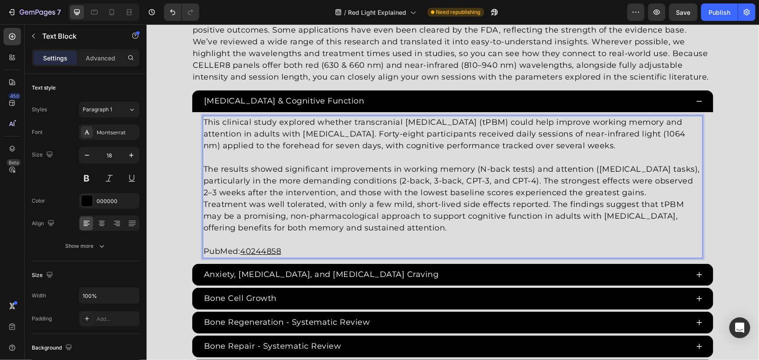
click at [694, 194] on p "The results showed significant improvements in working memory (N-back tests) an…" at bounding box center [452, 180] width 499 height 35
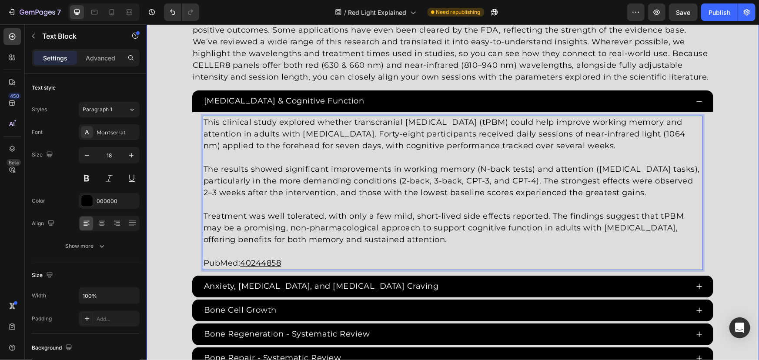
click at [726, 170] on div "Red [MEDICAL_DATA] Studies Heading Since the 1960s, 8,000+ studies have investi…" at bounding box center [452, 221] width 613 height 485
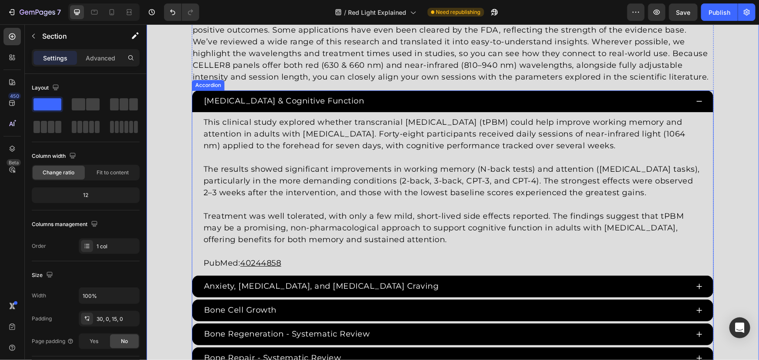
click at [506, 100] on div "[MEDICAL_DATA] & Cognitive Function" at bounding box center [445, 101] width 486 height 14
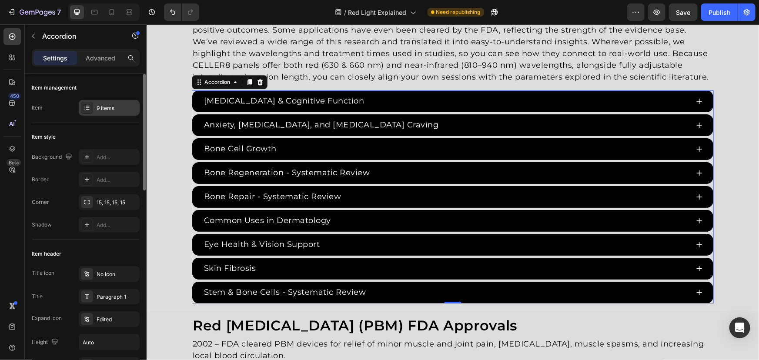
click at [96, 112] on div "9 items" at bounding box center [109, 108] width 61 height 16
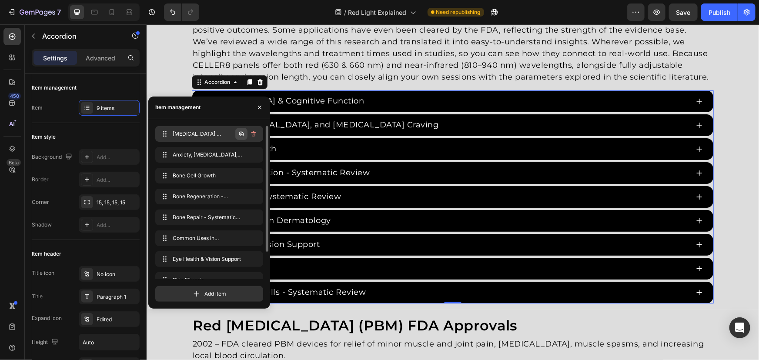
click at [237, 135] on button "button" at bounding box center [241, 134] width 12 height 12
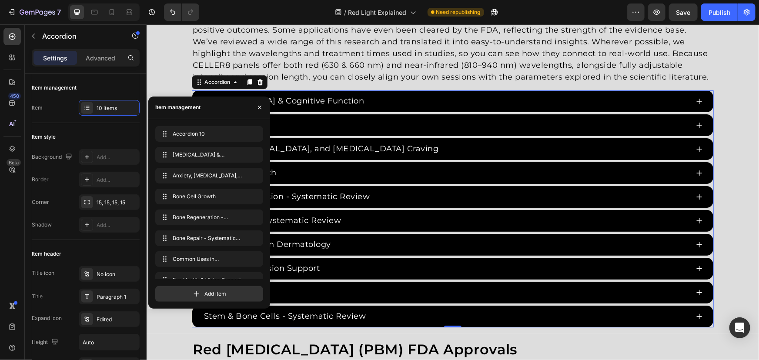
drag, startPoint x: 205, startPoint y: 150, endPoint x: 112, endPoint y: 87, distance: 112.2
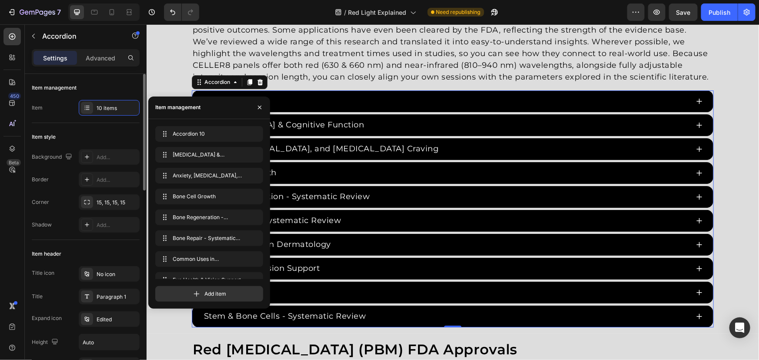
click at [112, 87] on div "Item management" at bounding box center [86, 88] width 108 height 14
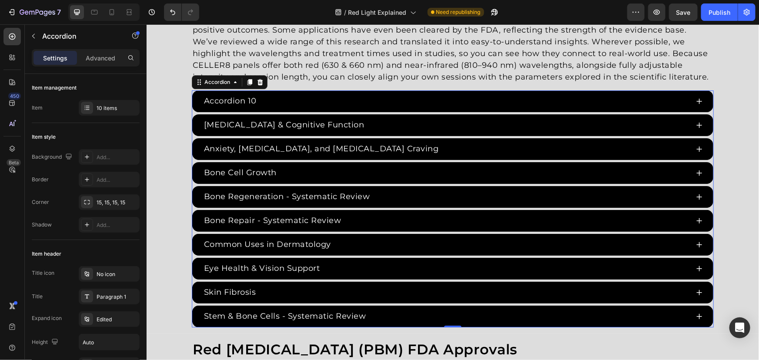
click at [244, 100] on div "Accordion 10" at bounding box center [229, 101] width 55 height 14
click at [247, 100] on p "Accordion 10" at bounding box center [230, 101] width 53 height 12
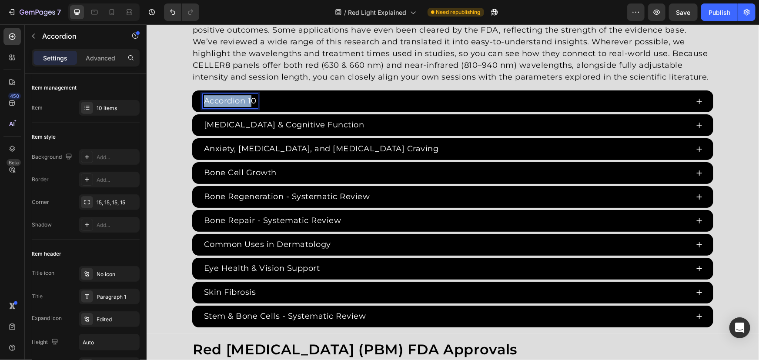
drag, startPoint x: 250, startPoint y: 100, endPoint x: 148, endPoint y: 97, distance: 101.9
click at [148, 97] on div "Red [MEDICAL_DATA] Studies Heading Since the 1960s, 8,000+ studies have investi…" at bounding box center [452, 153] width 613 height 348
drag, startPoint x: 252, startPoint y: 100, endPoint x: 117, endPoint y: 94, distance: 135.0
click at [146, 94] on html "Header Red [MEDICAL_DATA] Studies Heading Since the 1960s, 8,000+ studies have …" at bounding box center [452, 364] width 613 height 3629
click at [164, 100] on div "Red [MEDICAL_DATA] Studies Heading Since the 1960s, 8,000+ studies have investi…" at bounding box center [452, 153] width 613 height 348
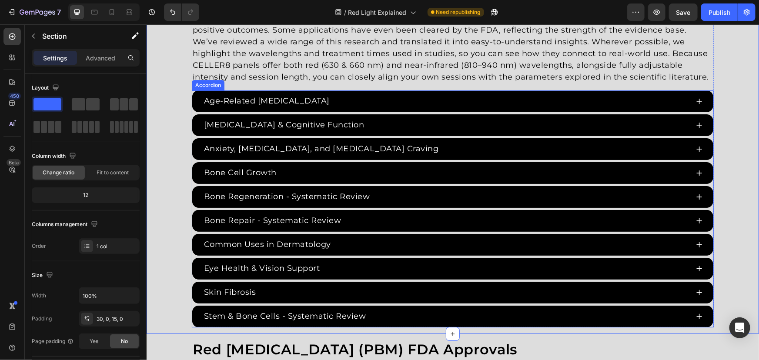
click at [327, 102] on p "Age-Related [MEDICAL_DATA]" at bounding box center [267, 101] width 126 height 12
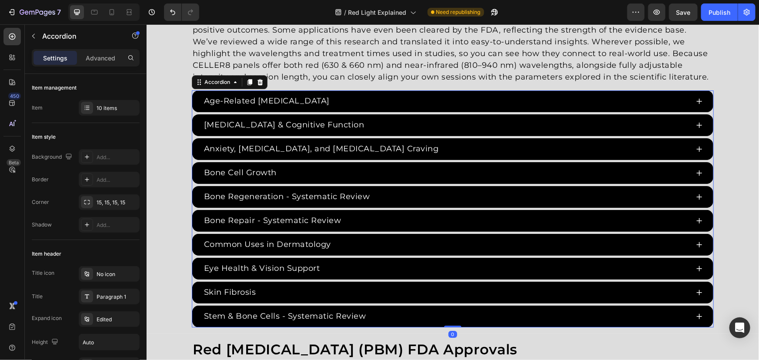
click at [347, 101] on div "Age-Related [MEDICAL_DATA]" at bounding box center [445, 101] width 486 height 14
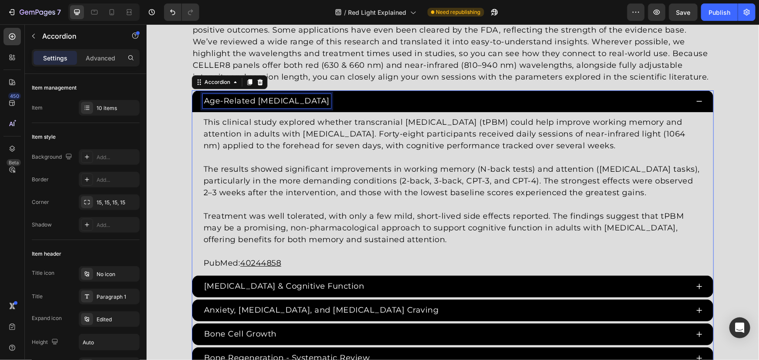
click at [329, 104] on p "Age-Related [MEDICAL_DATA]" at bounding box center [267, 101] width 126 height 12
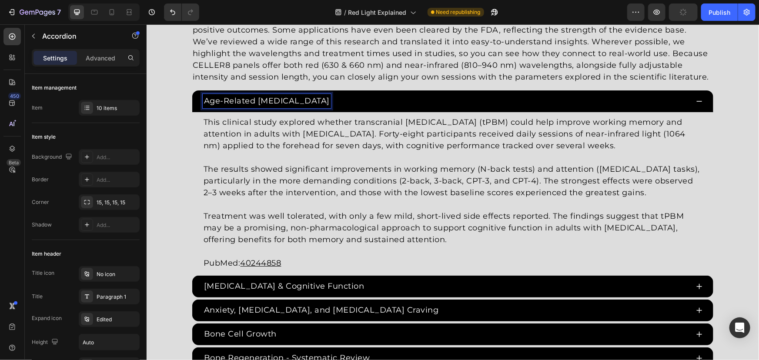
click at [329, 102] on p "Age-Related [MEDICAL_DATA]" at bounding box center [267, 101] width 126 height 12
click at [359, 99] on p "Age-Related [MEDICAL_DATA] - meta-analysis" at bounding box center [300, 101] width 192 height 12
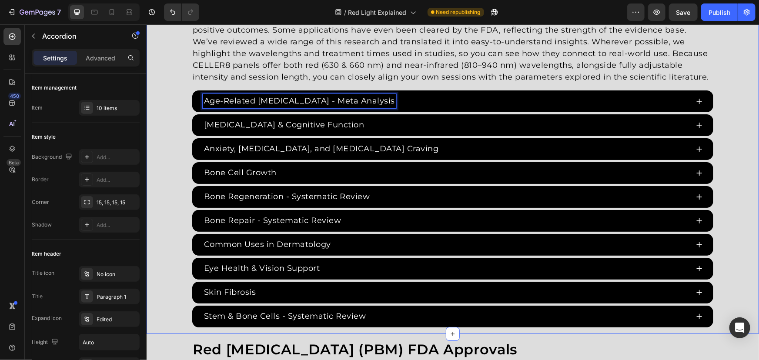
click at [170, 117] on div "Red [MEDICAL_DATA] Studies Heading Since the 1960s, 8,000+ studies have investi…" at bounding box center [452, 153] width 613 height 348
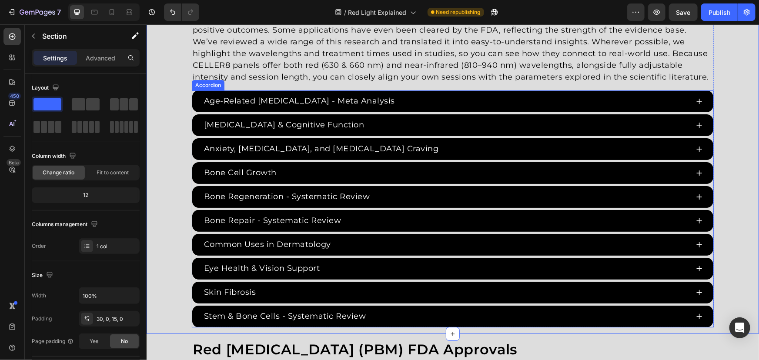
click at [501, 100] on div "Age-Related [MEDICAL_DATA] - Meta Analysis" at bounding box center [445, 101] width 486 height 14
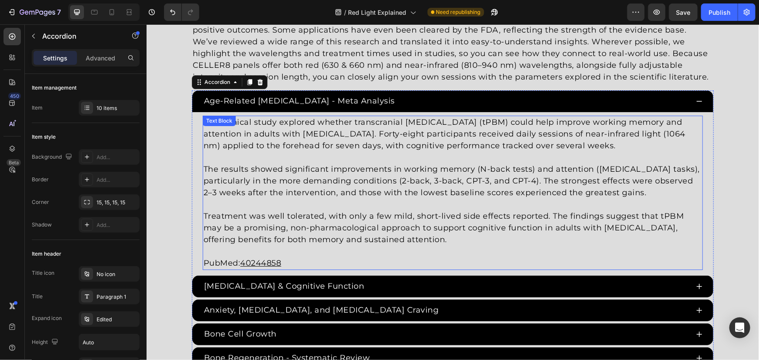
click at [394, 215] on p "Treatment was well tolerated, with only a few mild, short-lived side effects re…" at bounding box center [452, 227] width 499 height 35
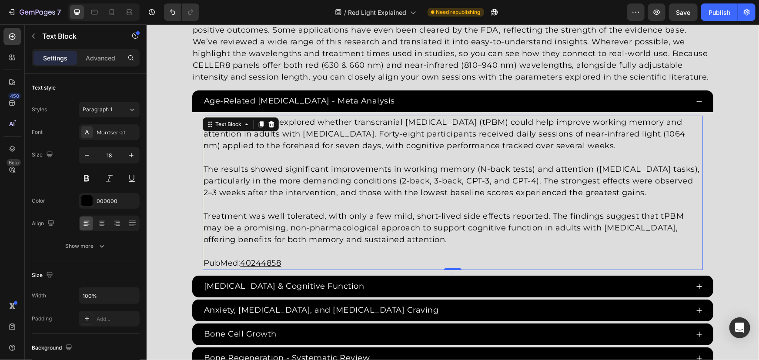
click at [364, 238] on p "Treatment was well tolerated, with only a few mild, short-lived side effects re…" at bounding box center [452, 227] width 499 height 35
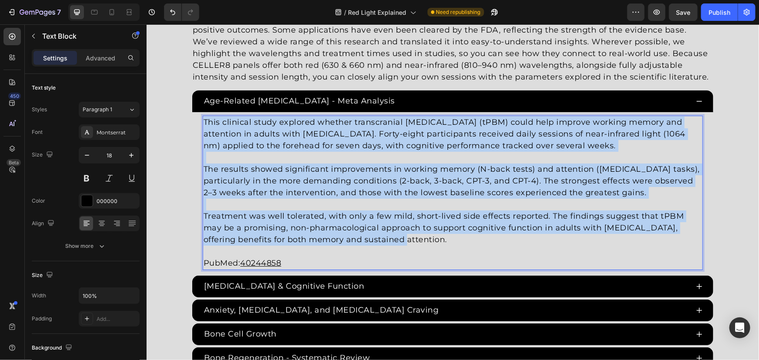
drag, startPoint x: 375, startPoint y: 237, endPoint x: 66, endPoint y: 35, distance: 369.0
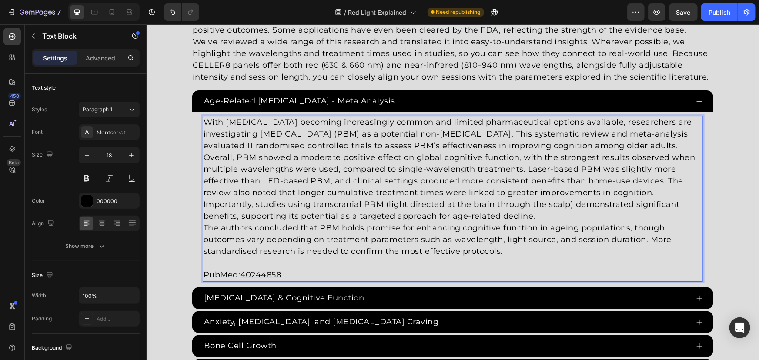
click at [277, 151] on p "With [MEDICAL_DATA] becoming increasingly common and limited pharmaceutical opt…" at bounding box center [452, 133] width 499 height 35
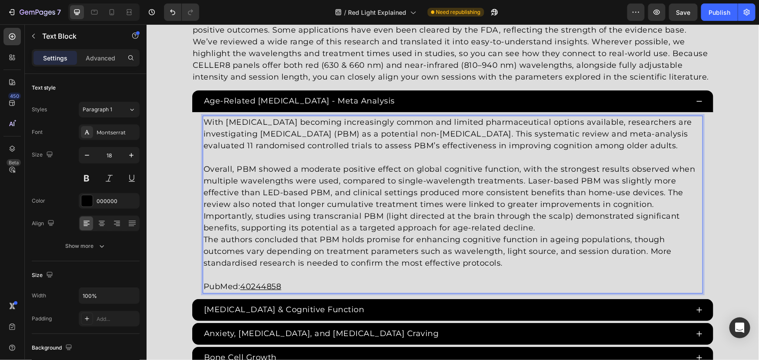
click at [546, 230] on p "Importantly, studies using transcranial PBM (light directed at the brain throug…" at bounding box center [452, 221] width 499 height 23
click at [549, 234] on p "Importantly, studies using transcranial PBM (light directed at the brain throug…" at bounding box center [452, 221] width 499 height 23
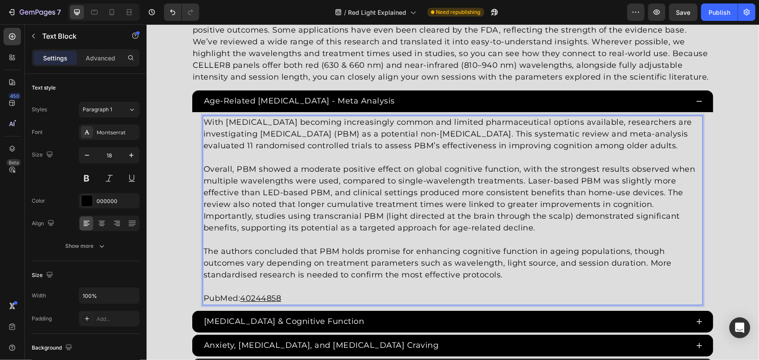
click at [666, 210] on p "Overall, PBM showed a moderate positive effect on global cognitive function, wi…" at bounding box center [452, 186] width 499 height 47
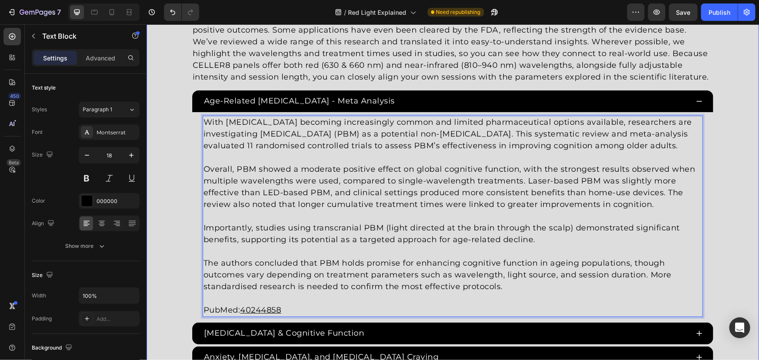
click at [720, 217] on div "Red [MEDICAL_DATA] Studies Heading Since the 1960s, 8,000+ studies have investi…" at bounding box center [452, 257] width 613 height 556
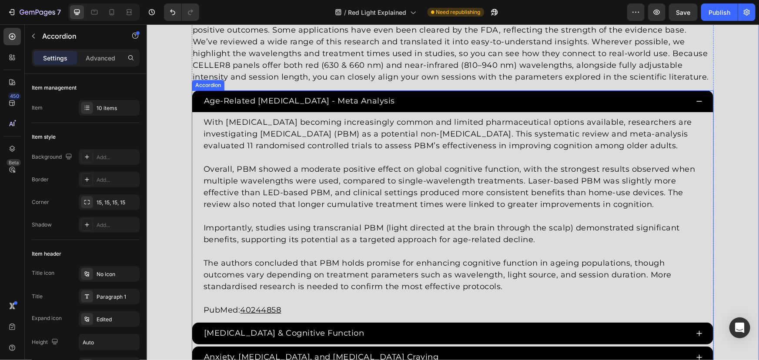
click at [506, 102] on div "Age-Related [MEDICAL_DATA] - Meta Analysis" at bounding box center [445, 101] width 486 height 14
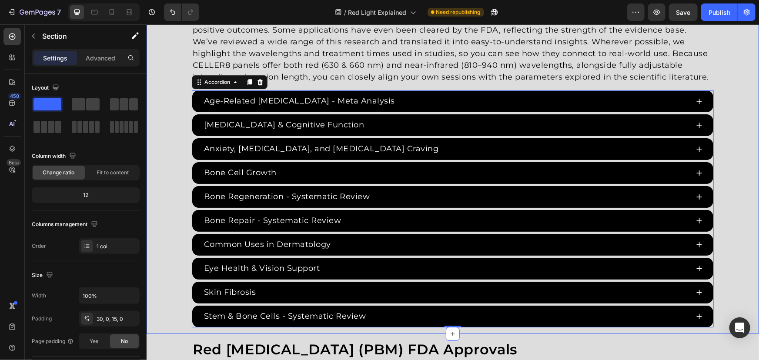
click at [718, 121] on div "Red [MEDICAL_DATA] Studies Heading Since the 1960s, 8,000+ studies have investi…" at bounding box center [452, 153] width 613 height 348
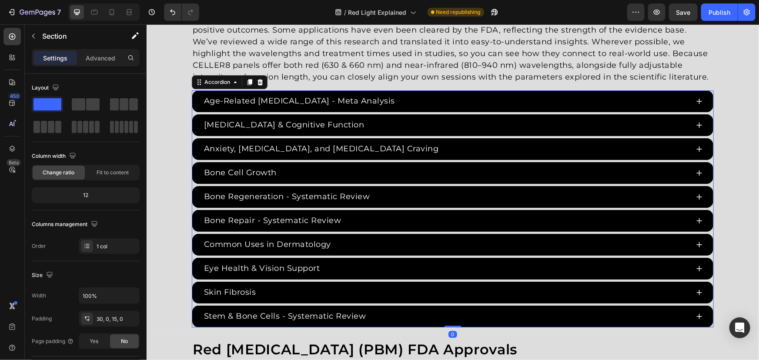
click at [192, 114] on div "[MEDICAL_DATA] & Cognitive Function" at bounding box center [452, 125] width 521 height 22
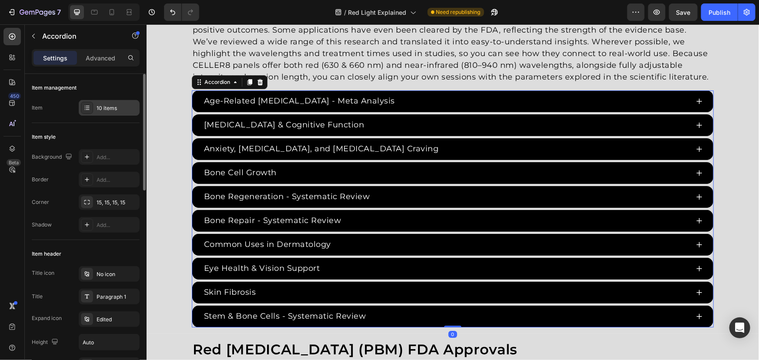
click at [124, 106] on div "10 items" at bounding box center [117, 108] width 41 height 8
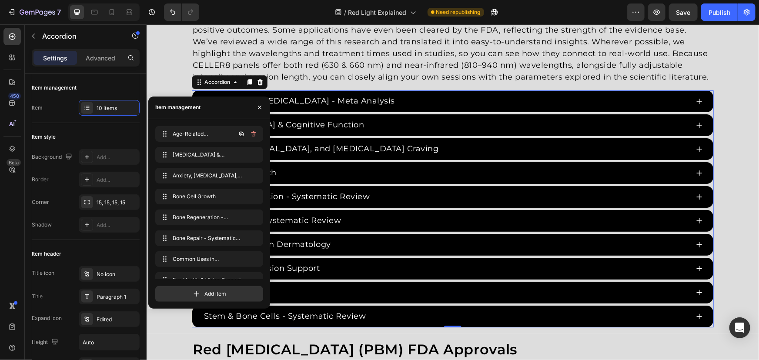
click at [239, 134] on icon "button" at bounding box center [241, 134] width 7 height 7
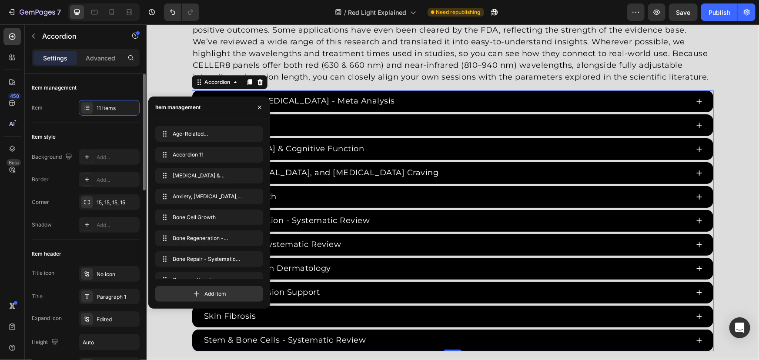
click at [112, 240] on div "Item management Item 11 items" at bounding box center [86, 333] width 108 height 186
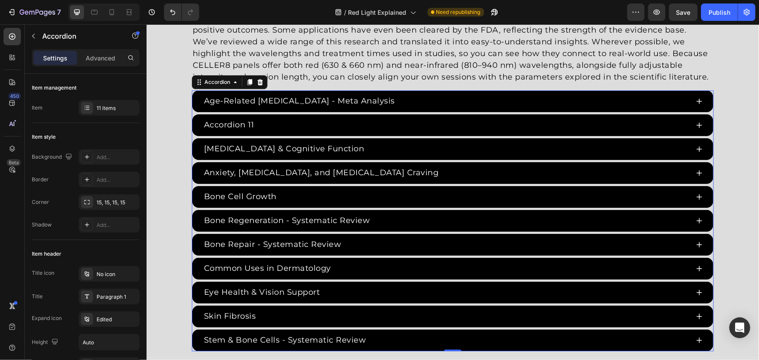
click at [251, 124] on div "Accordion 11" at bounding box center [228, 124] width 53 height 14
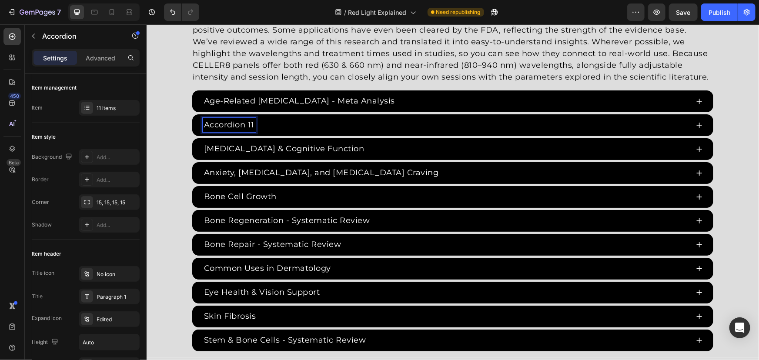
click at [247, 124] on p "Accordion 11" at bounding box center [229, 125] width 50 height 12
drag, startPoint x: 249, startPoint y: 125, endPoint x: 146, endPoint y: 122, distance: 103.2
click at [146, 122] on div "Red [MEDICAL_DATA] Studies Heading Since the 1960s, 8,000+ studies have investi…" at bounding box center [452, 165] width 613 height 372
click at [378, 125] on div "[MEDICAL_DATA]" at bounding box center [445, 124] width 486 height 14
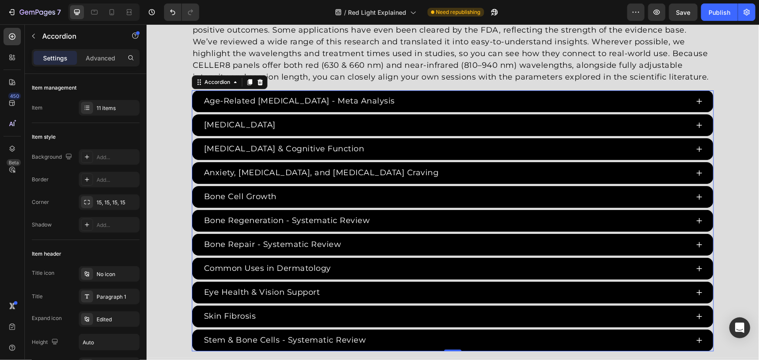
click at [426, 127] on div "[MEDICAL_DATA]" at bounding box center [445, 124] width 486 height 14
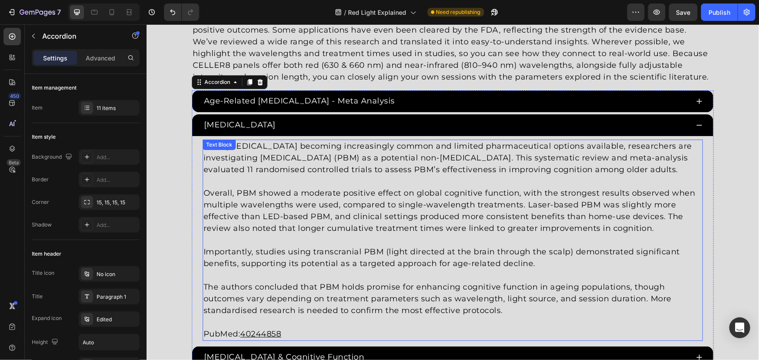
scroll to position [1513, 0]
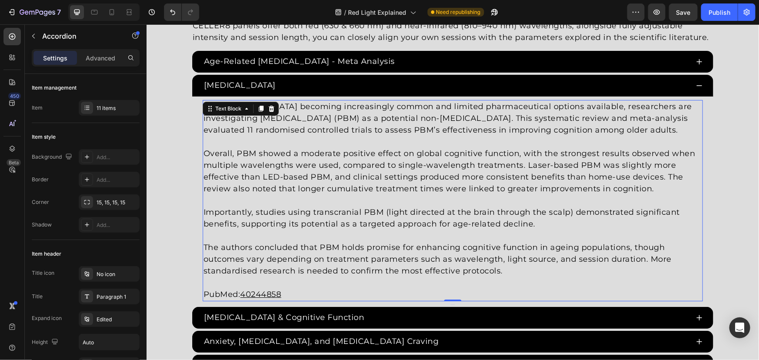
drag, startPoint x: 353, startPoint y: 251, endPoint x: 466, endPoint y: 265, distance: 114.1
click at [357, 253] on div "With [MEDICAL_DATA] becoming increasingly common and limited pharmaceutical opt…" at bounding box center [452, 200] width 500 height 201
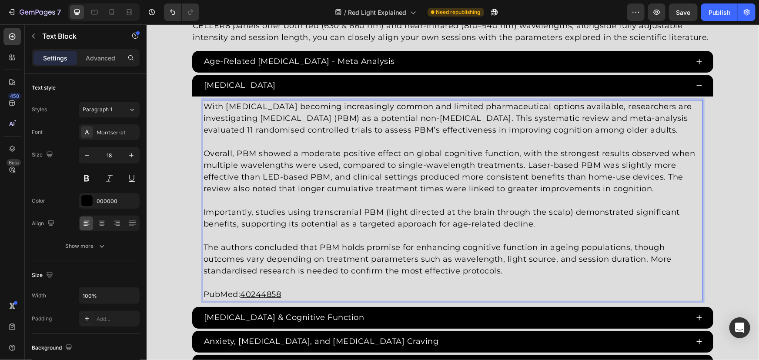
click at [467, 266] on p "The authors concluded that PBM holds promise for enhancing cognitive function i…" at bounding box center [452, 258] width 499 height 35
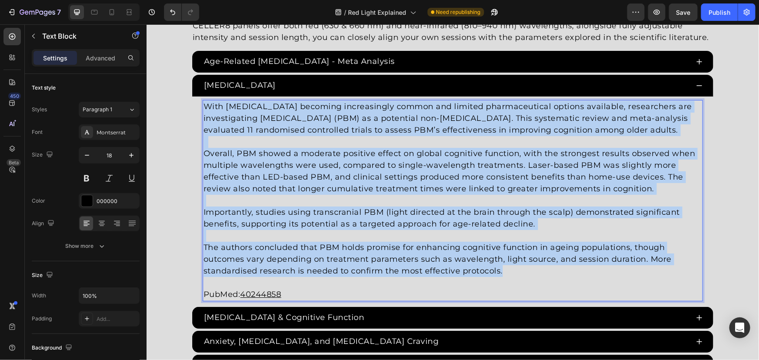
drag, startPoint x: 509, startPoint y: 279, endPoint x: 64, endPoint y: 60, distance: 495.5
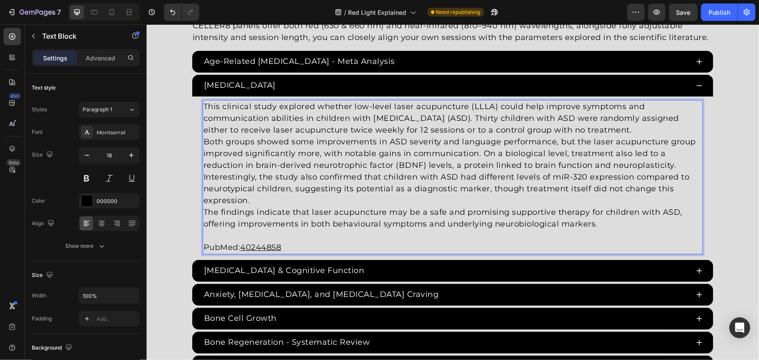
click at [346, 197] on p "Both groups showed some improvements in ASD severity and language performance, …" at bounding box center [452, 171] width 499 height 70
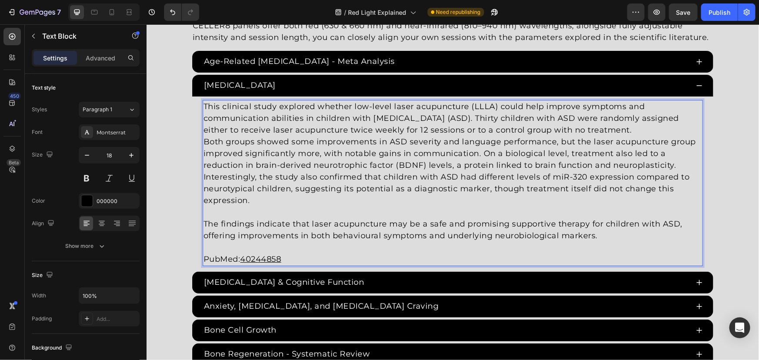
click at [673, 127] on p "This clinical study explored whether low-level laser acupuncture (LLLA) could h…" at bounding box center [452, 117] width 499 height 35
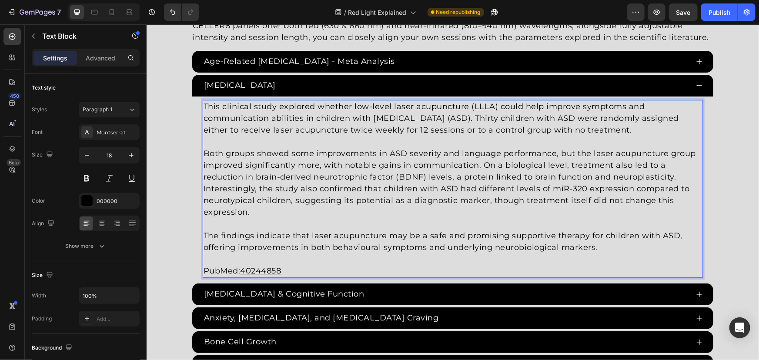
click at [588, 231] on p "The findings indicate that laser acupuncture may be a safe and promising suppor…" at bounding box center [452, 241] width 499 height 23
drag, startPoint x: 287, startPoint y: 265, endPoint x: 289, endPoint y: 273, distance: 8.3
click at [287, 265] on p "PubMed: 40244858" at bounding box center [452, 271] width 499 height 12
drag, startPoint x: 286, startPoint y: 272, endPoint x: 241, endPoint y: 272, distance: 45.2
click at [241, 272] on p "PubMed: 40244858" at bounding box center [452, 271] width 499 height 12
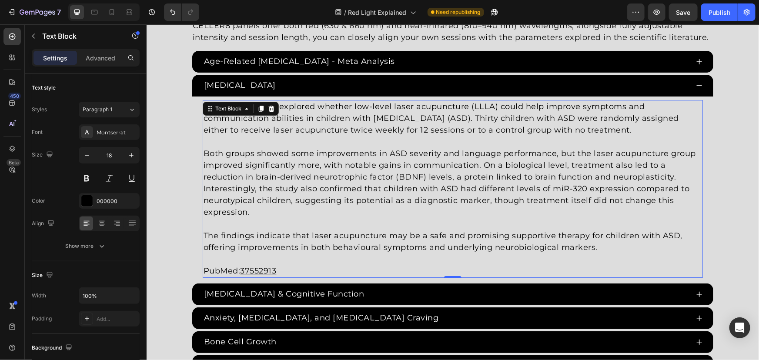
click at [301, 255] on p "Rich Text Editor. Editing area: main" at bounding box center [452, 259] width 499 height 12
click at [280, 269] on p "PubMed: 37552913" at bounding box center [452, 271] width 499 height 12
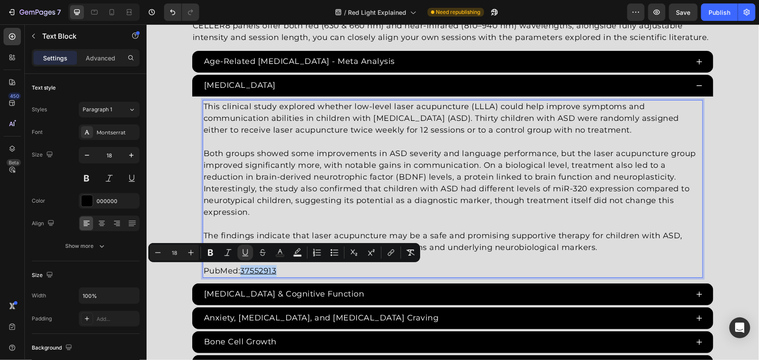
drag, startPoint x: 267, startPoint y: 272, endPoint x: 240, endPoint y: 270, distance: 27.0
click at [240, 270] on p "PubMed: 37552913" at bounding box center [452, 271] width 499 height 12
click at [388, 254] on icon "Editor contextual toolbar" at bounding box center [391, 252] width 9 height 9
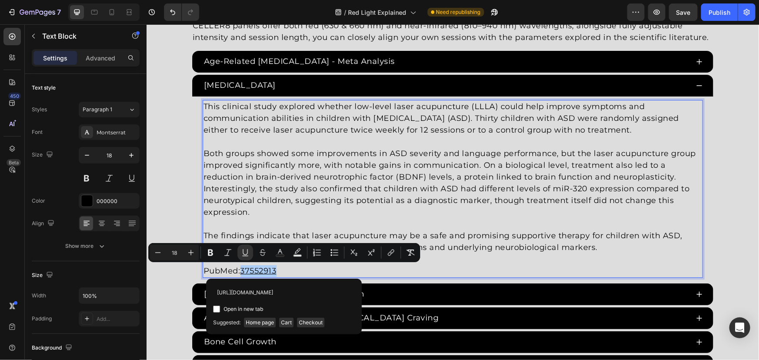
scroll to position [0, 10]
type input "[URL][DOMAIN_NAME]"
click at [241, 313] on span "Open in new tab" at bounding box center [244, 309] width 40 height 10
checkbox input "true"
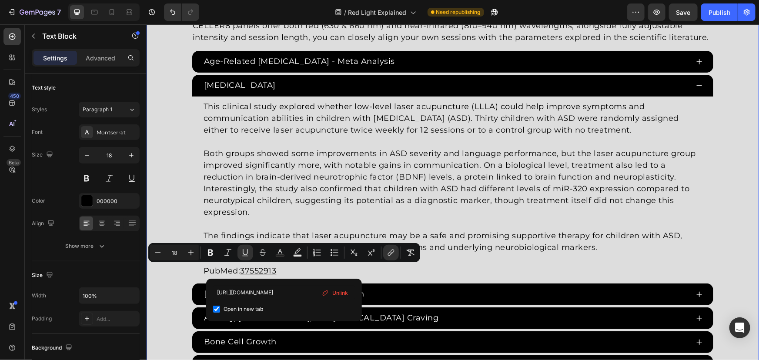
click at [173, 187] on div "Red [MEDICAL_DATA] Studies Heading Since the 1960s, 8,000+ studies have investi…" at bounding box center [452, 218] width 613 height 557
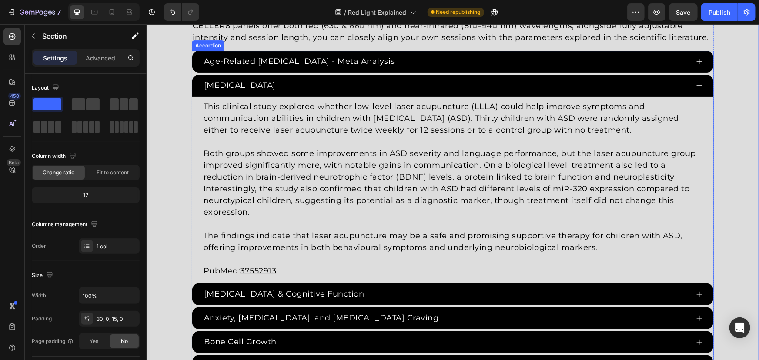
click at [355, 75] on div "[MEDICAL_DATA]" at bounding box center [452, 85] width 521 height 22
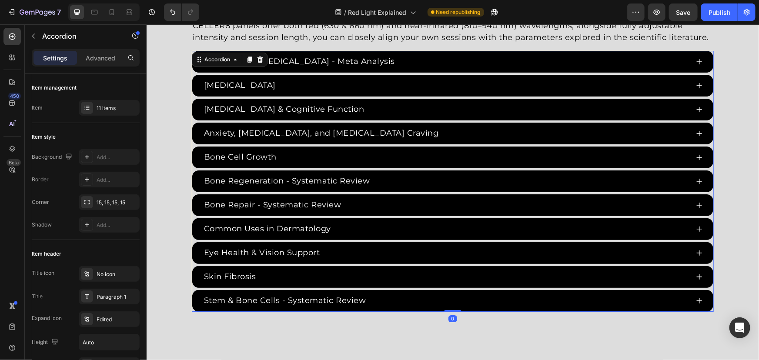
click at [192, 119] on div "[MEDICAL_DATA] & Cognitive Function" at bounding box center [452, 109] width 521 height 22
click at [115, 113] on div "11 items" at bounding box center [109, 108] width 61 height 16
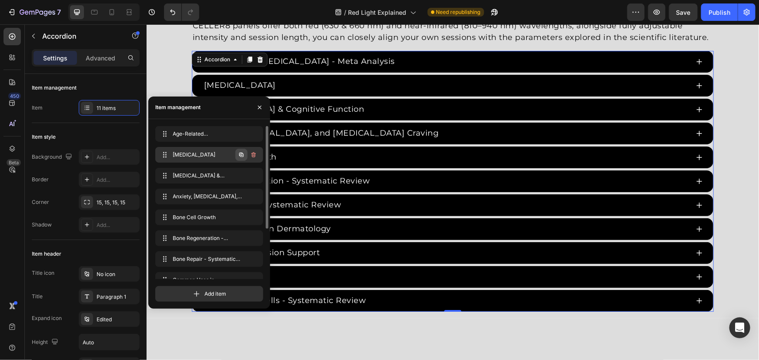
click at [238, 156] on icon "button" at bounding box center [241, 154] width 7 height 7
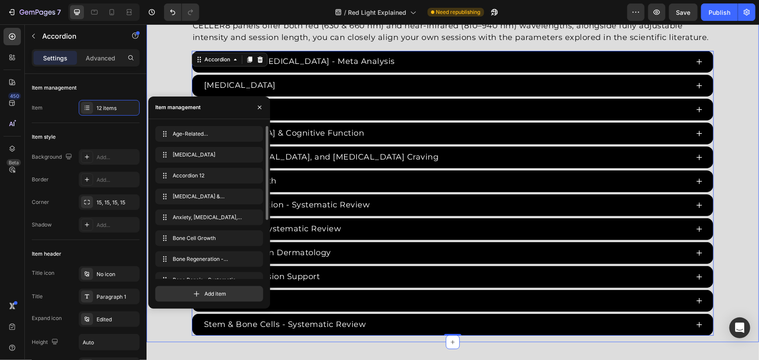
click at [167, 87] on div "Red [MEDICAL_DATA] Studies Heading Since the 1960s, 8,000+ studies have investi…" at bounding box center [452, 138] width 613 height 396
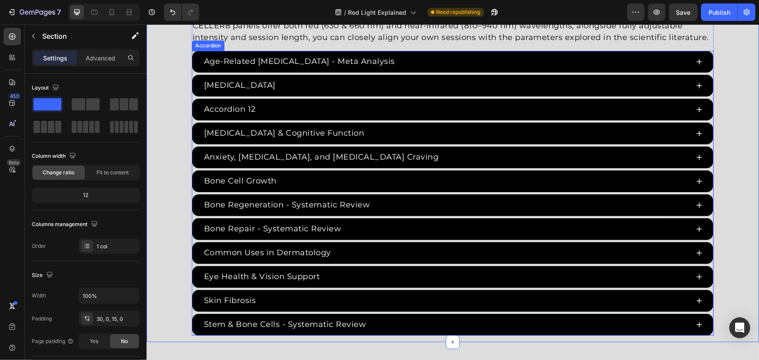
click at [246, 113] on div "Accordion 12" at bounding box center [229, 109] width 54 height 14
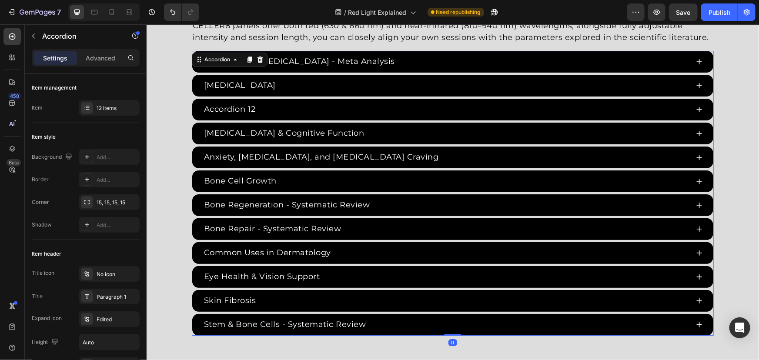
click at [251, 106] on div "Accordion 12" at bounding box center [229, 109] width 54 height 14
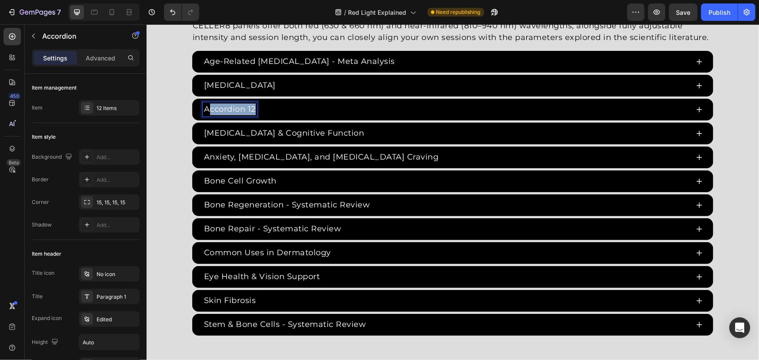
drag, startPoint x: 251, startPoint y: 106, endPoint x: 168, endPoint y: 107, distance: 83.1
click at [170, 107] on div "Red [MEDICAL_DATA] Studies Heading Since the 1960s, 8,000+ studies have investi…" at bounding box center [452, 138] width 613 height 396
